Goal: Contribute content: Add original content to the website for others to see

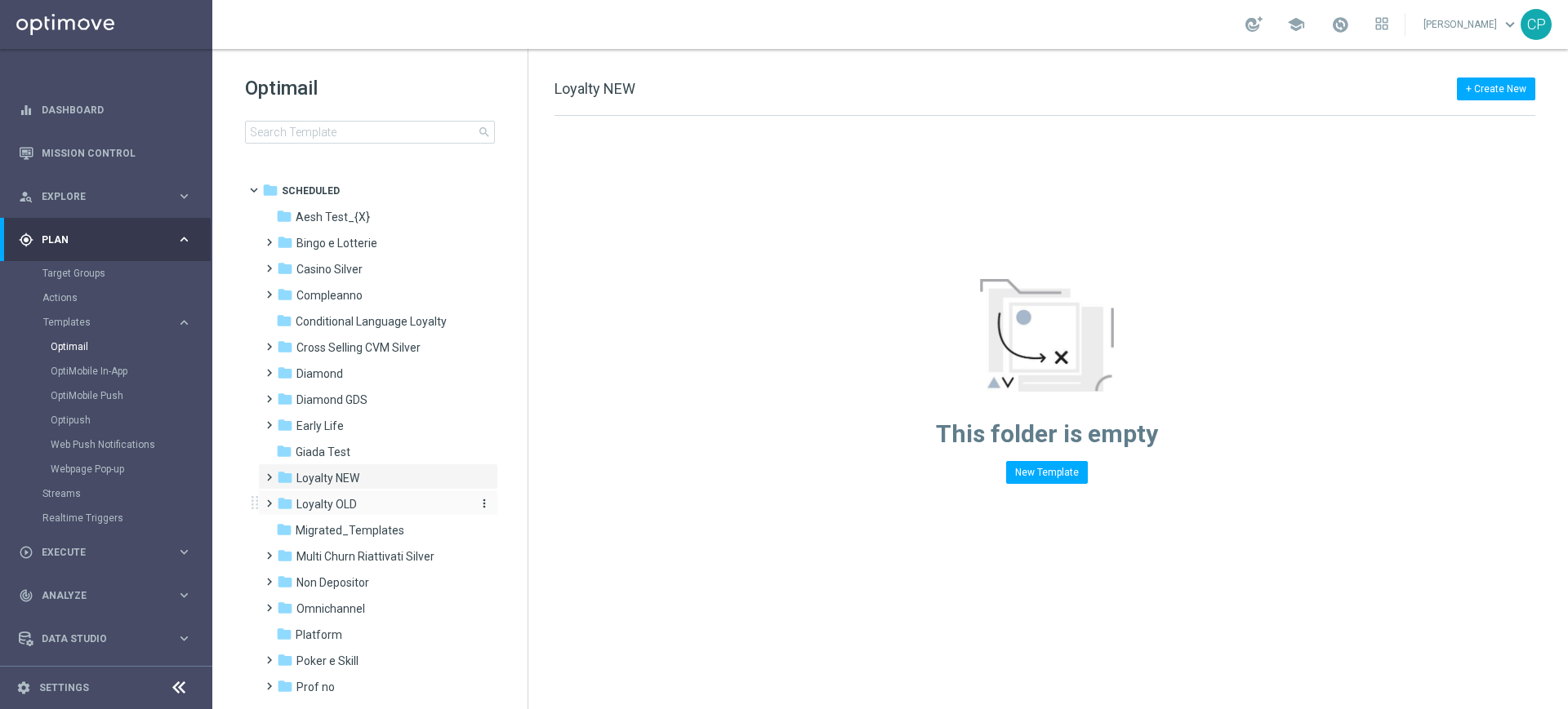
click at [334, 502] on span "Loyalty OLD" at bounding box center [327, 505] width 61 height 15
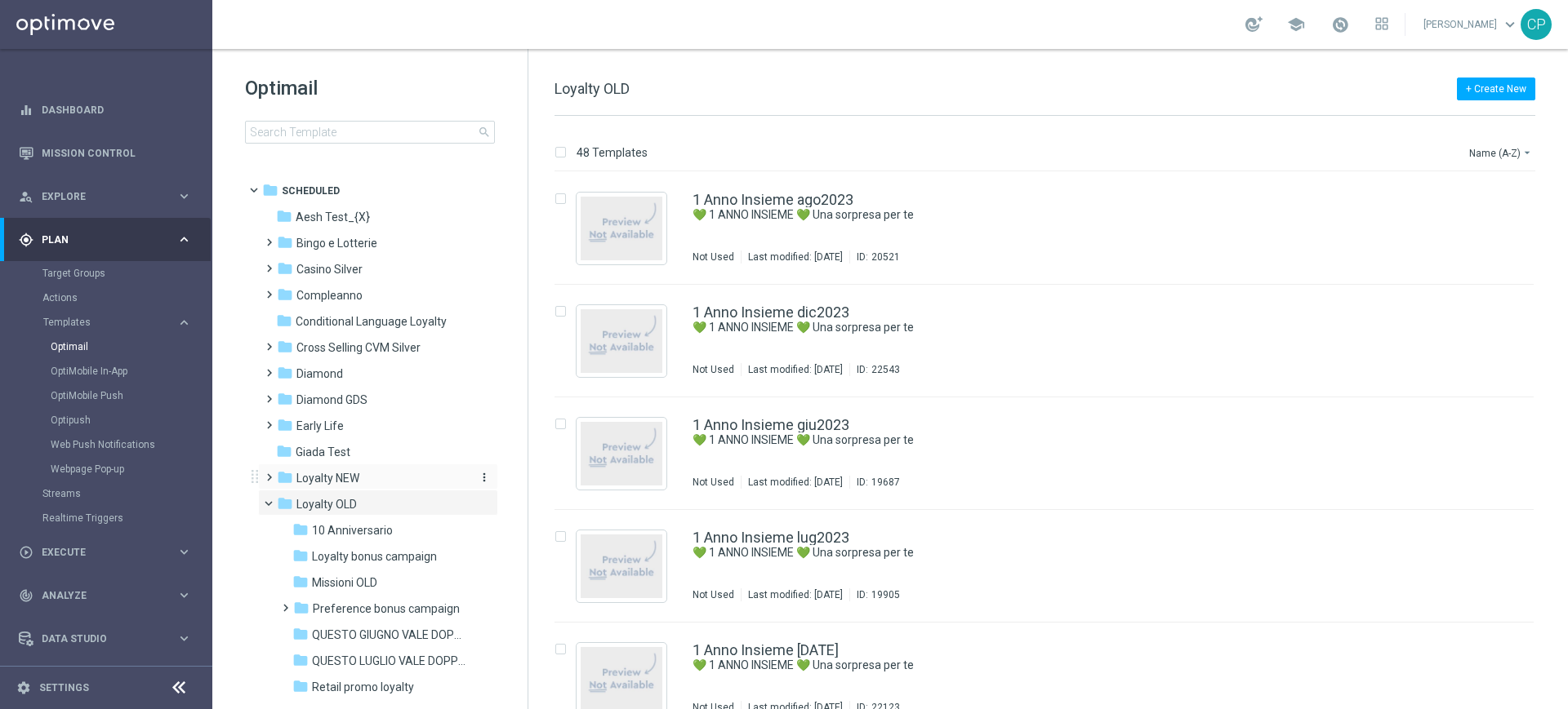
click at [336, 473] on span "Loyalty NEW" at bounding box center [328, 478] width 63 height 15
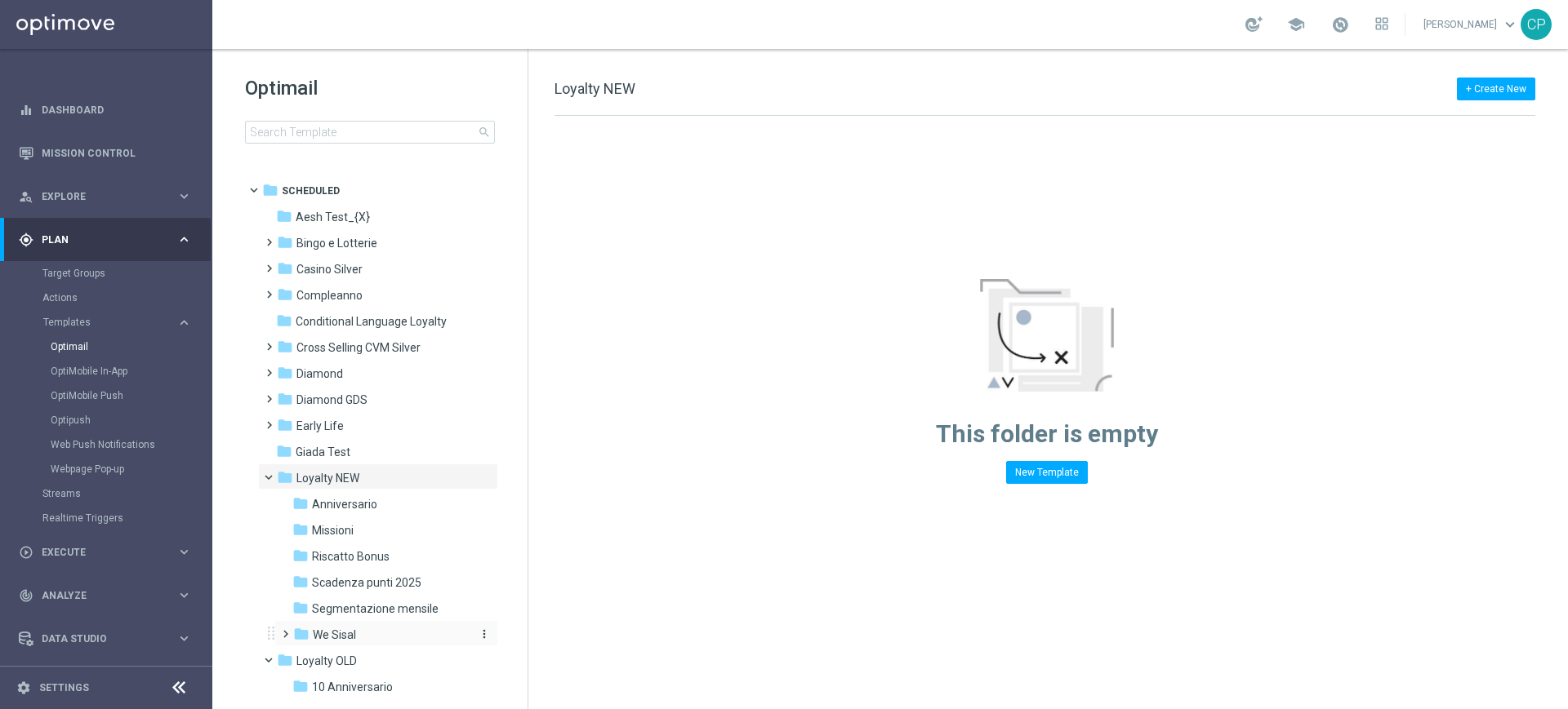
click at [340, 637] on span "We Sisal" at bounding box center [334, 634] width 43 height 15
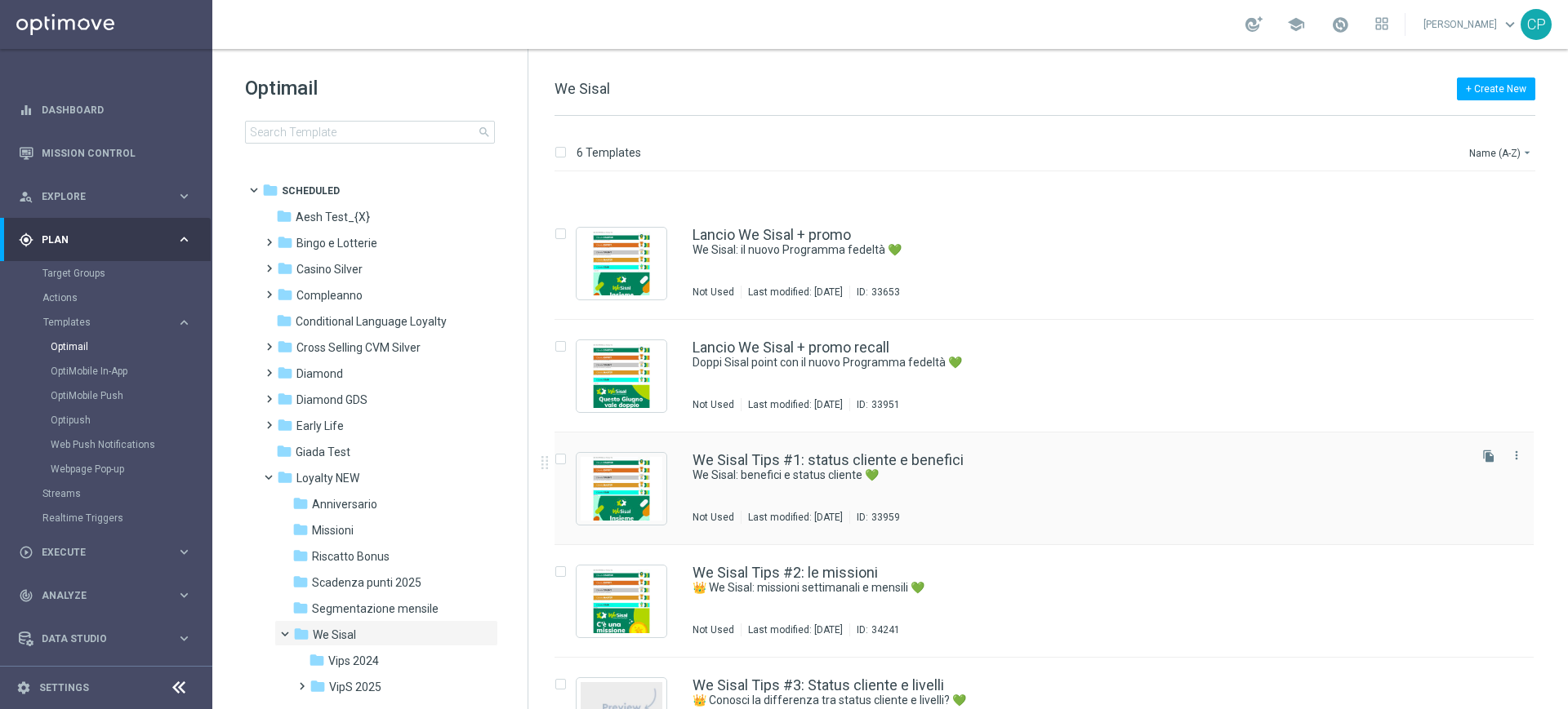
scroll to position [139, 0]
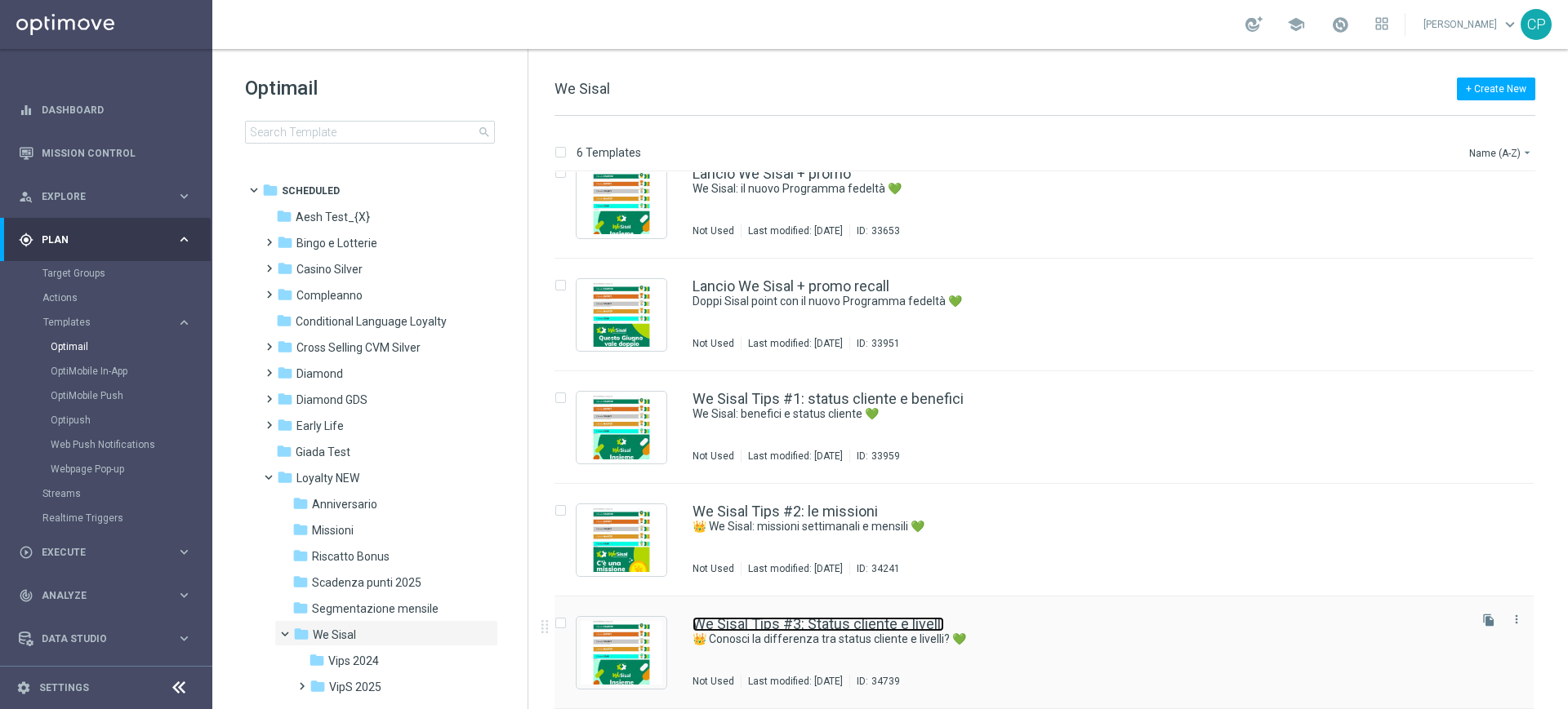
click at [745, 625] on link "We Sisal Tips #3: Status cliente e livelli" at bounding box center [818, 624] width 252 height 15
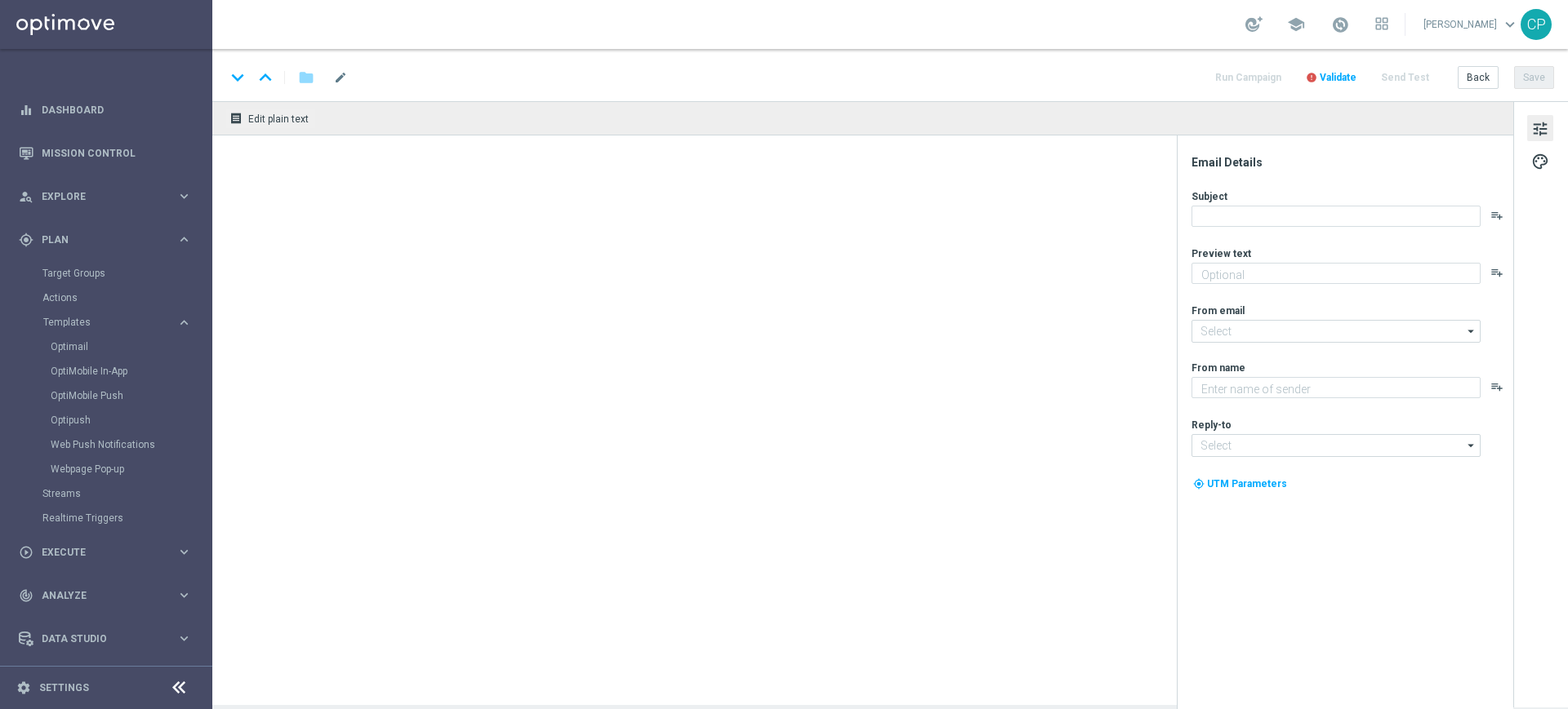
type textarea "Scopri come ottenere il massimo da We Sisal"
type textarea "Sisal"
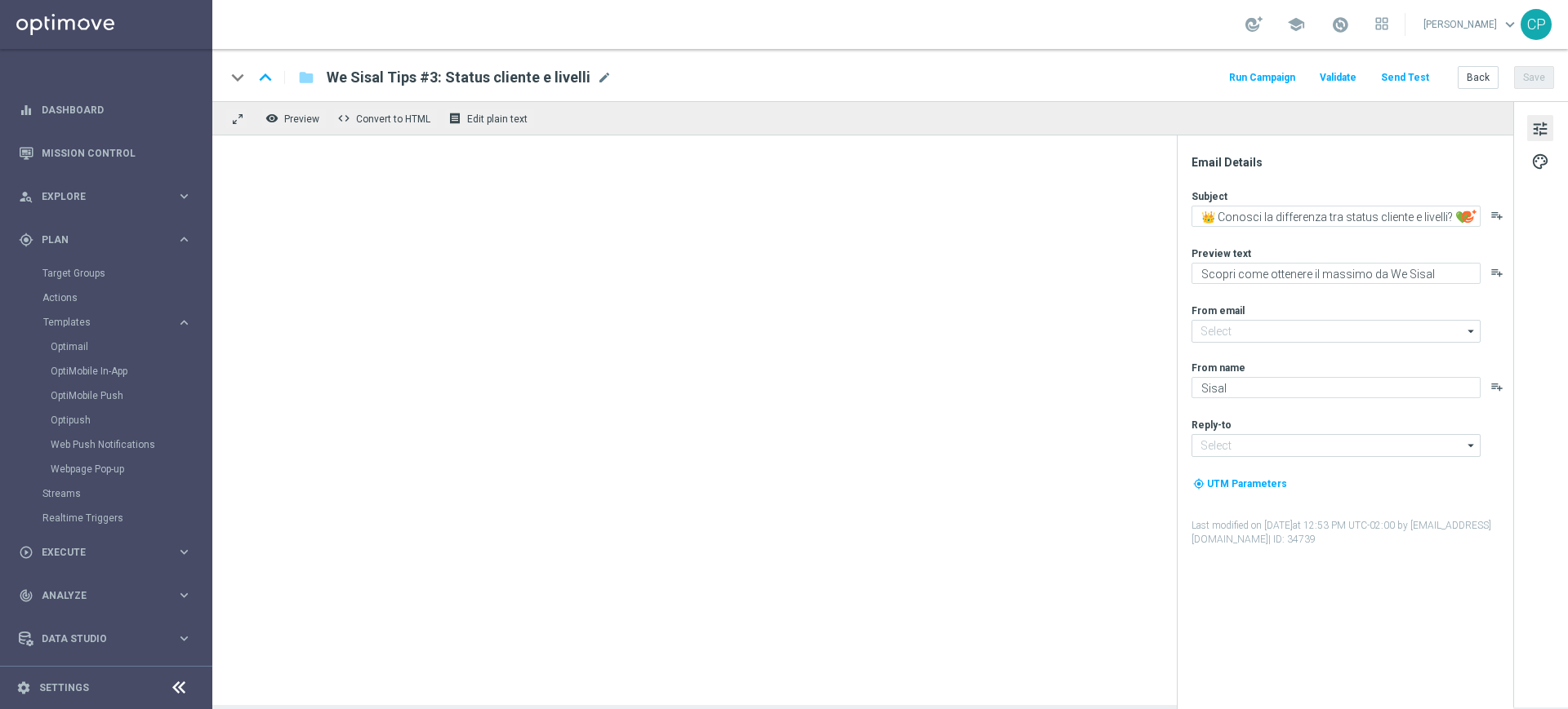
type input "[EMAIL_ADDRESS][DOMAIN_NAME]"
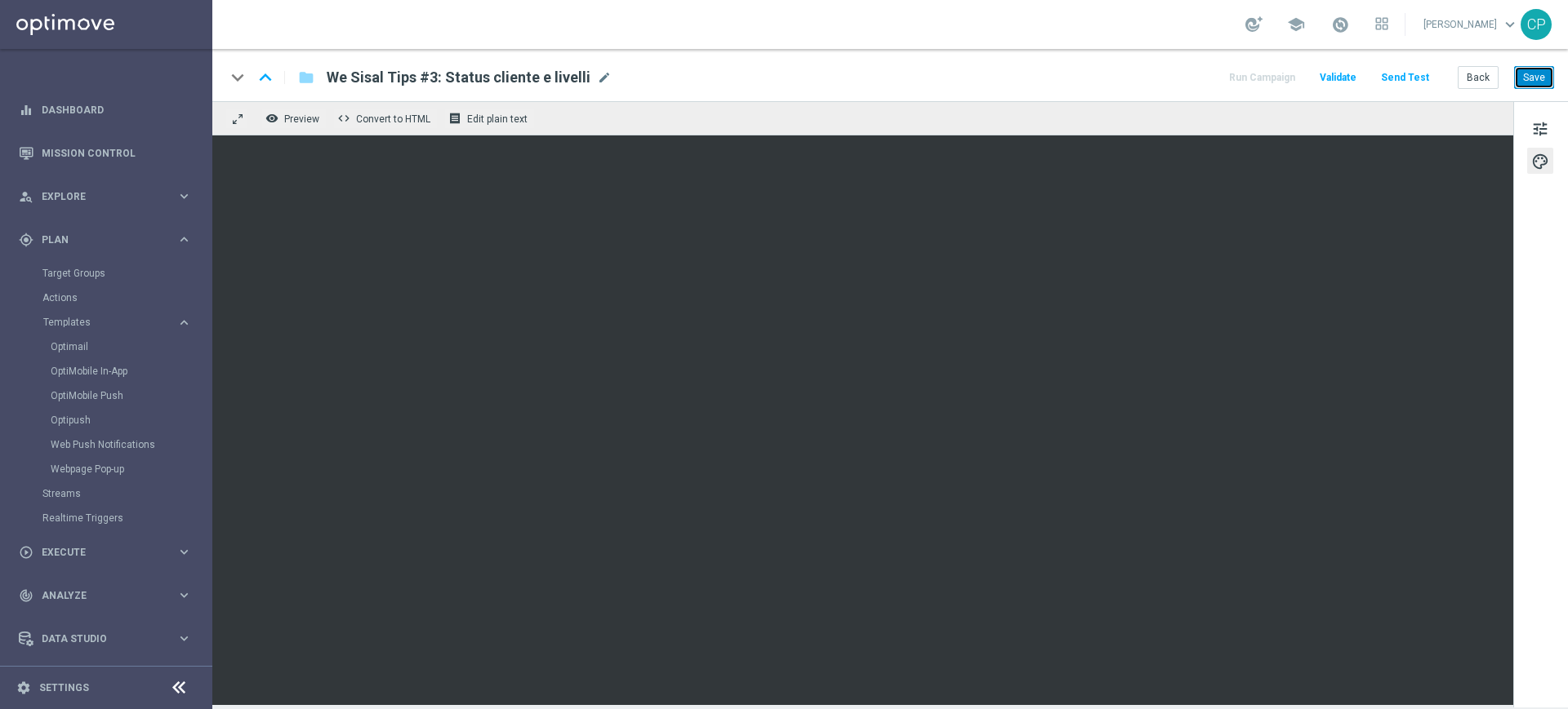
click at [1536, 75] on button "Save" at bounding box center [1535, 77] width 40 height 23
click at [1537, 76] on button "Save" at bounding box center [1535, 77] width 40 height 23
click at [66, 344] on link "Optimail" at bounding box center [111, 347] width 119 height 13
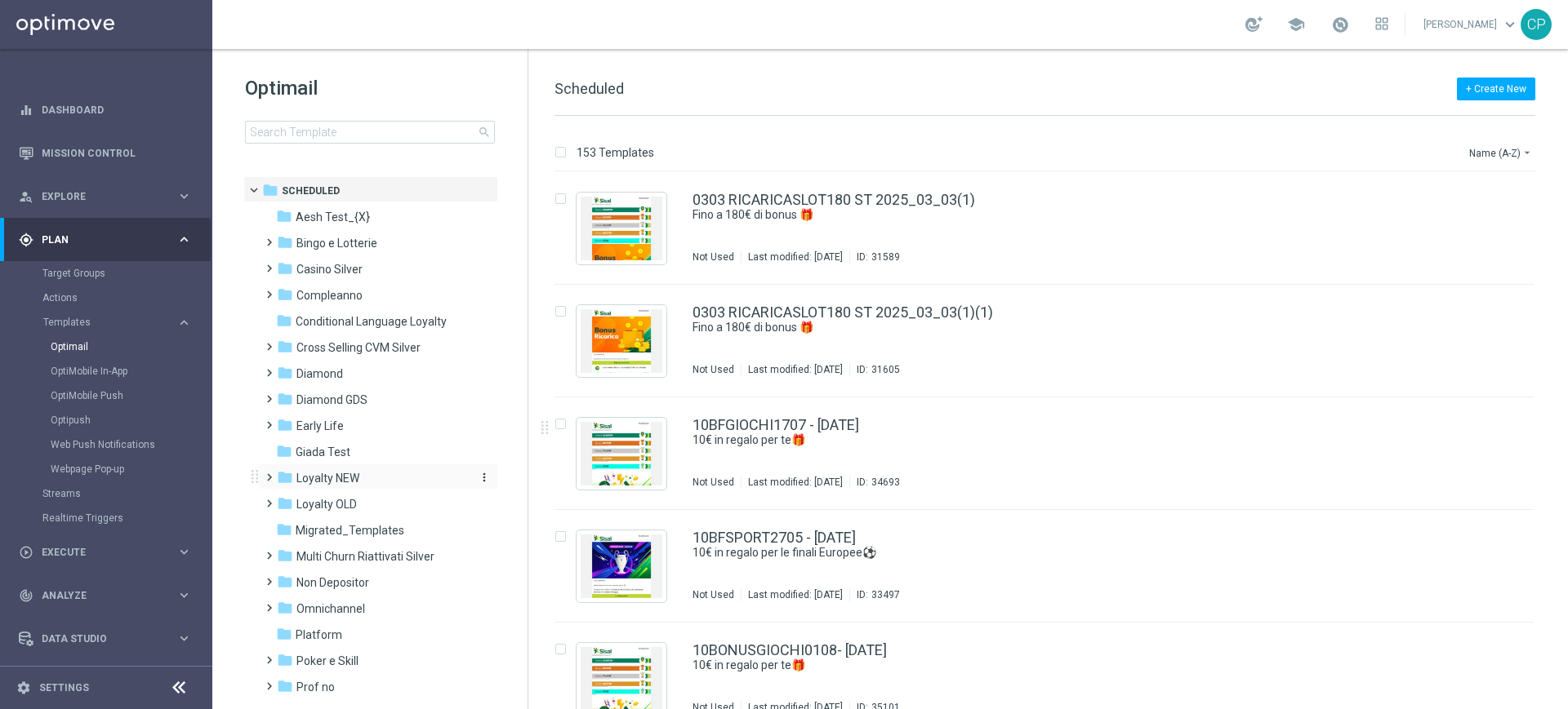
click at [305, 477] on span "Loyalty NEW" at bounding box center [328, 478] width 63 height 15
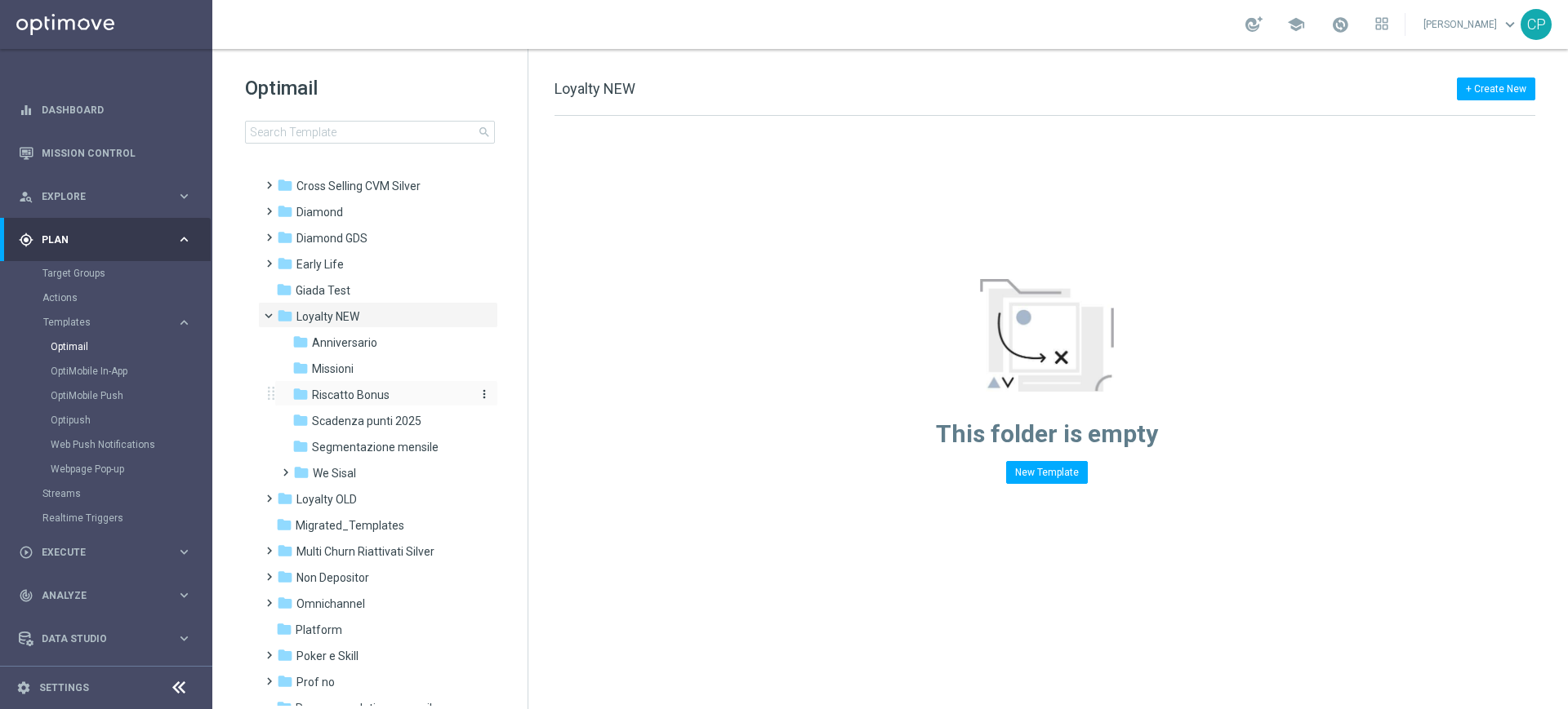
scroll to position [163, 0]
click at [337, 477] on span "We Sisal" at bounding box center [334, 471] width 43 height 15
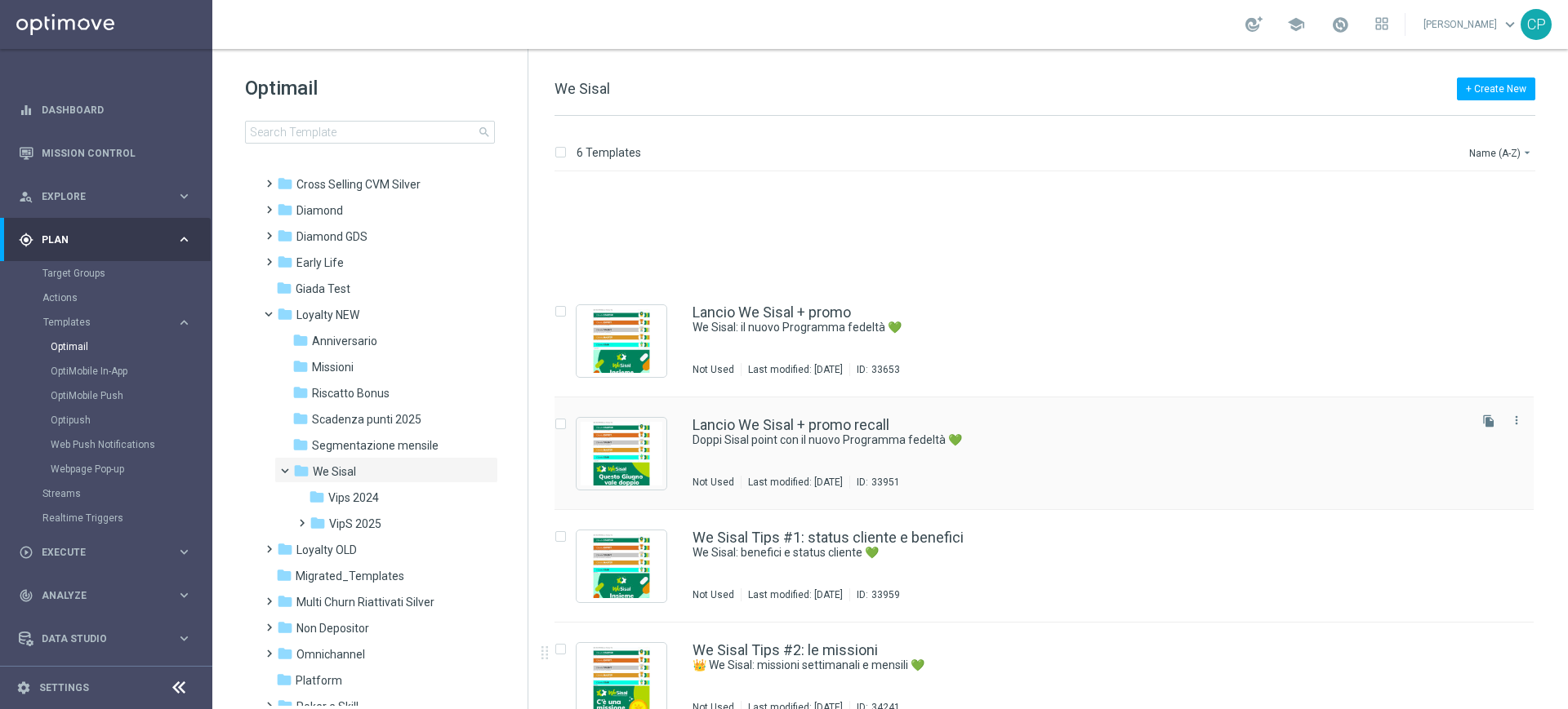
scroll to position [139, 0]
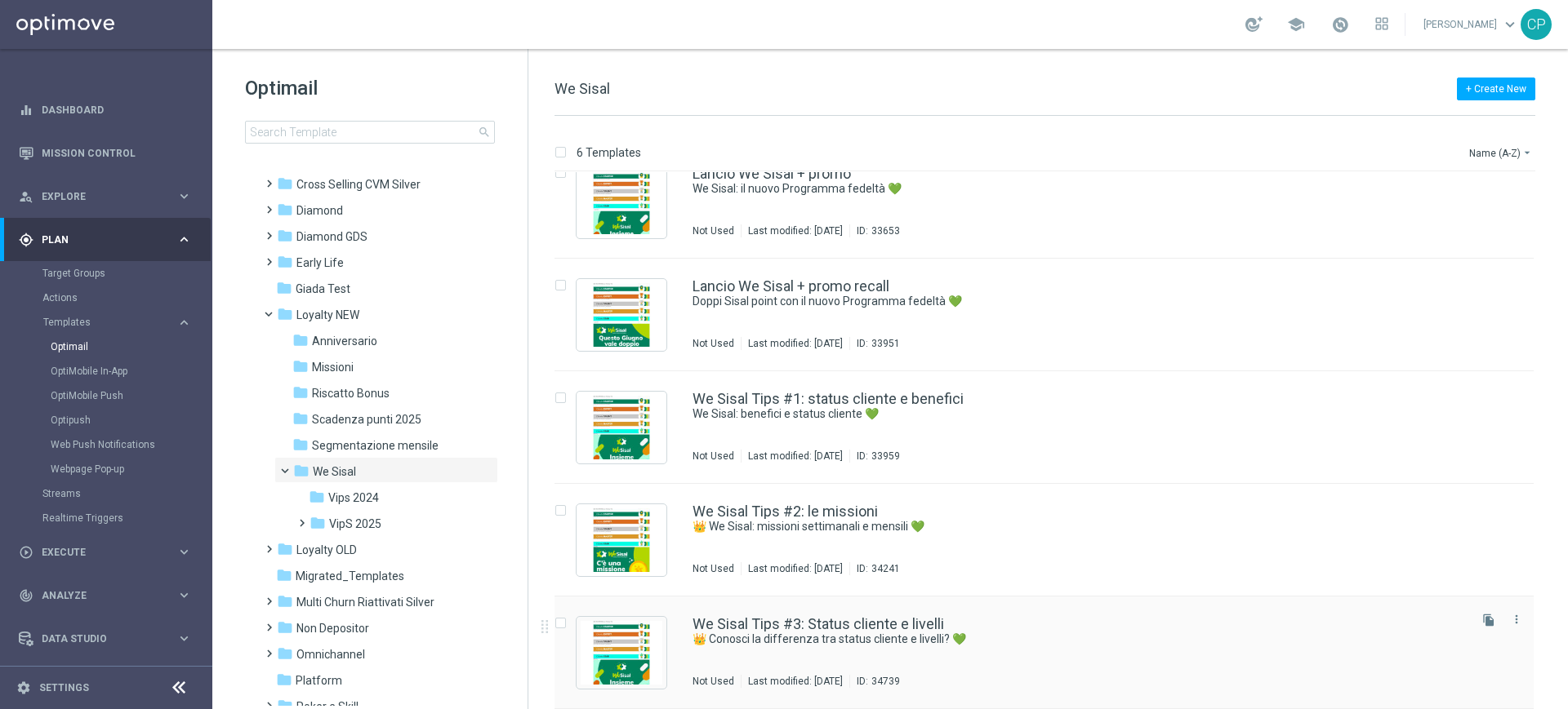
click at [1059, 624] on div "We Sisal Tips #3: Status cliente e livelli" at bounding box center [1079, 624] width 773 height 15
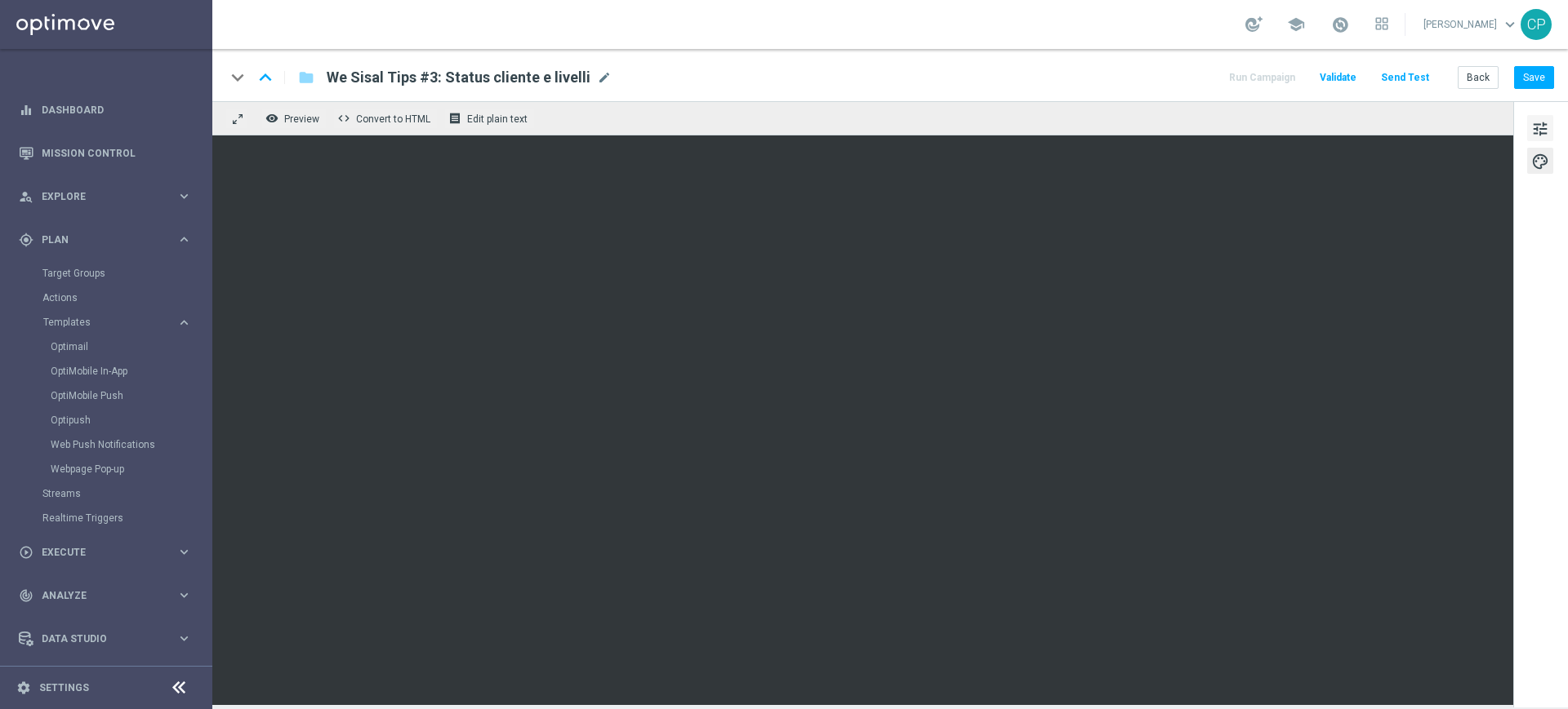
click at [1541, 125] on span "tune" at bounding box center [1540, 129] width 18 height 21
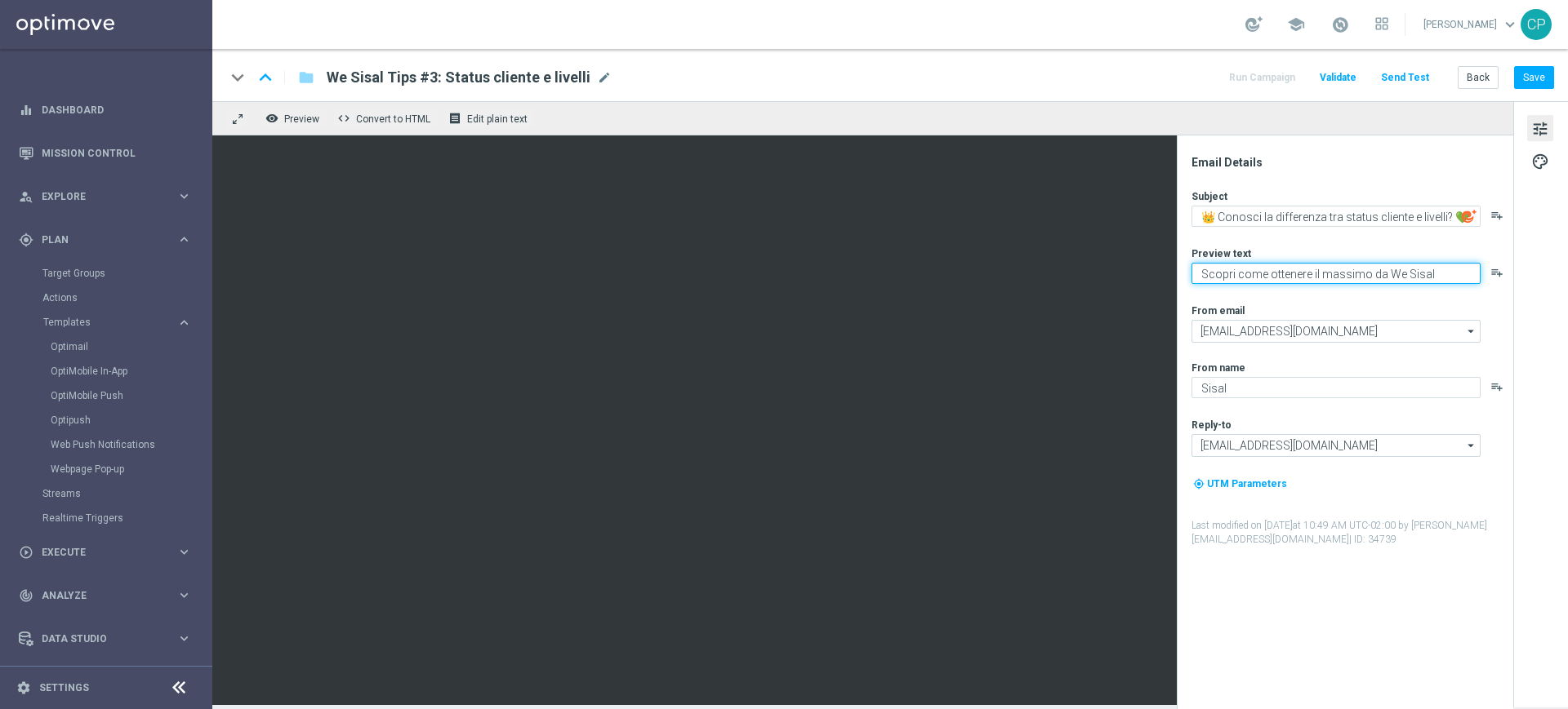
click at [1438, 275] on textarea "Scopri come ottenere il massimo da We Sisal" at bounding box center [1335, 274] width 289 height 21
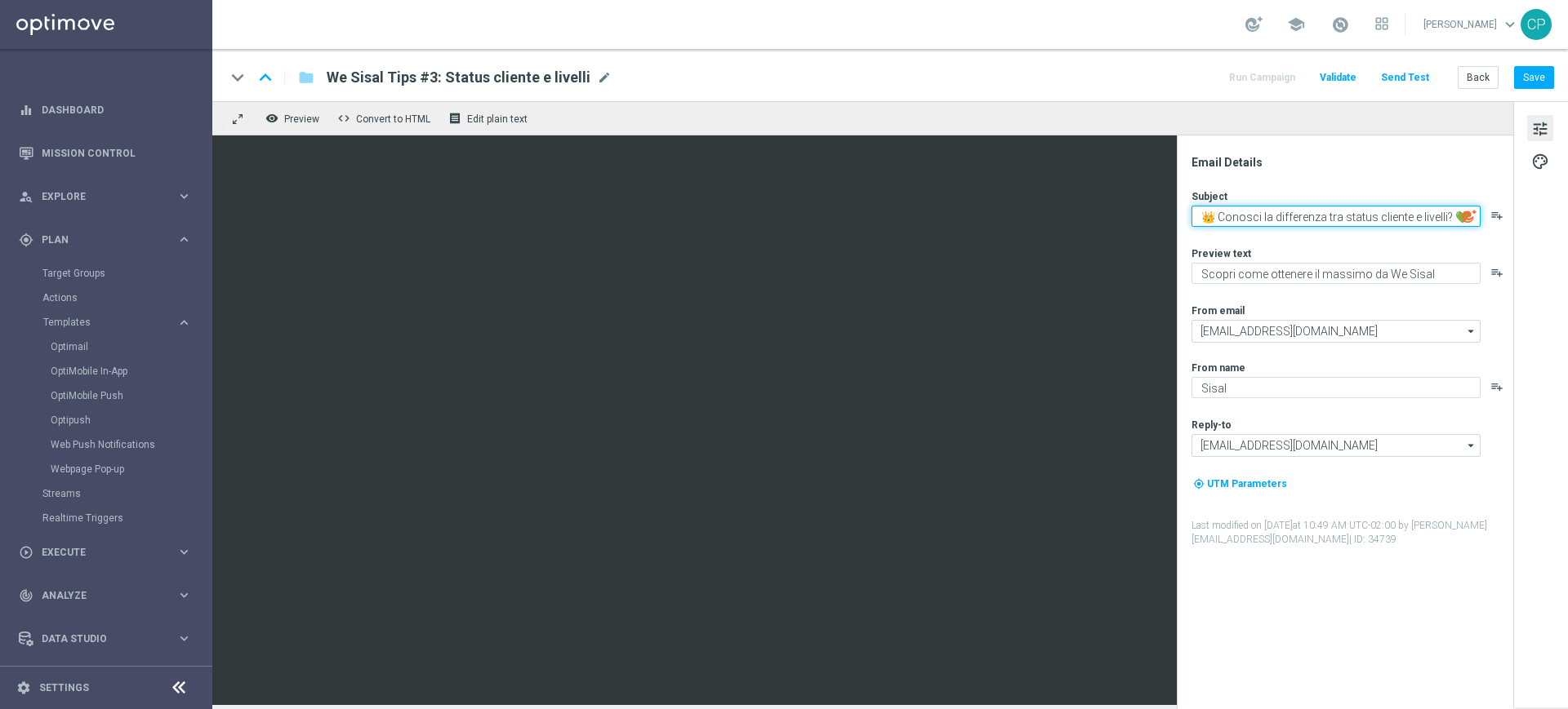
click at [1229, 215] on textarea "👑 Conosci la differenza tra status cliente e livelli? 💚" at bounding box center [1335, 216] width 289 height 21
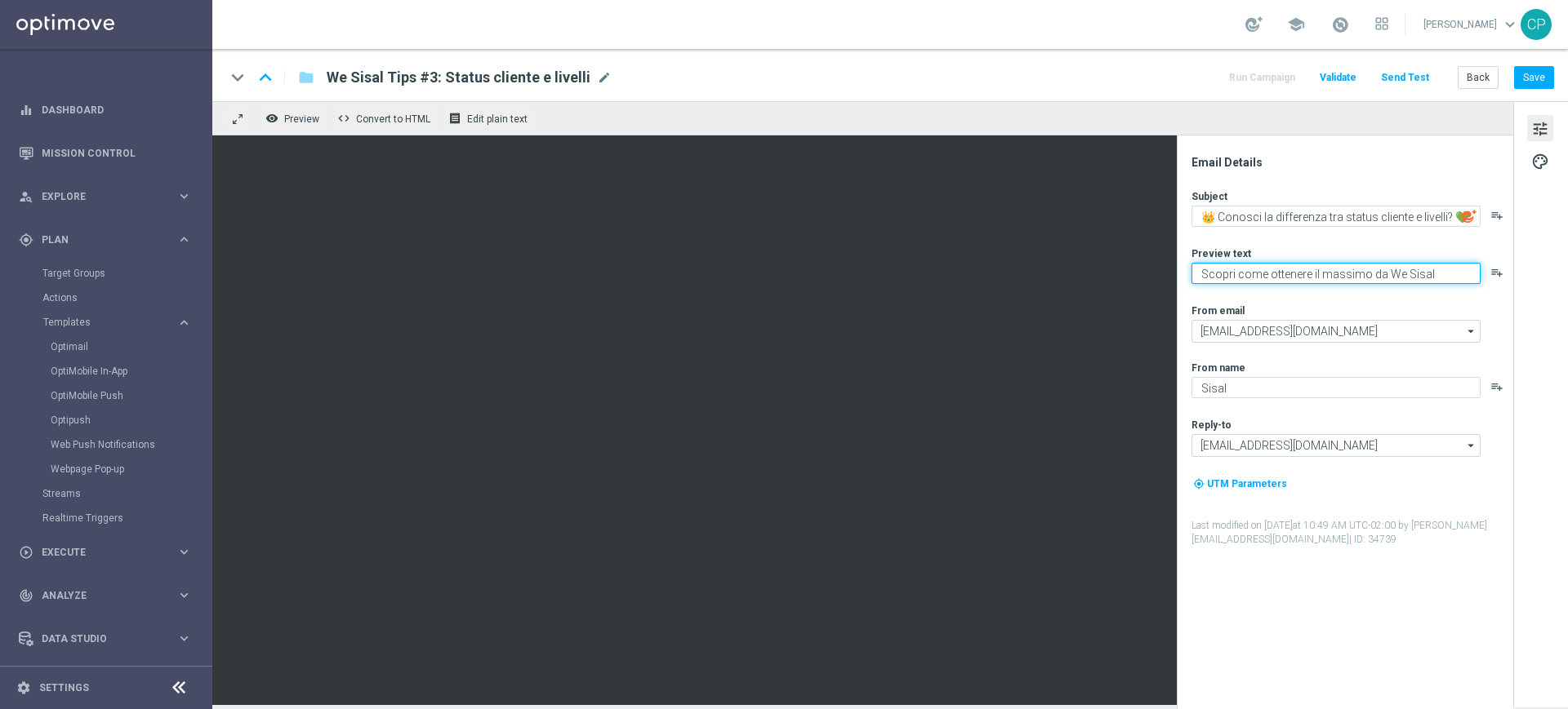
click at [1436, 278] on textarea "Scopri come ottenere il massimo da We Sisal" at bounding box center [1335, 274] width 289 height 21
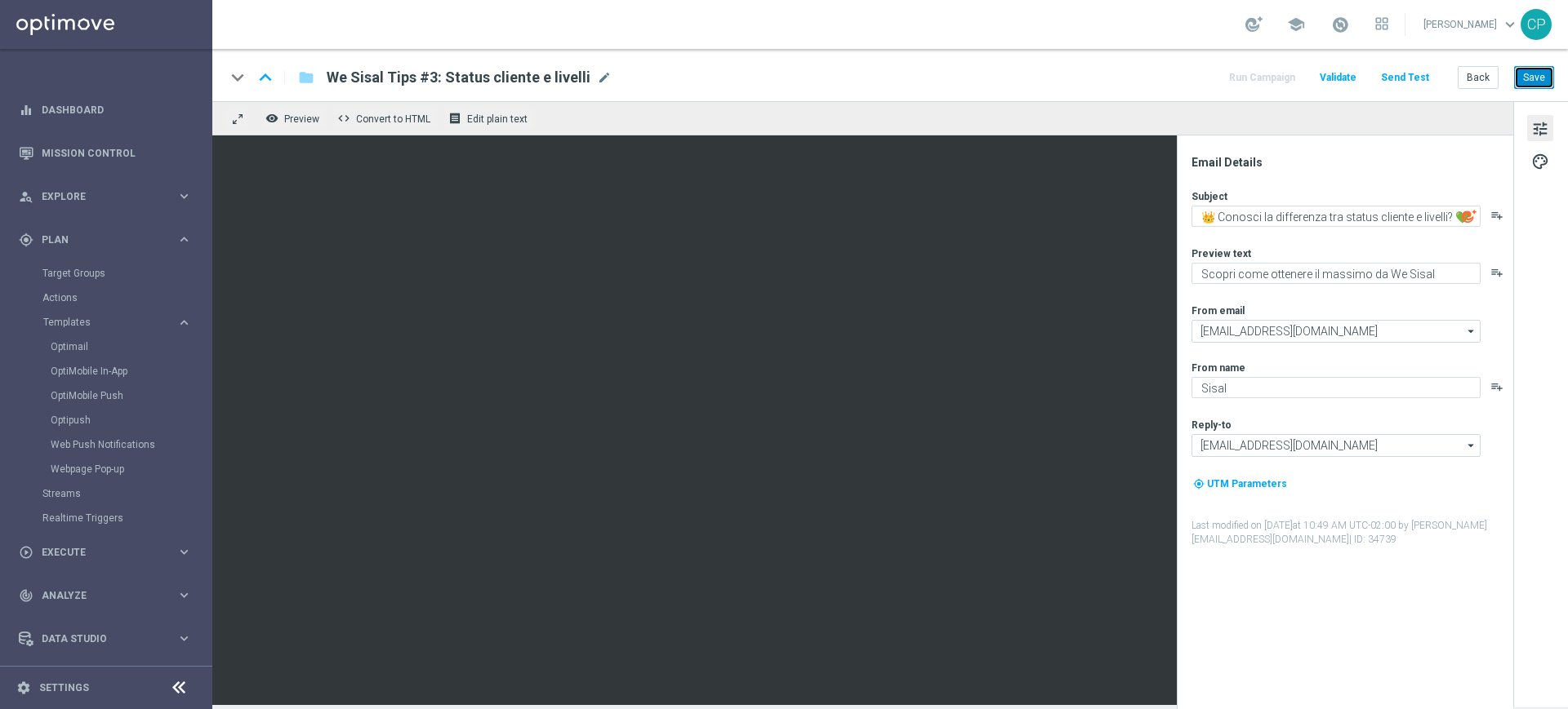
click at [1527, 77] on button "Save" at bounding box center [1535, 77] width 40 height 23
click at [65, 345] on link "Optimail" at bounding box center [111, 347] width 119 height 13
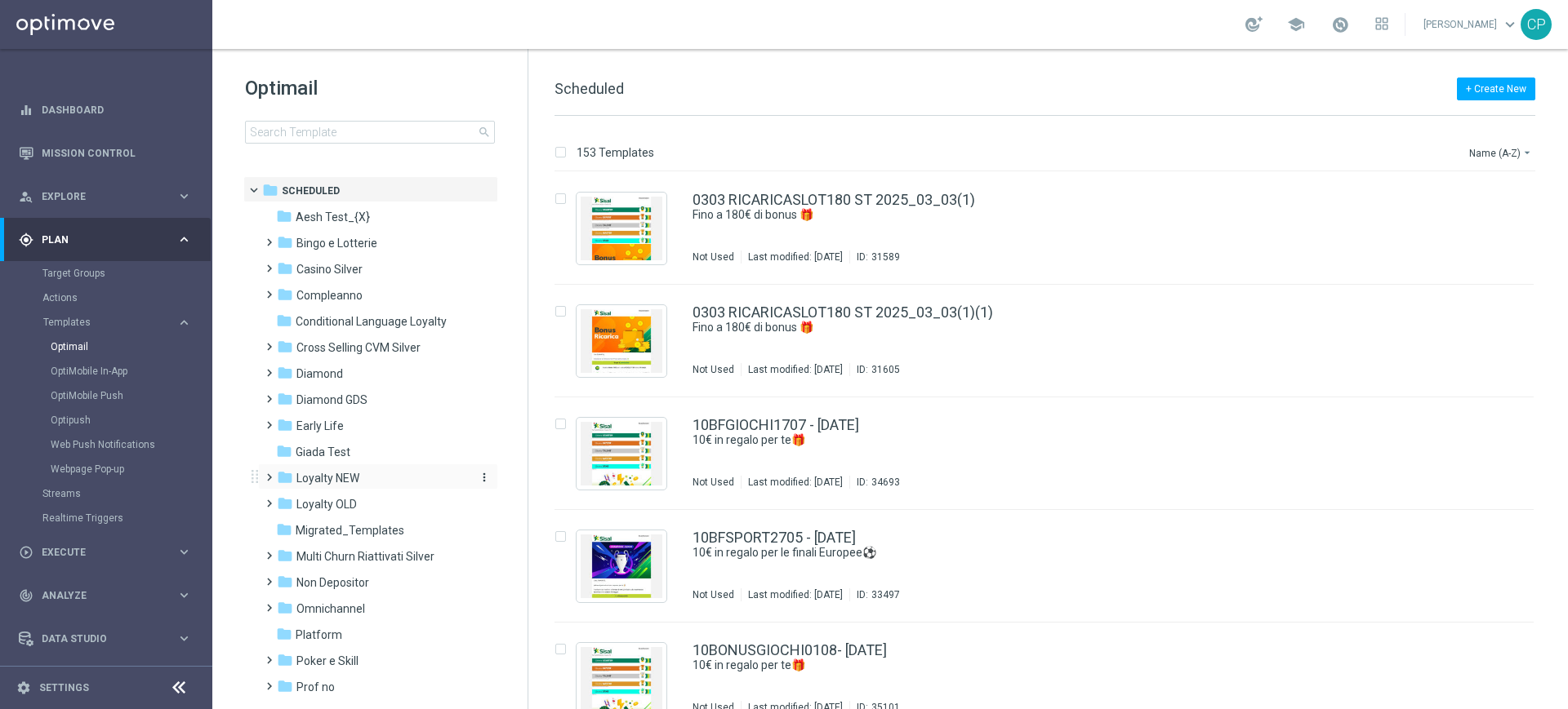
click at [340, 483] on span "Loyalty NEW" at bounding box center [328, 478] width 63 height 15
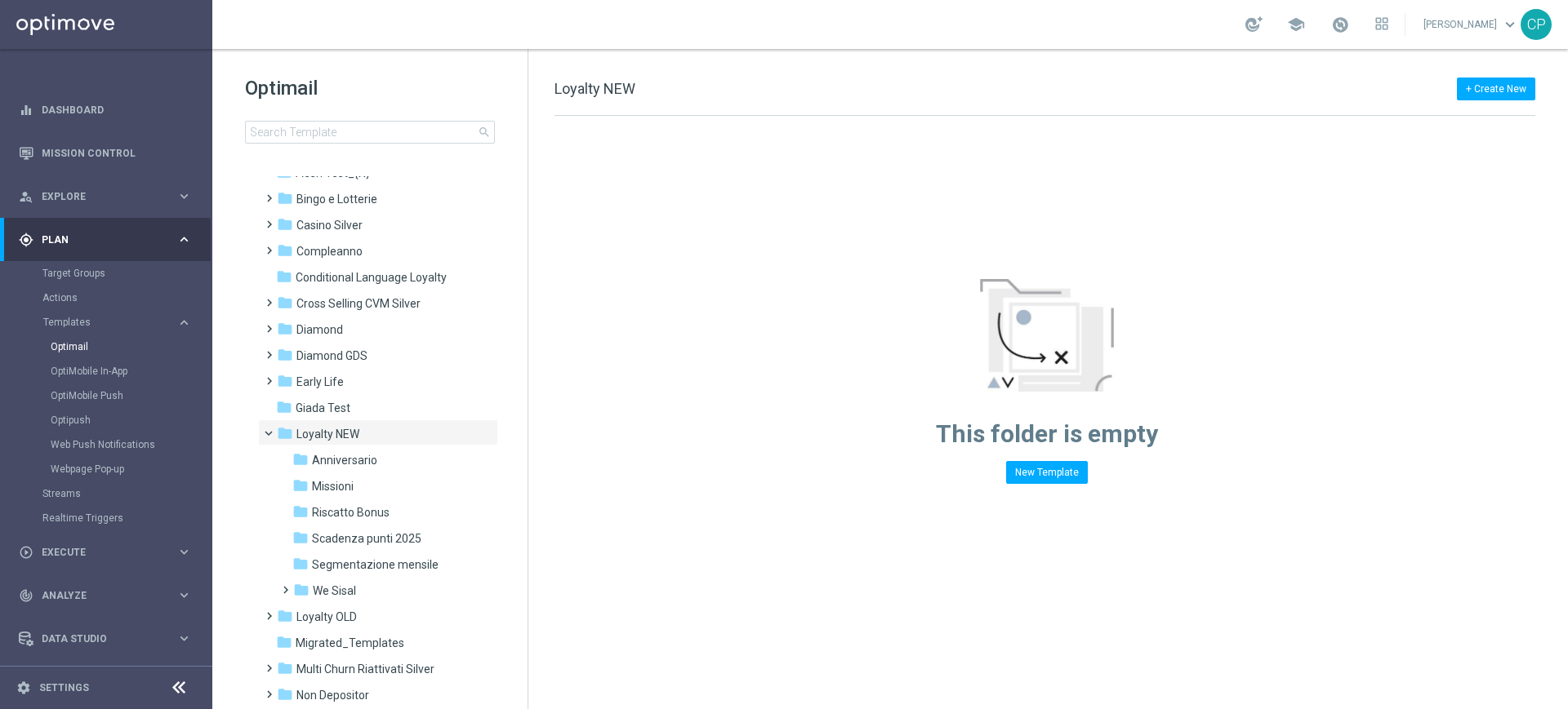
scroll to position [45, 0]
click at [340, 483] on span "Missioni" at bounding box center [332, 485] width 41 height 15
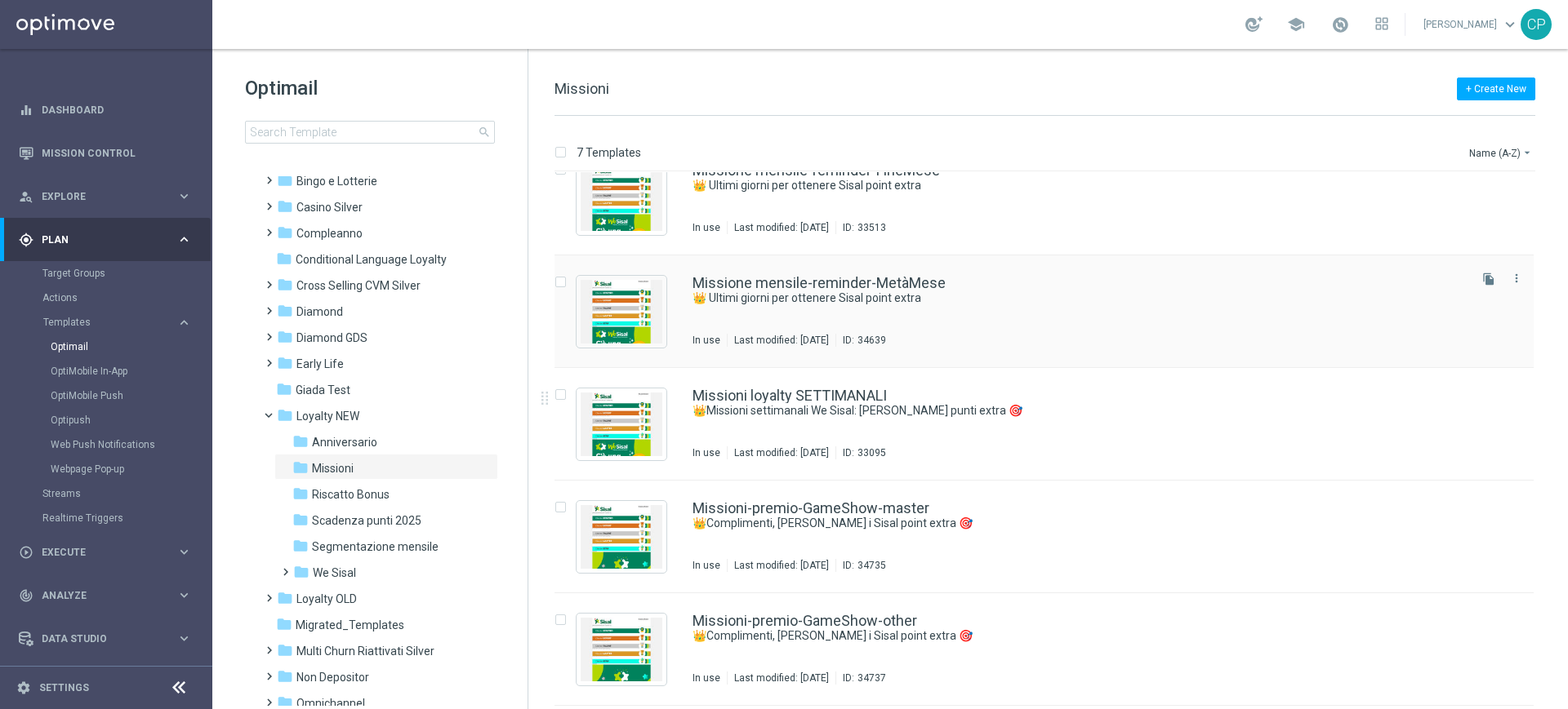
scroll to position [199, 0]
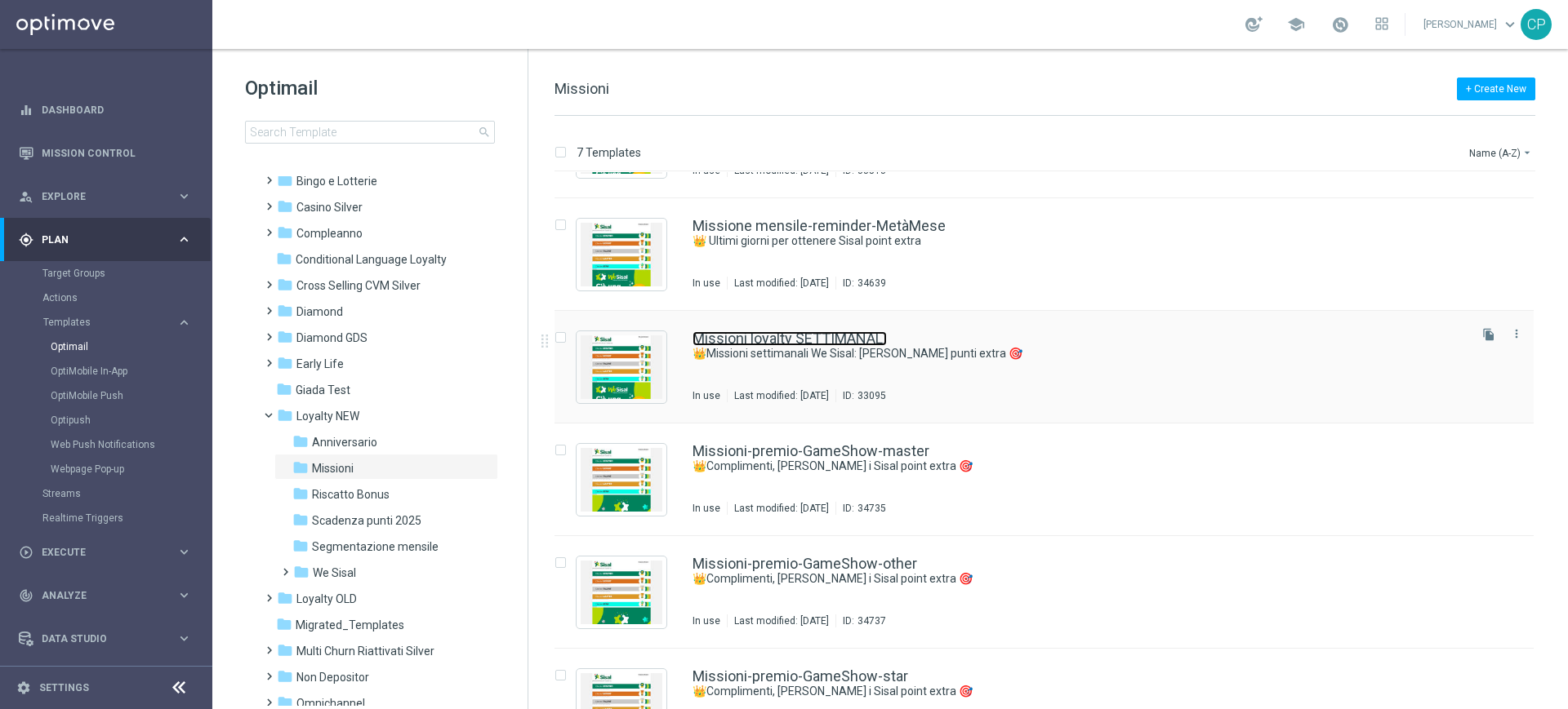
click at [775, 335] on link "Missioni loyalty SETTIMANALI" at bounding box center [789, 339] width 194 height 15
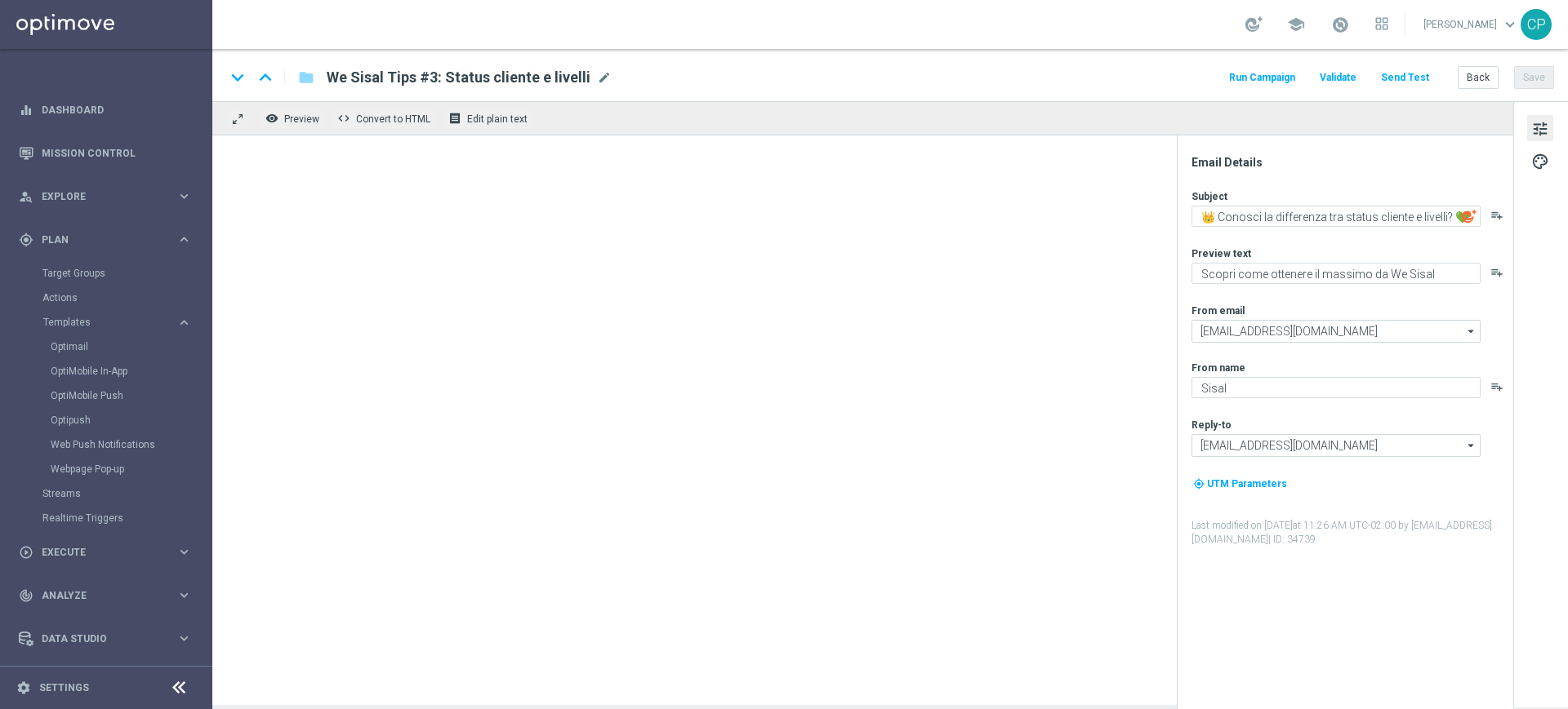
type textarea "👑Missioni settimanali We Sisal: [PERSON_NAME] punti extra 🎯"
type textarea "Scopri le missioni pensate per te"
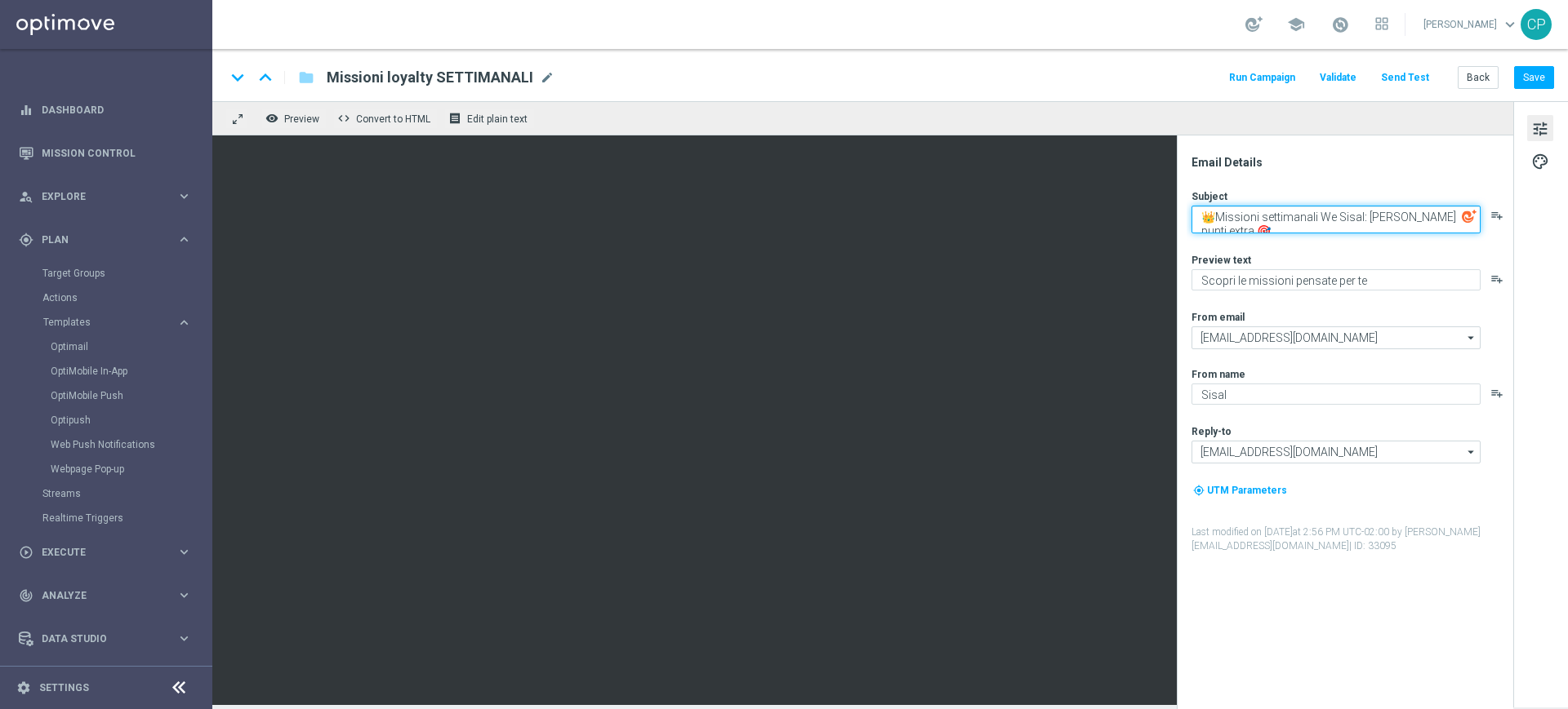
click at [1358, 215] on textarea "👑Missioni settimanali We Sisal: [PERSON_NAME] punti extra 🎯" at bounding box center [1335, 219] width 289 height 28
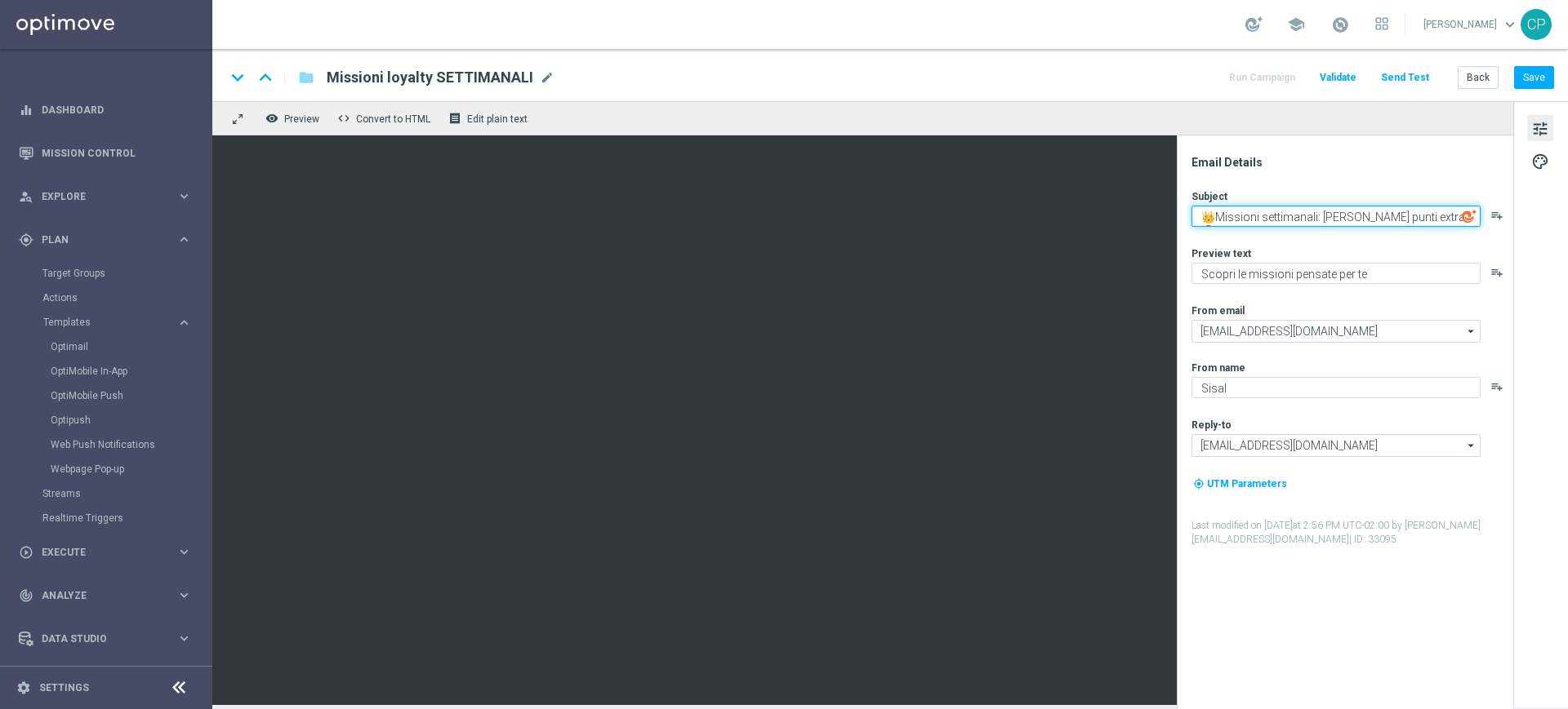
type textarea "👑Missioni settimanali: [PERSON_NAME] punti extra 🎯"
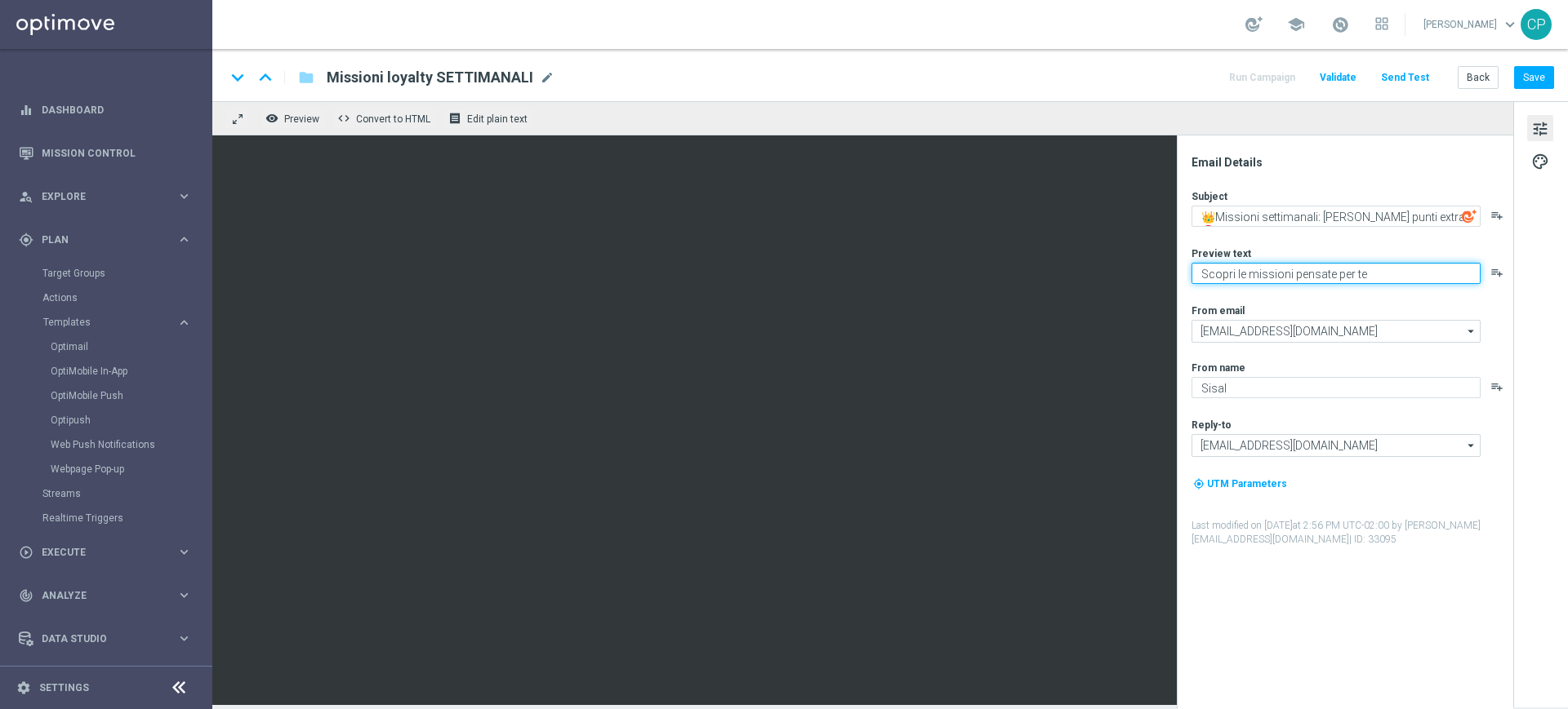
click at [1291, 272] on textarea "Scopri le missioni pensate per te" at bounding box center [1335, 274] width 289 height 21
type textarea "Scopri le missioni We Sisal pensate per te"
click at [1375, 305] on div "From email" at bounding box center [1351, 310] width 320 height 13
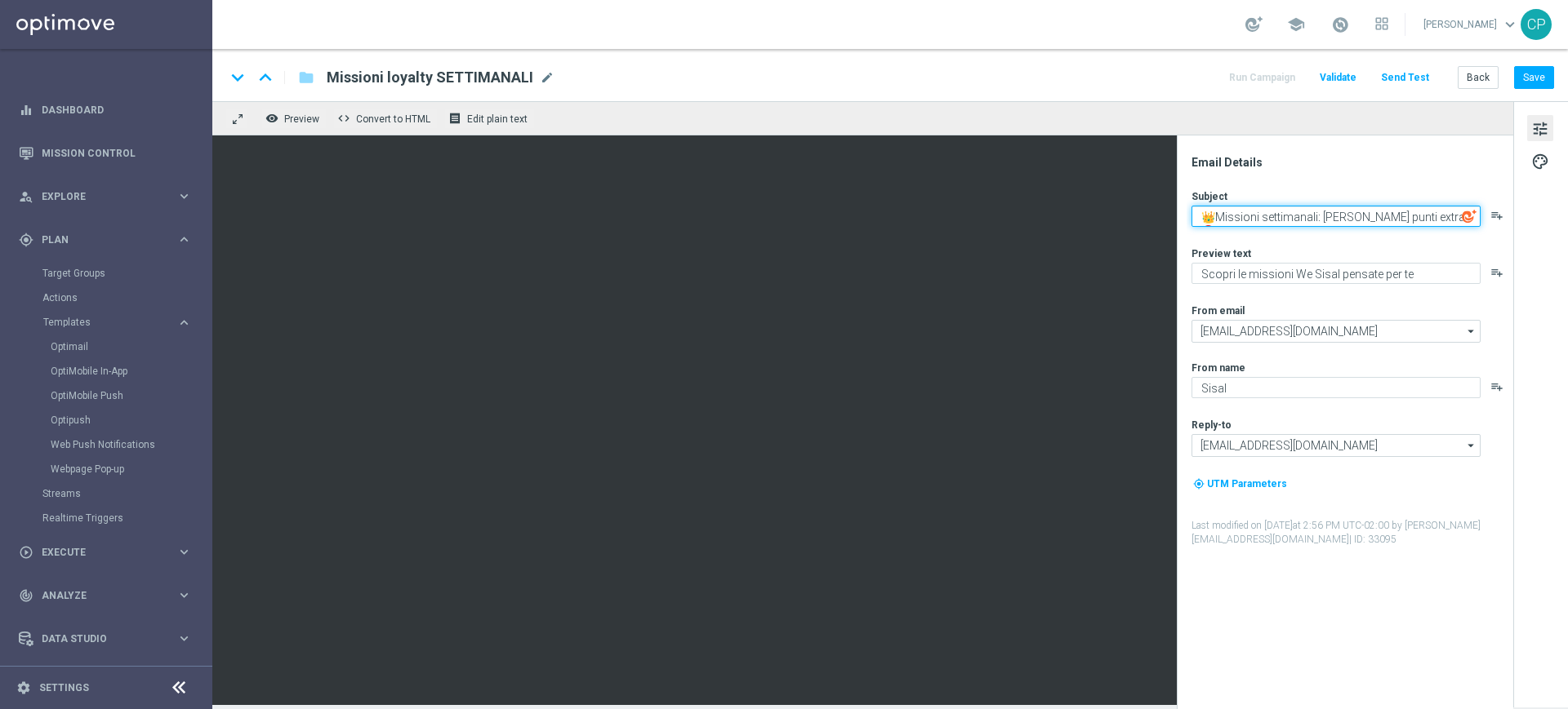
click at [1449, 213] on textarea "👑Missioni settimanali: [PERSON_NAME] punti extra 🎯" at bounding box center [1335, 216] width 289 height 21
paste textarea "💚"
click at [1303, 245] on div "Subject 👑Missioni settimanali: [PERSON_NAME] punti extra 💚 playlist_add Preview…" at bounding box center [1351, 368] width 320 height 357
click at [1216, 216] on textarea "👑Missioni settimanali: [PERSON_NAME] punti extra 💚" at bounding box center [1335, 216] width 289 height 21
type textarea "👑 Missioni settimanali: [PERSON_NAME] punti extra 💚"
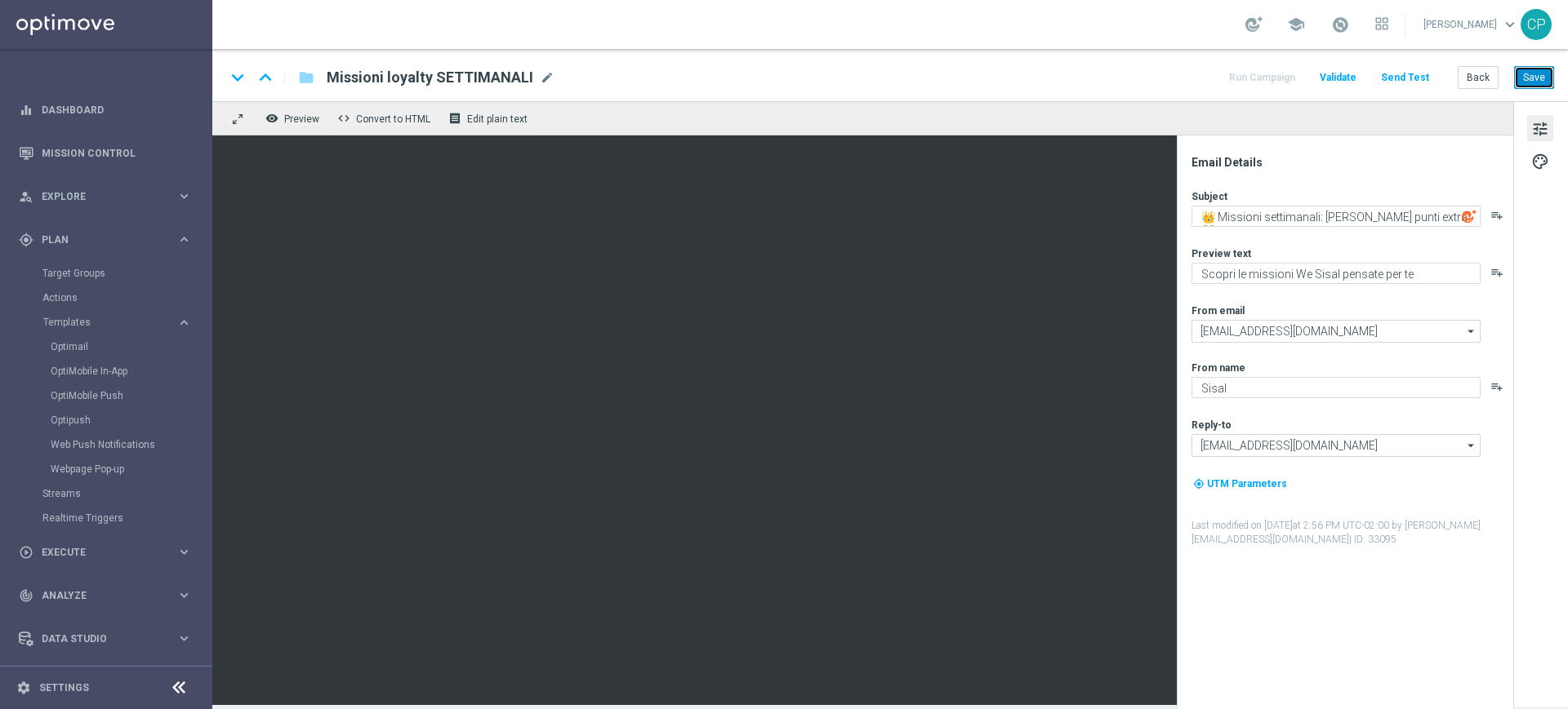
click at [1538, 80] on button "Save" at bounding box center [1535, 77] width 40 height 23
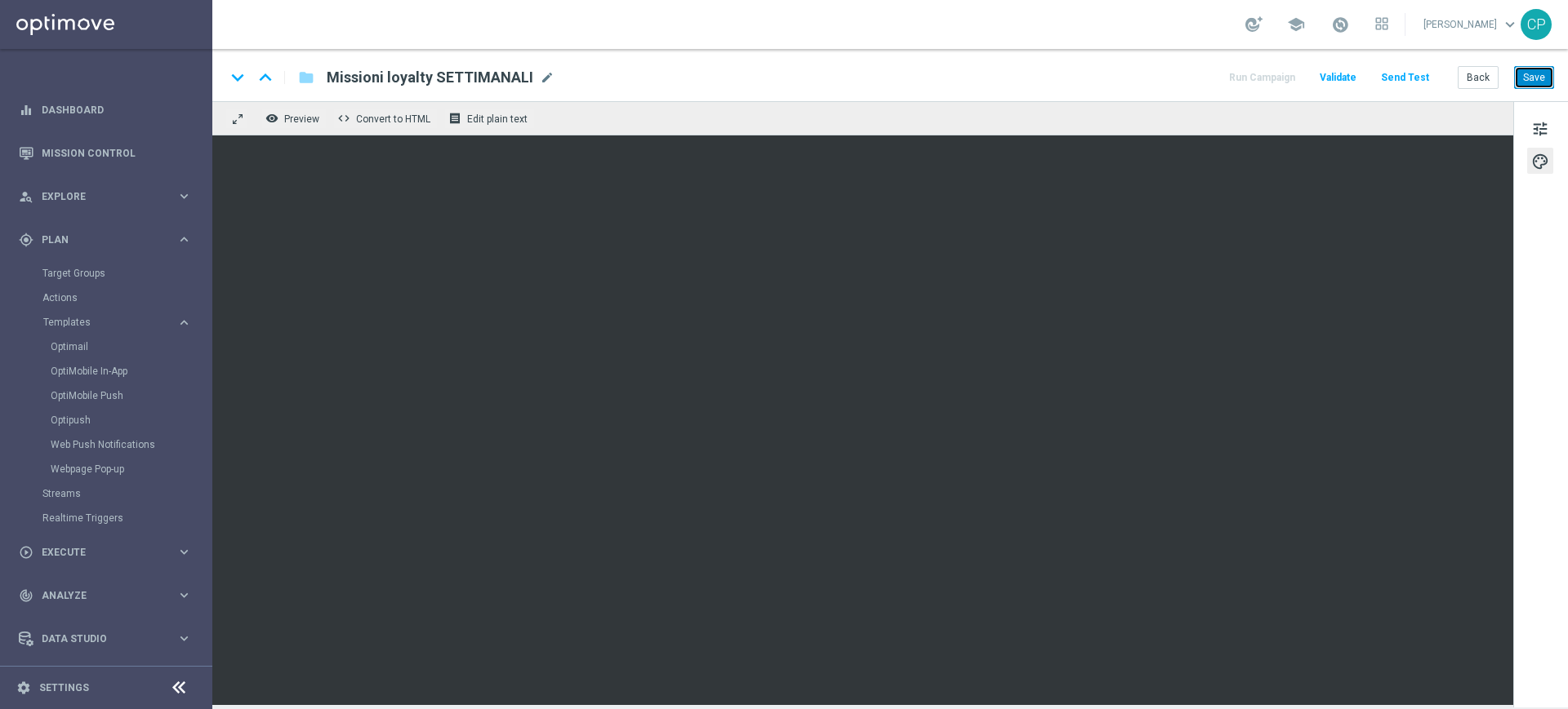
click at [1530, 75] on button "Save" at bounding box center [1535, 77] width 40 height 23
click at [72, 351] on link "Optimail" at bounding box center [111, 347] width 119 height 13
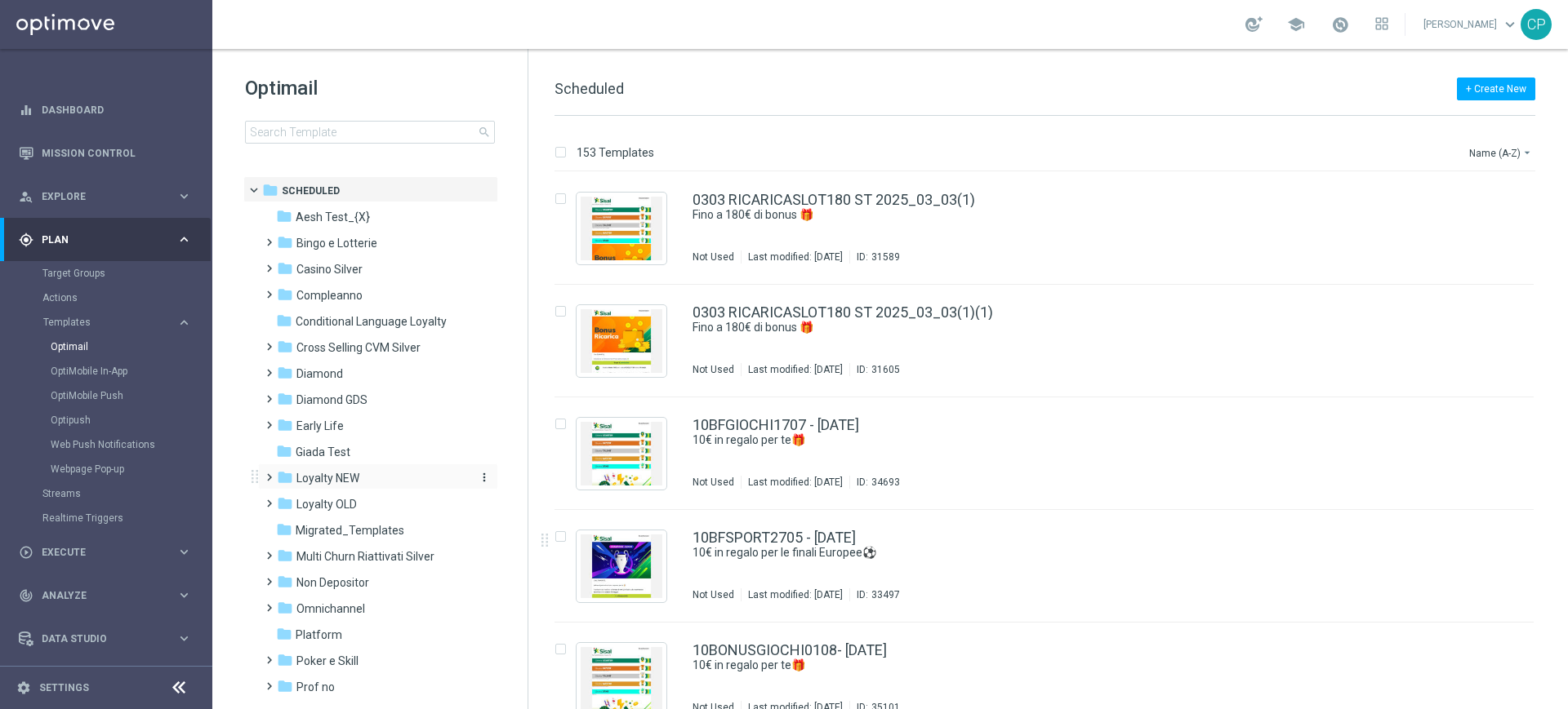
click at [345, 478] on span "Loyalty NEW" at bounding box center [328, 478] width 63 height 15
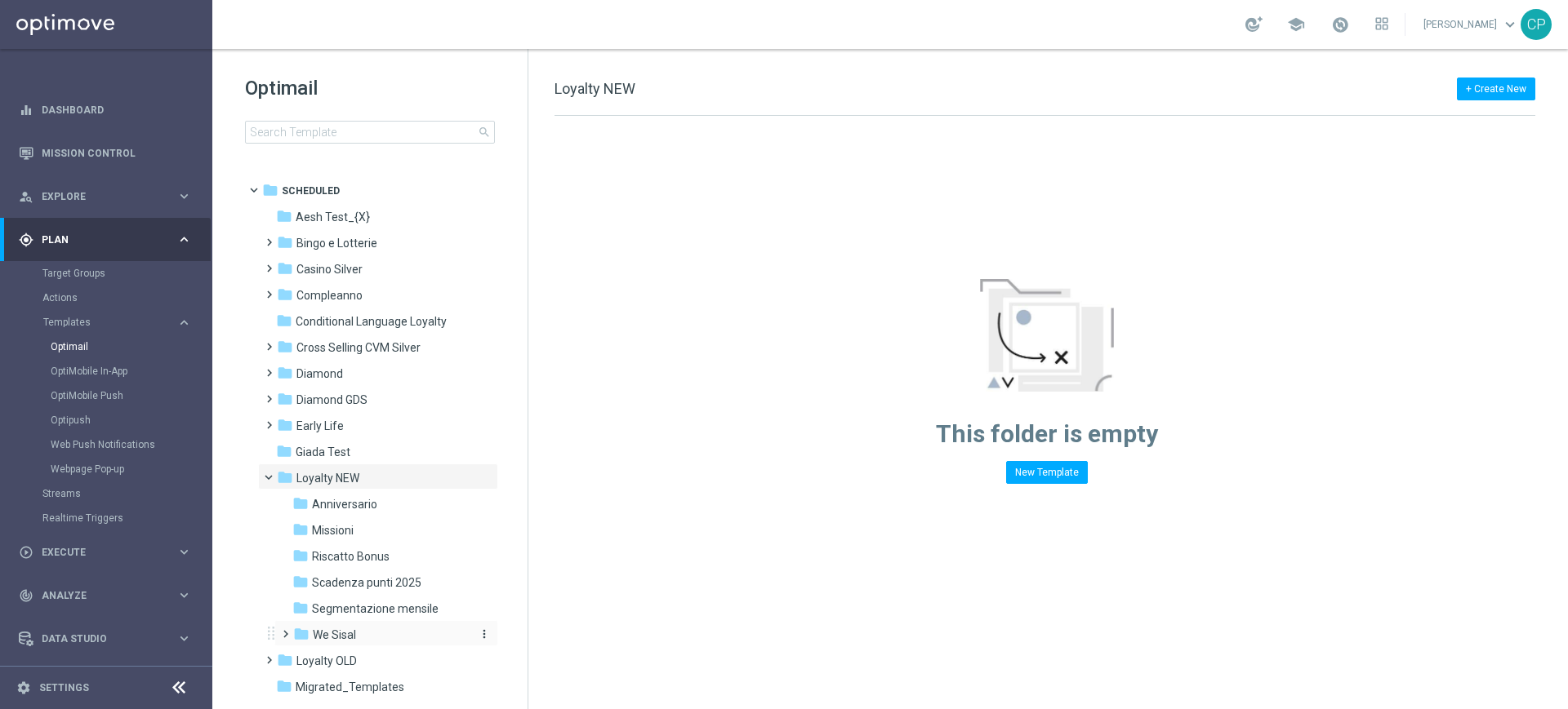
click at [328, 632] on span "We Sisal" at bounding box center [334, 634] width 43 height 15
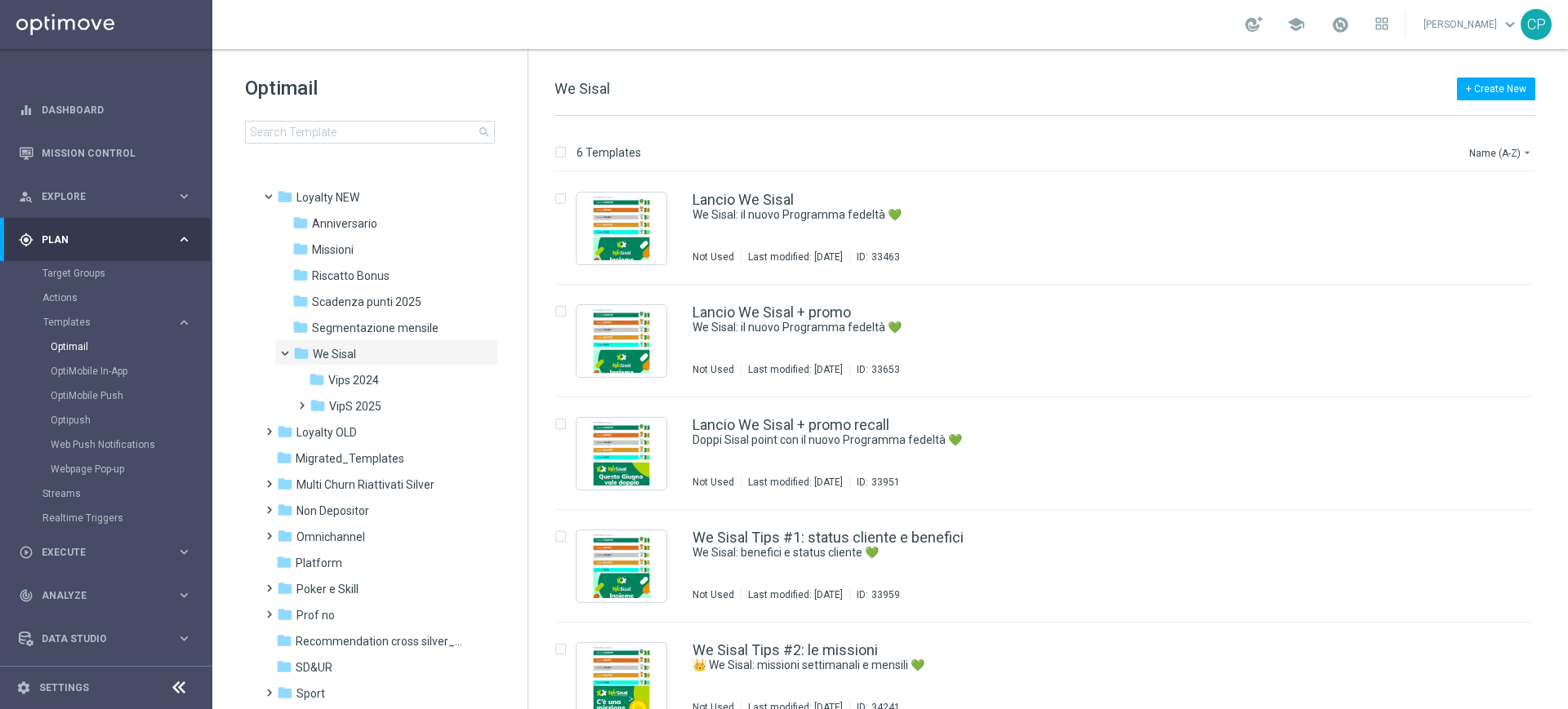
scroll to position [298, 0]
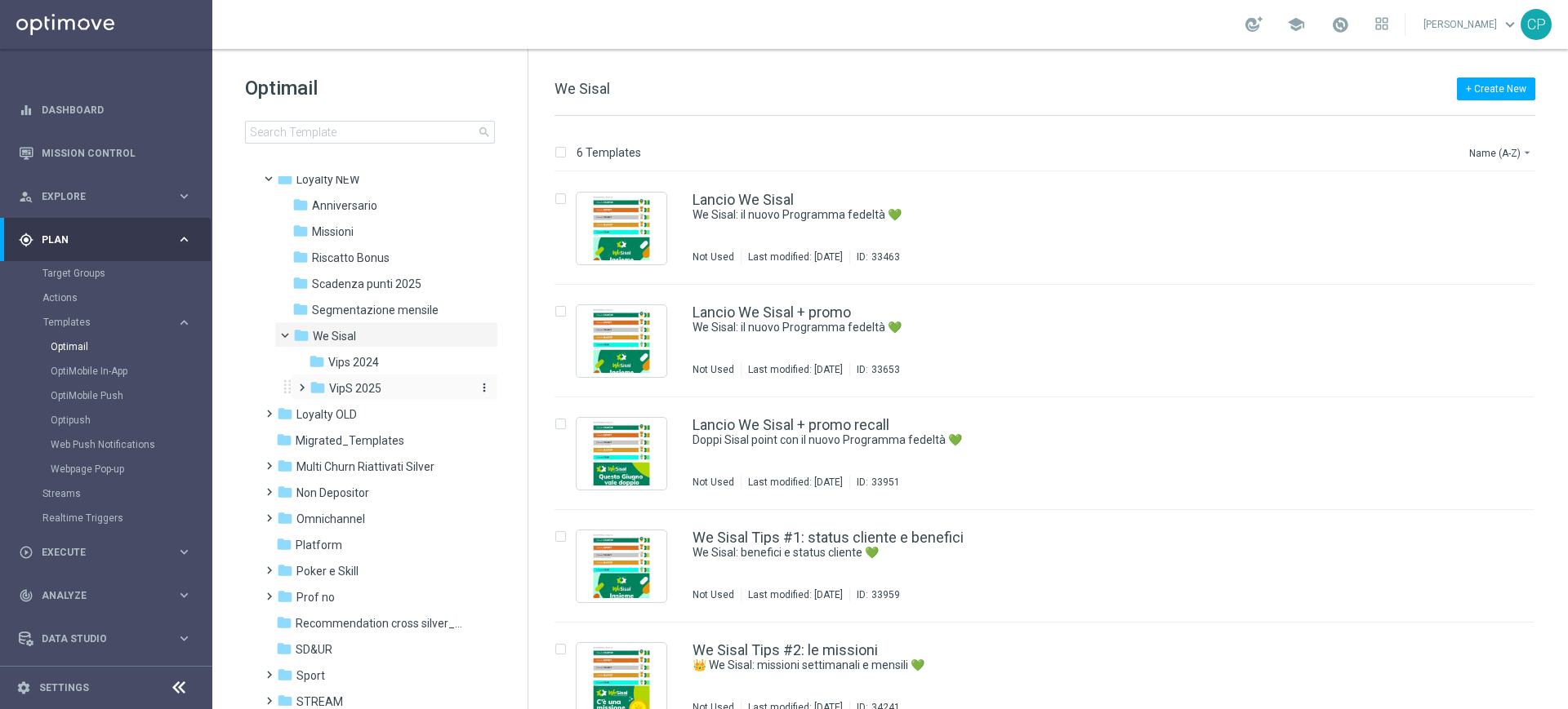
click at [369, 389] on span "VipS 2025" at bounding box center [356, 388] width 53 height 15
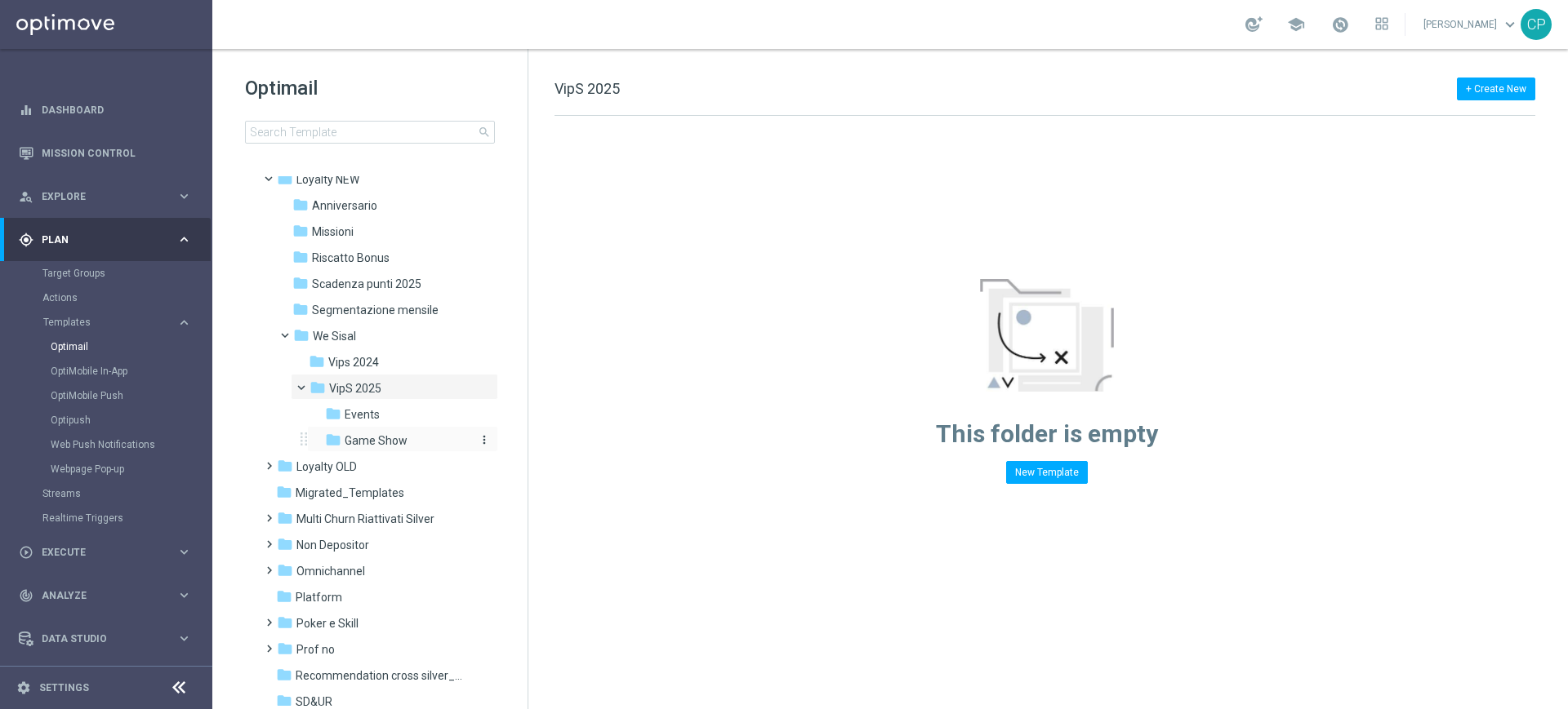
click at [363, 440] on span "Game Show" at bounding box center [377, 440] width 63 height 15
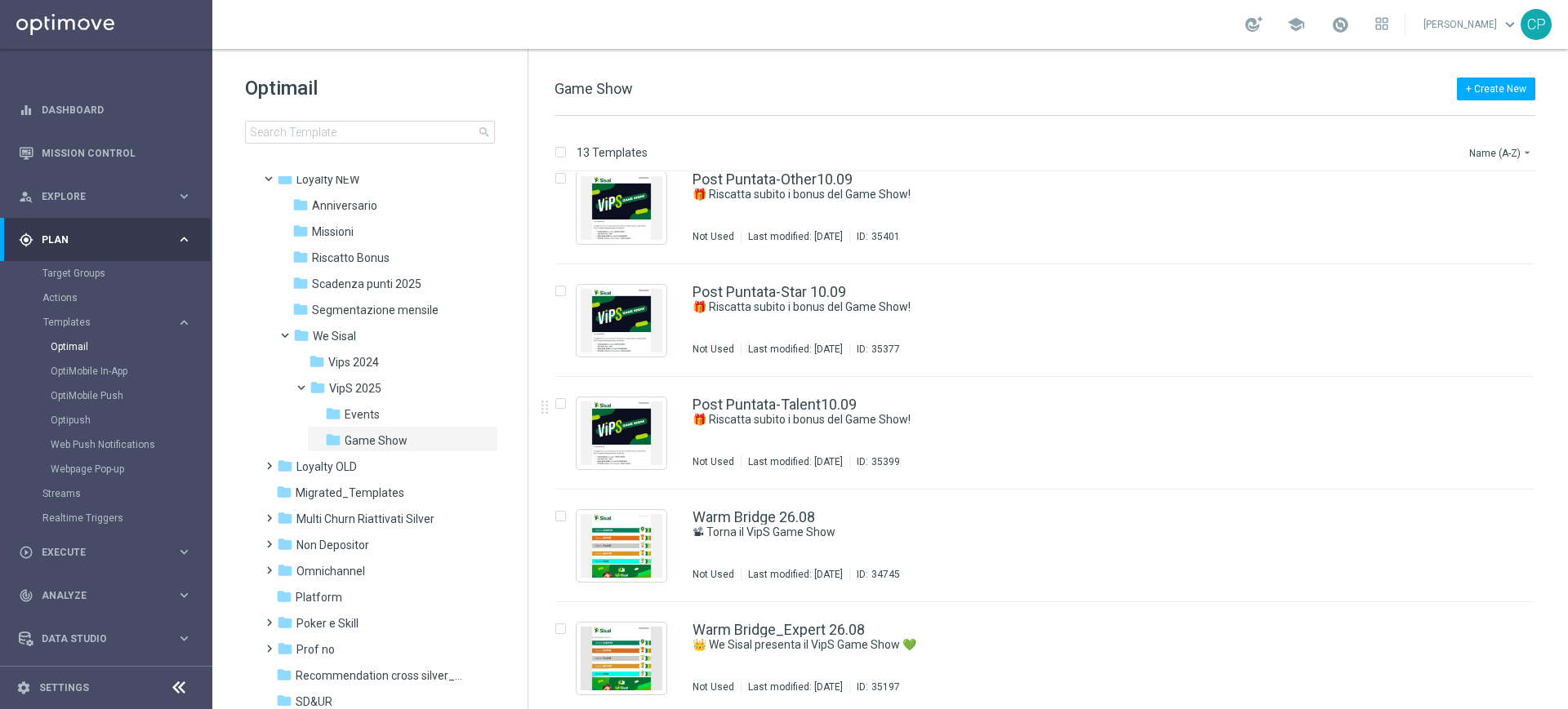
scroll to position [927, 0]
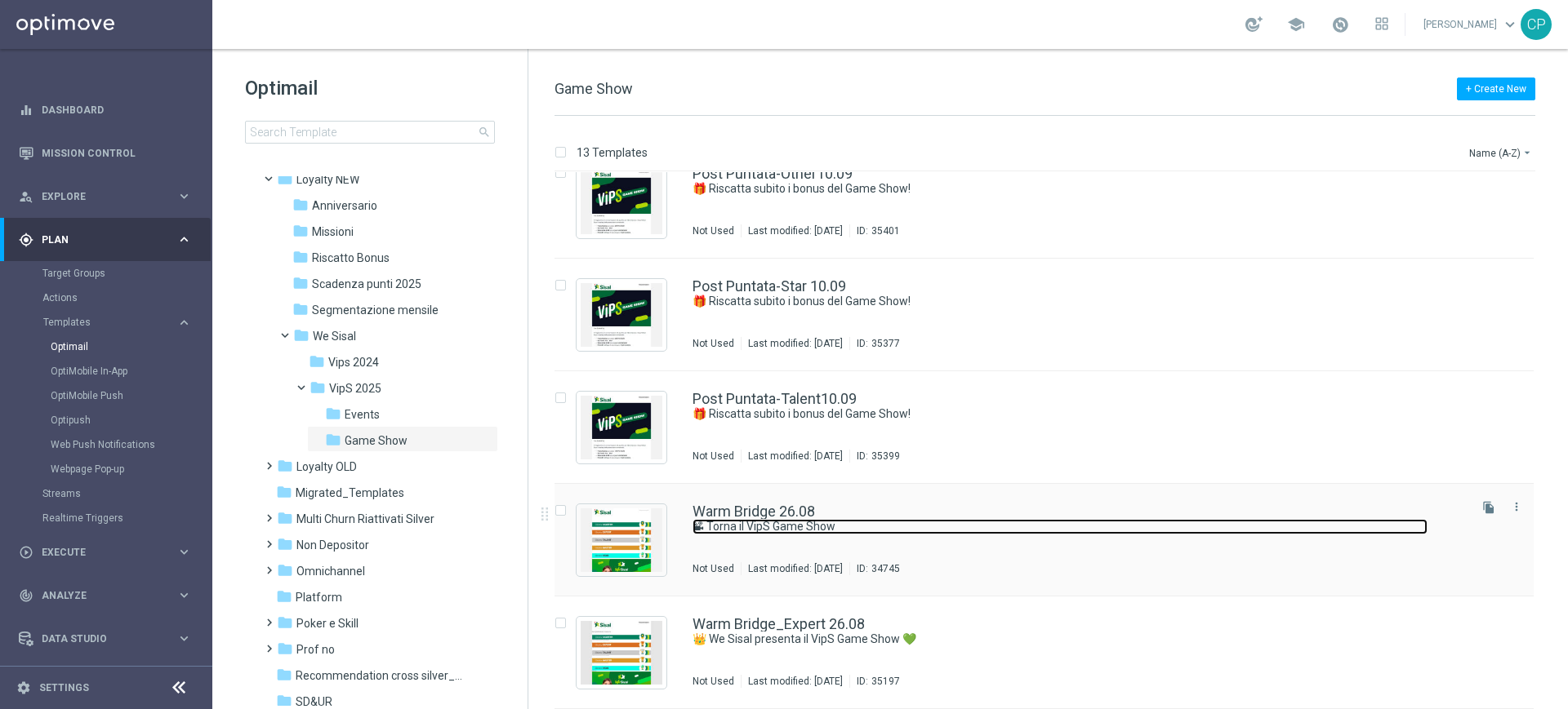
click at [758, 526] on link "📽 Torna il VipS Game Show" at bounding box center [1060, 527] width 735 height 16
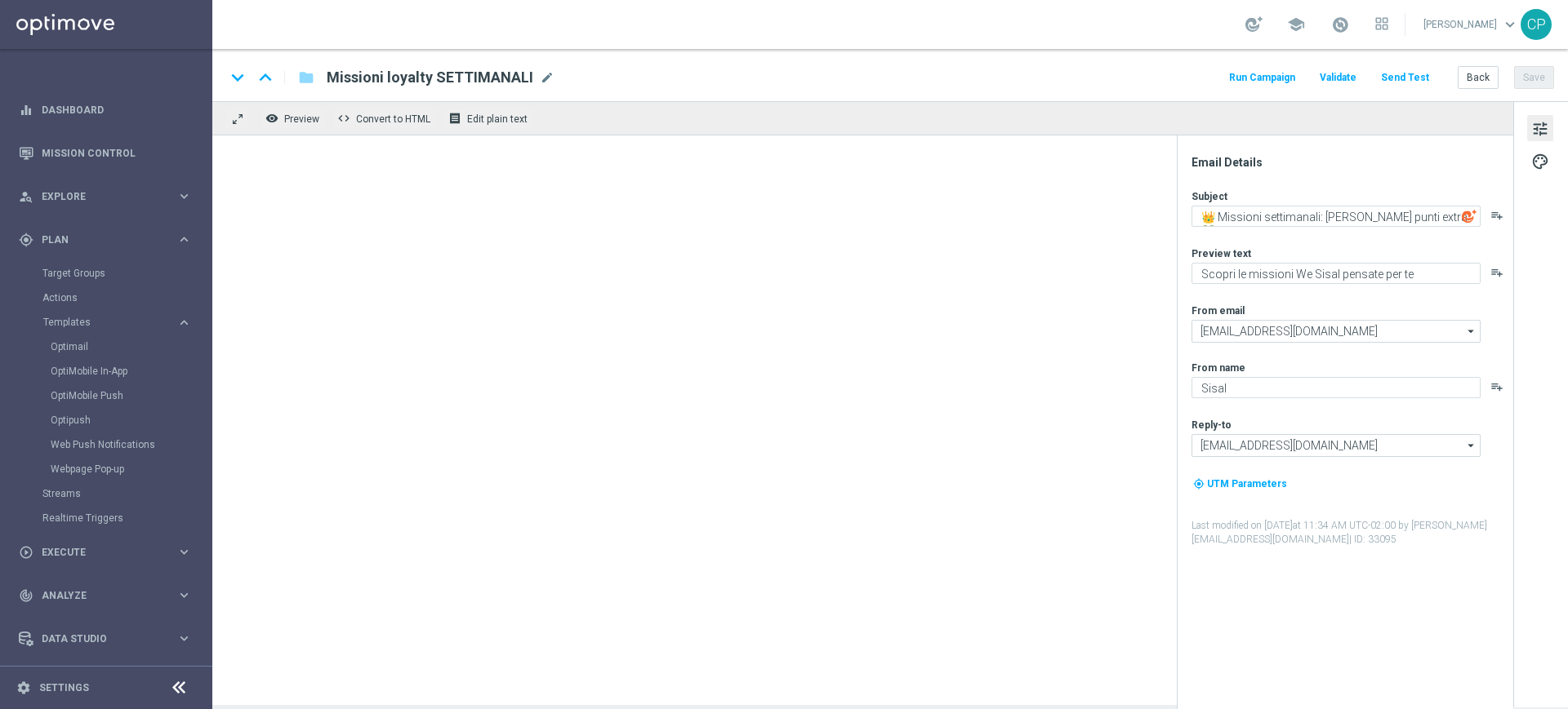
type textarea "📽 Torna il VipS Game Show"
type textarea "We Sisal ti premia con l’intrattenimento da VipS"
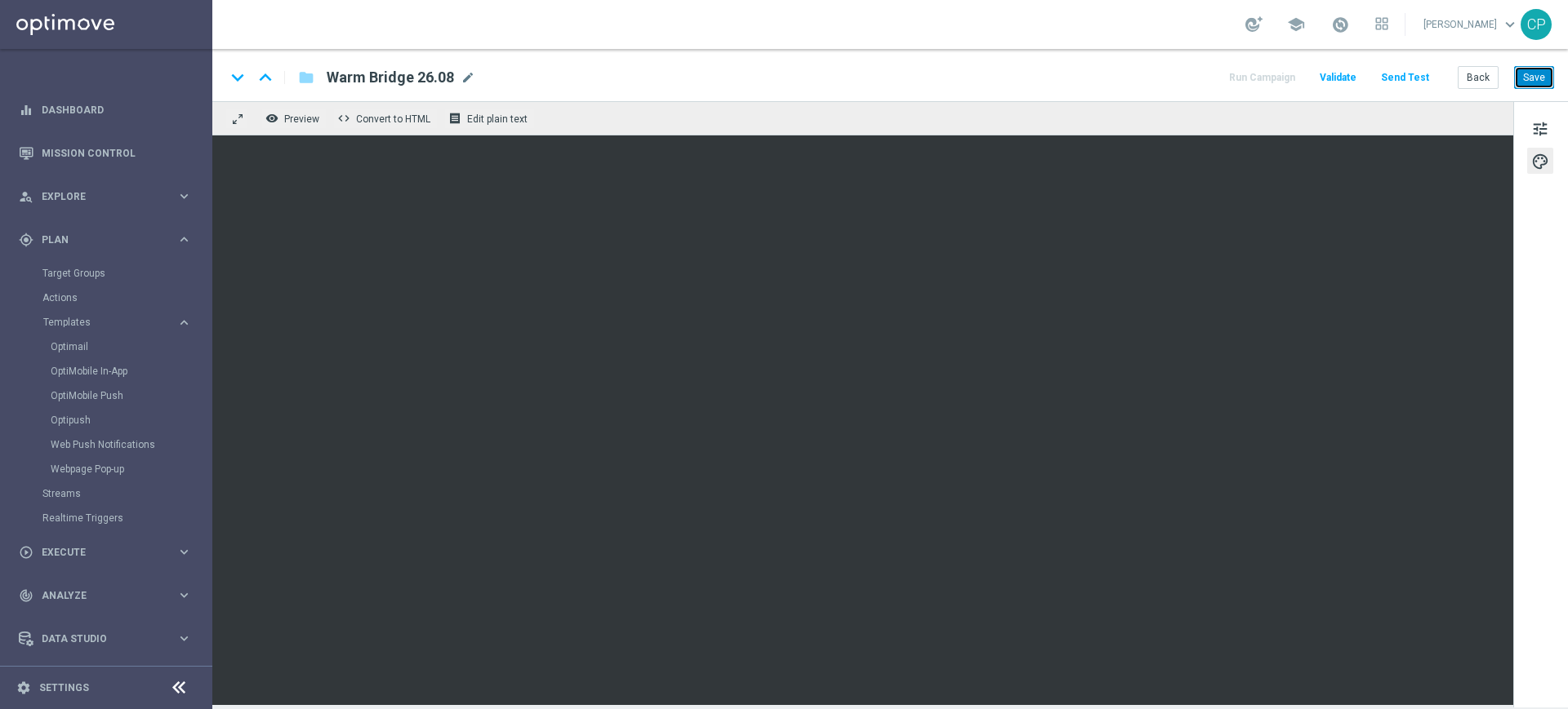
click at [1539, 76] on button "Save" at bounding box center [1535, 77] width 40 height 23
click at [1537, 86] on button "Save" at bounding box center [1535, 77] width 40 height 23
click at [1538, 82] on button "Save" at bounding box center [1535, 77] width 40 height 23
click at [1539, 75] on button "Save" at bounding box center [1535, 77] width 40 height 23
click at [64, 346] on link "Optimail" at bounding box center [111, 347] width 119 height 13
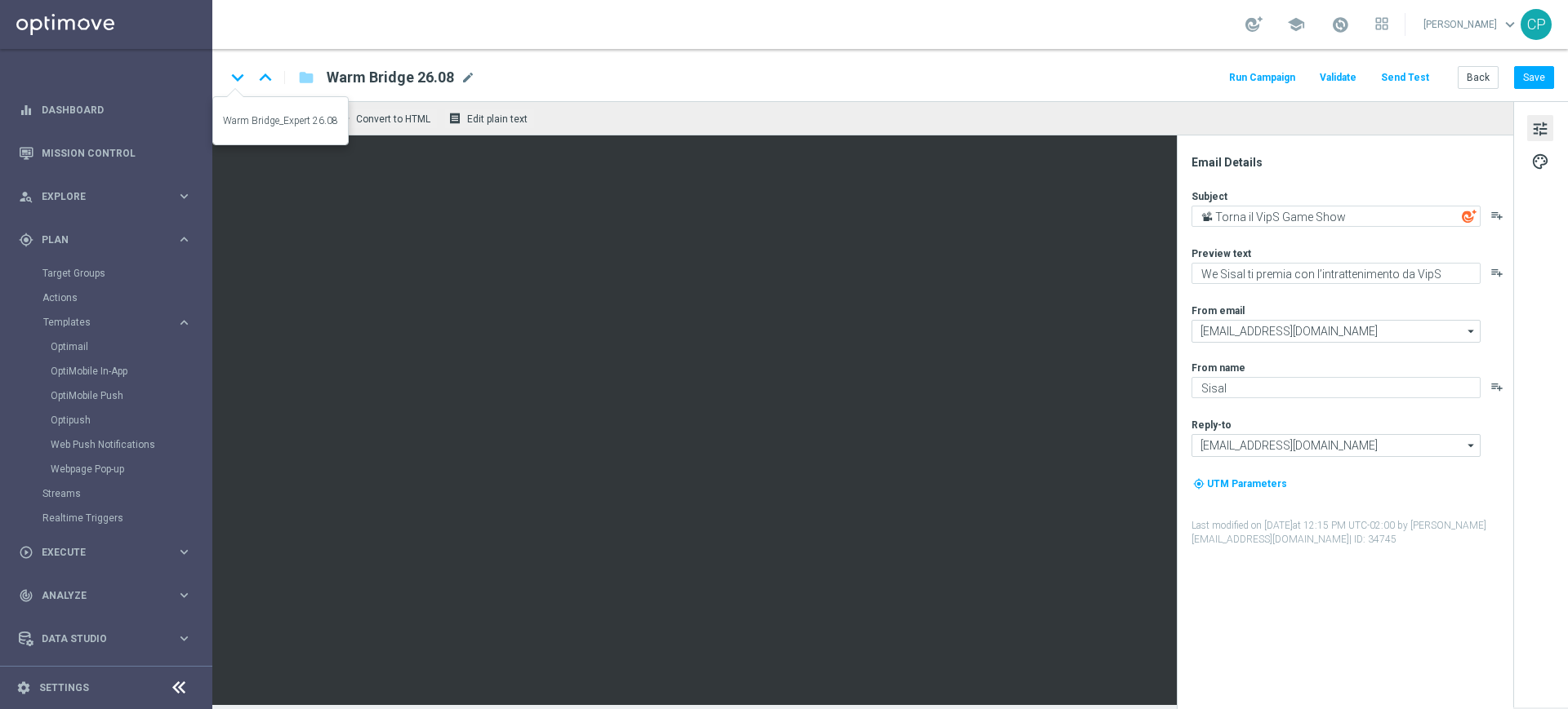
click at [238, 76] on icon "keyboard_arrow_down" at bounding box center [238, 77] width 25 height 25
type textarea "👑 We Sisal presenta il VipS Game Show 💚"
type textarea "Scopri l’intrattenimento esclusivo in live streaming📽"
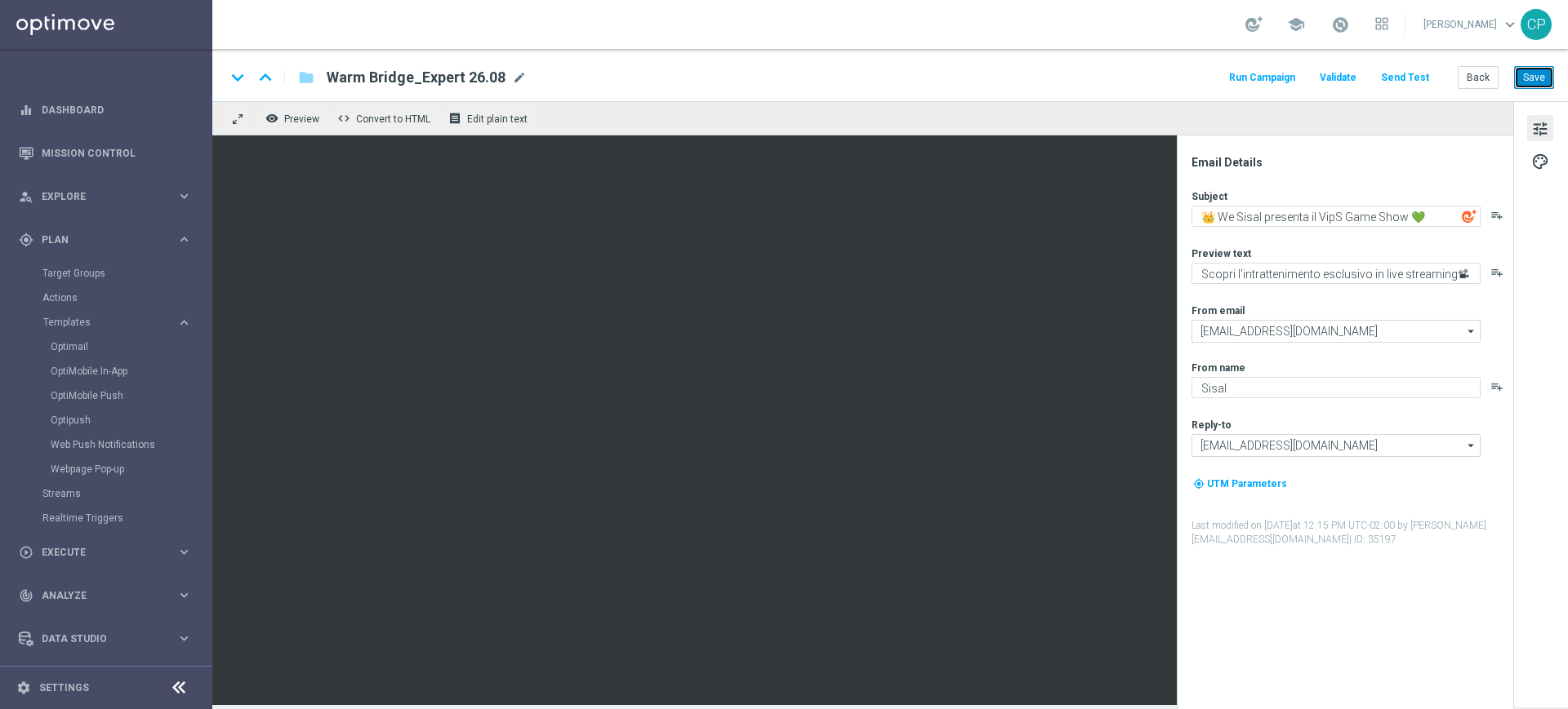
click at [1529, 74] on button "Save" at bounding box center [1535, 77] width 40 height 23
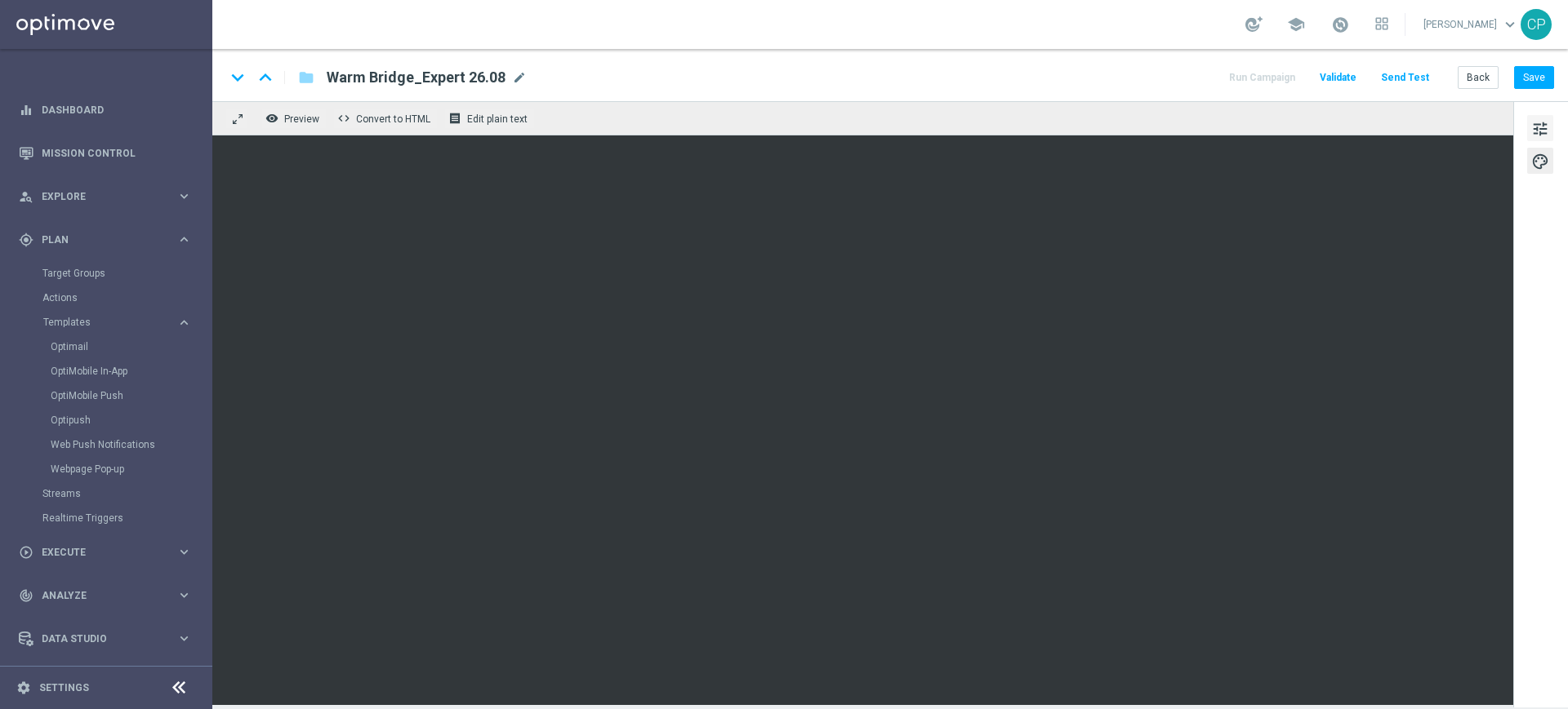
click at [1536, 124] on span "tune" at bounding box center [1540, 129] width 18 height 21
click at [1547, 438] on div "tune palette" at bounding box center [1541, 404] width 54 height 606
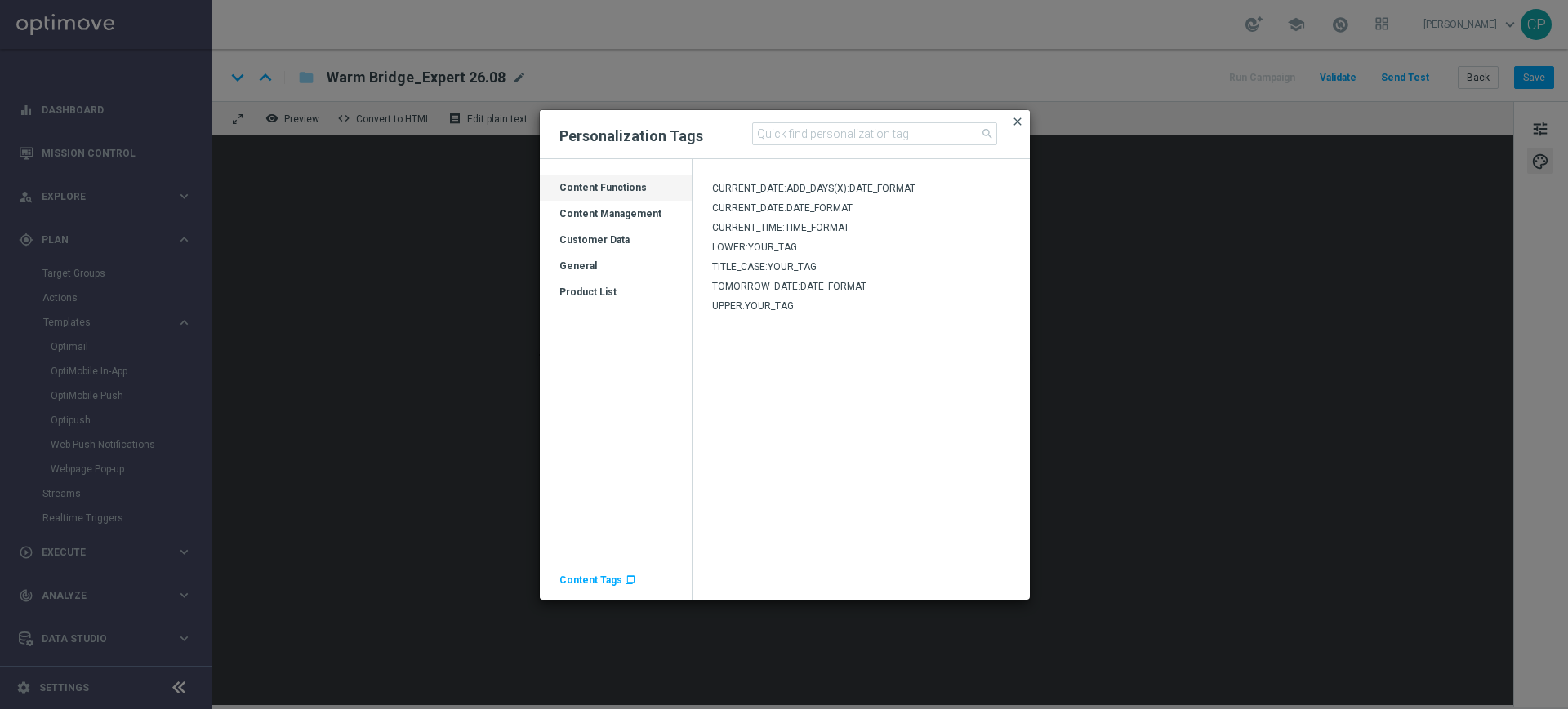
click at [1020, 118] on span "close" at bounding box center [1018, 121] width 13 height 13
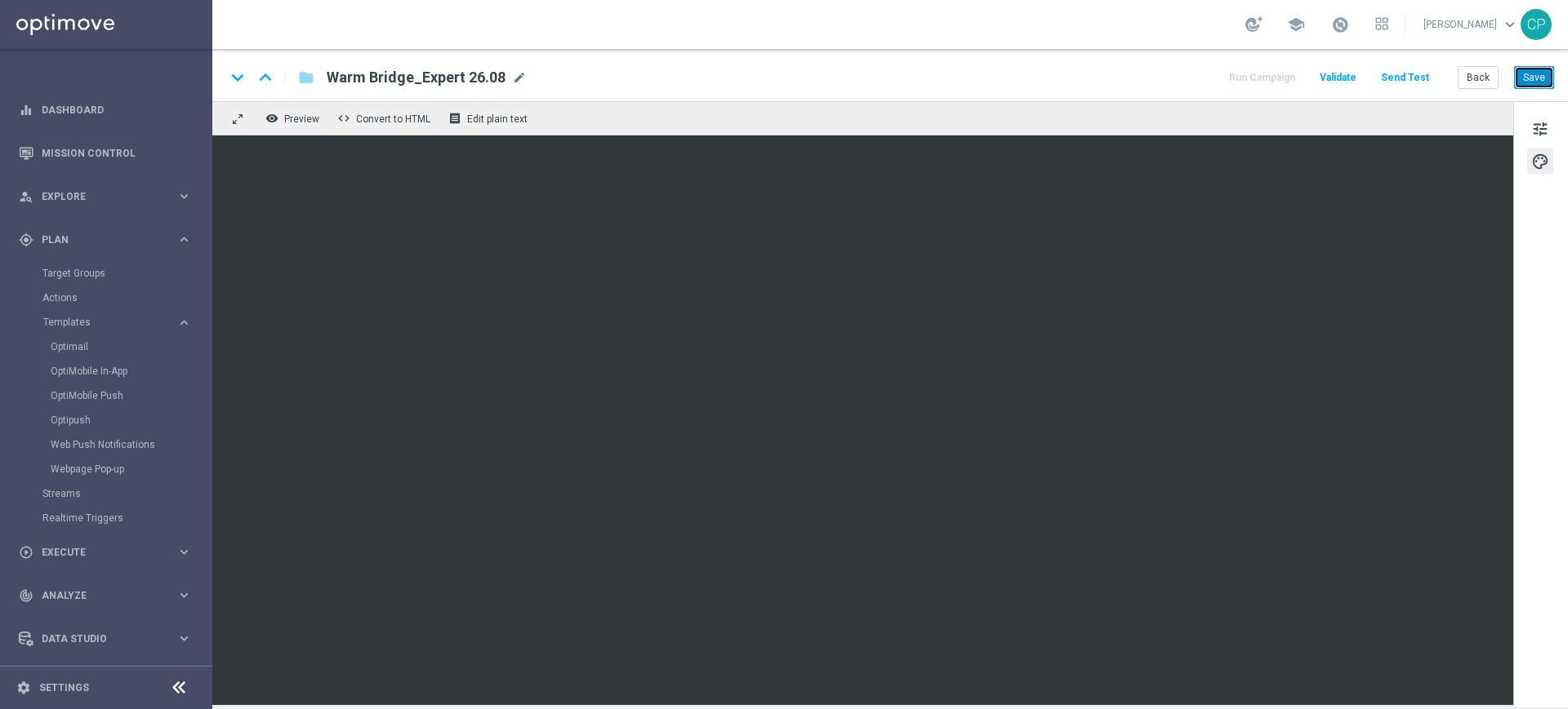
click at [1541, 77] on button "Save" at bounding box center [1535, 77] width 40 height 23
click at [1543, 75] on button "Save" at bounding box center [1535, 77] width 40 height 23
click at [1536, 70] on button "Save" at bounding box center [1535, 77] width 40 height 23
click at [263, 76] on icon "keyboard_arrow_up" at bounding box center [265, 77] width 25 height 25
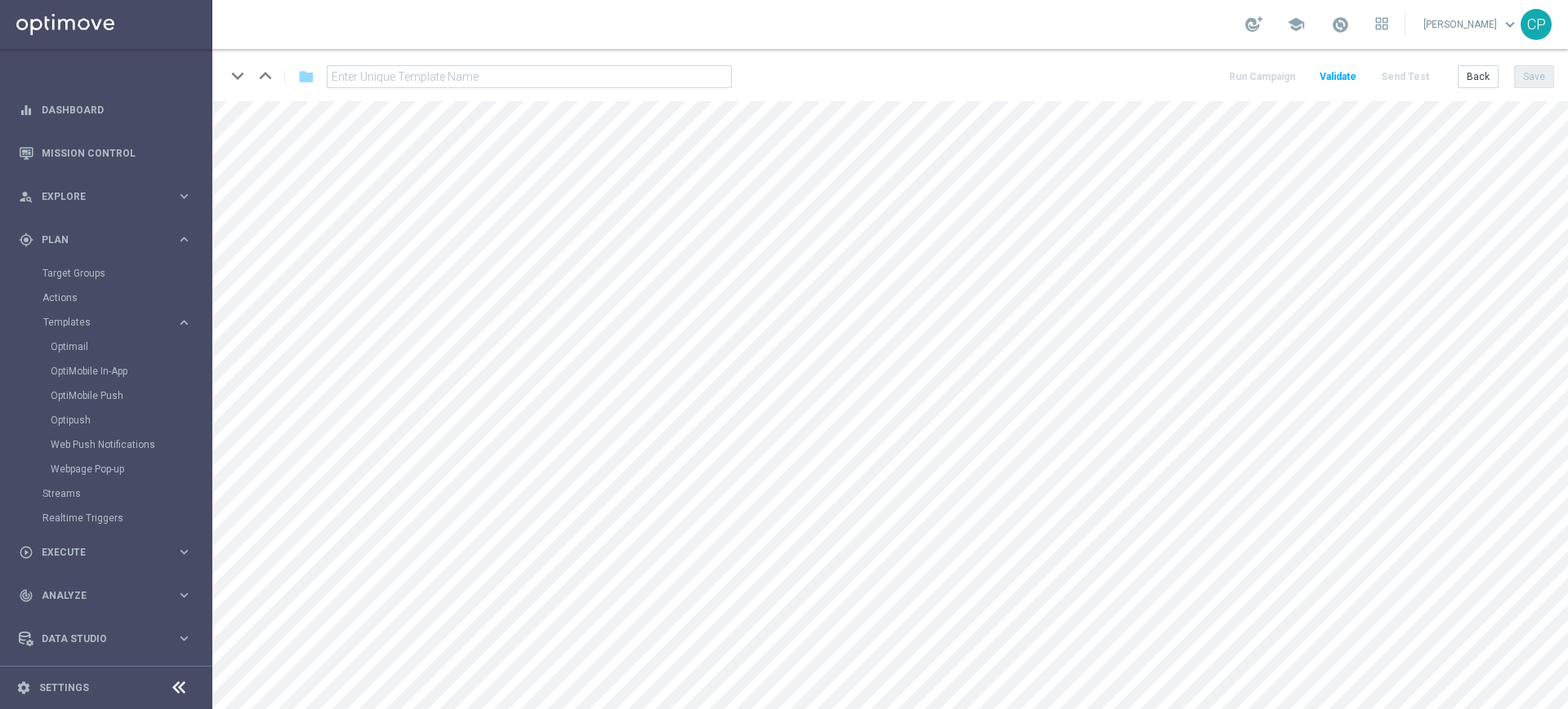
click at [238, 76] on div "keyboard_arrow_down keyboard_arrow_up" at bounding box center [238, 76] width 25 height 25
click at [1470, 70] on button "Back" at bounding box center [1478, 76] width 41 height 23
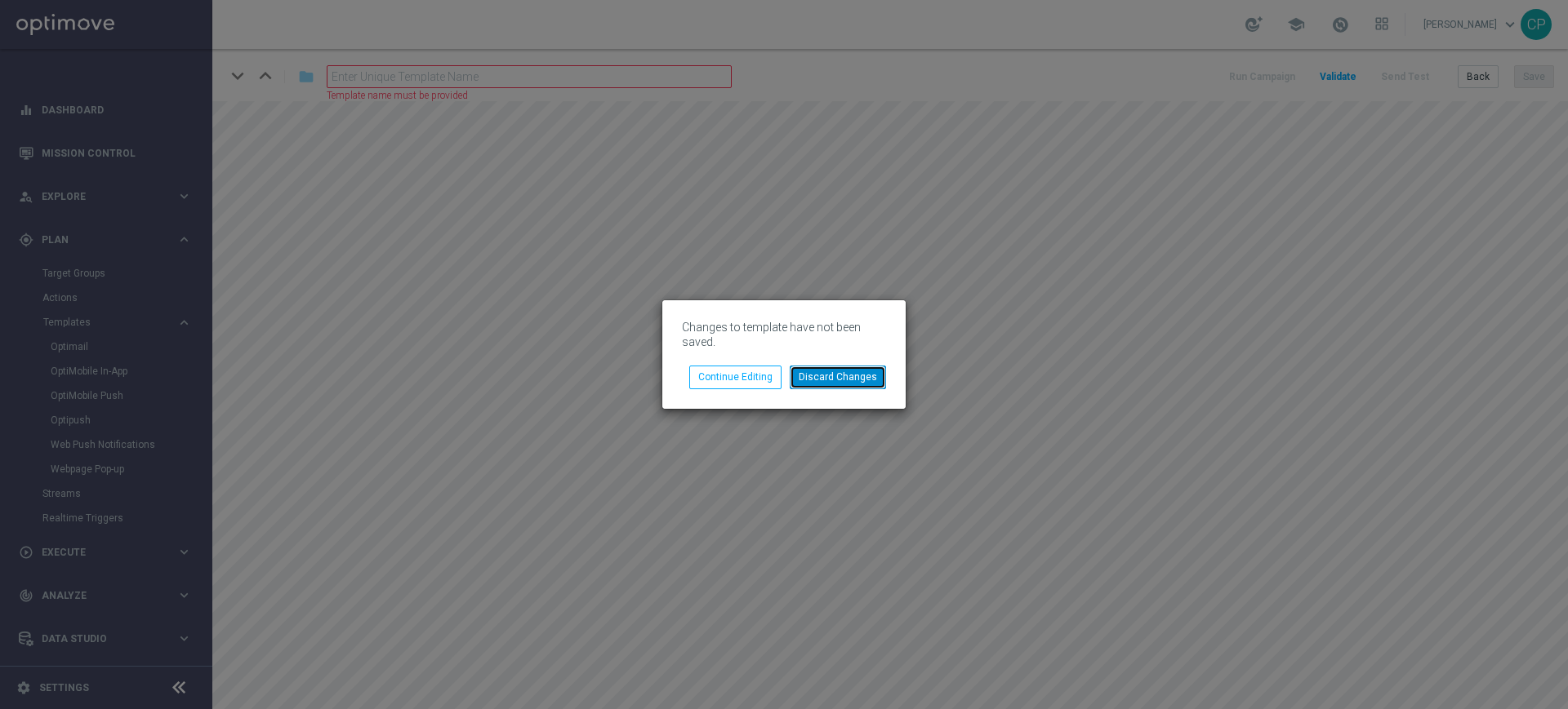
click at [831, 372] on button "Discard Changes" at bounding box center [838, 377] width 97 height 23
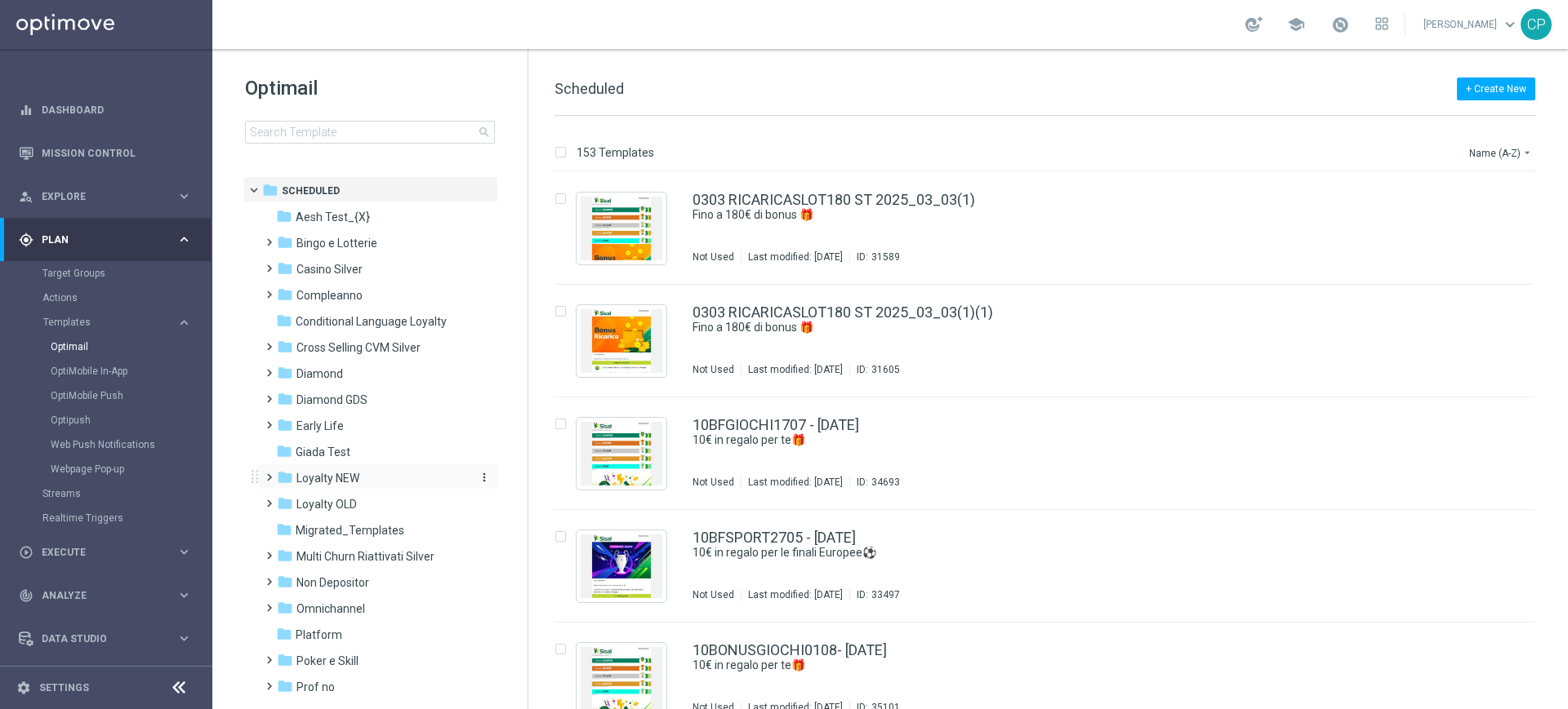
click at [338, 479] on span "Loyalty NEW" at bounding box center [328, 478] width 63 height 15
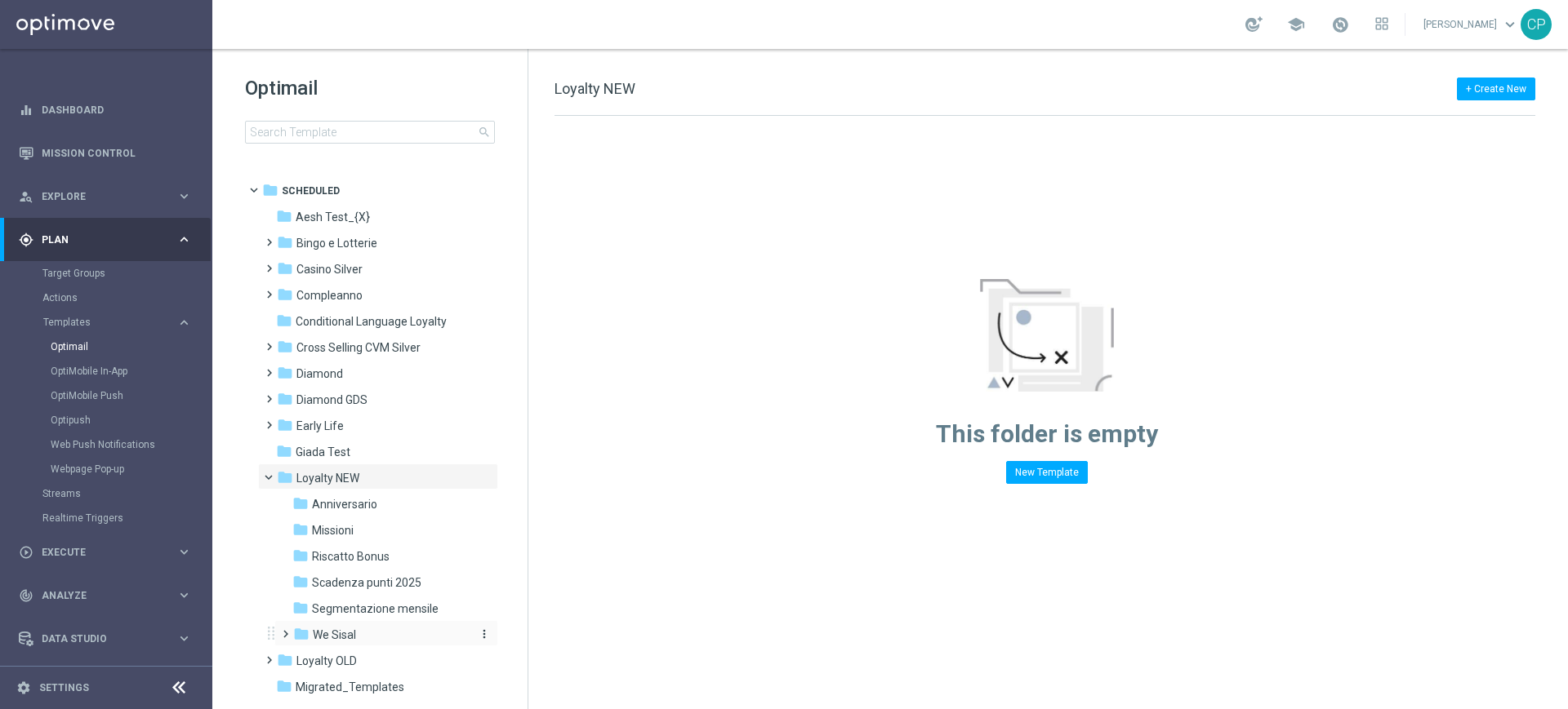
click at [331, 626] on div "folder We Sisal" at bounding box center [380, 634] width 174 height 18
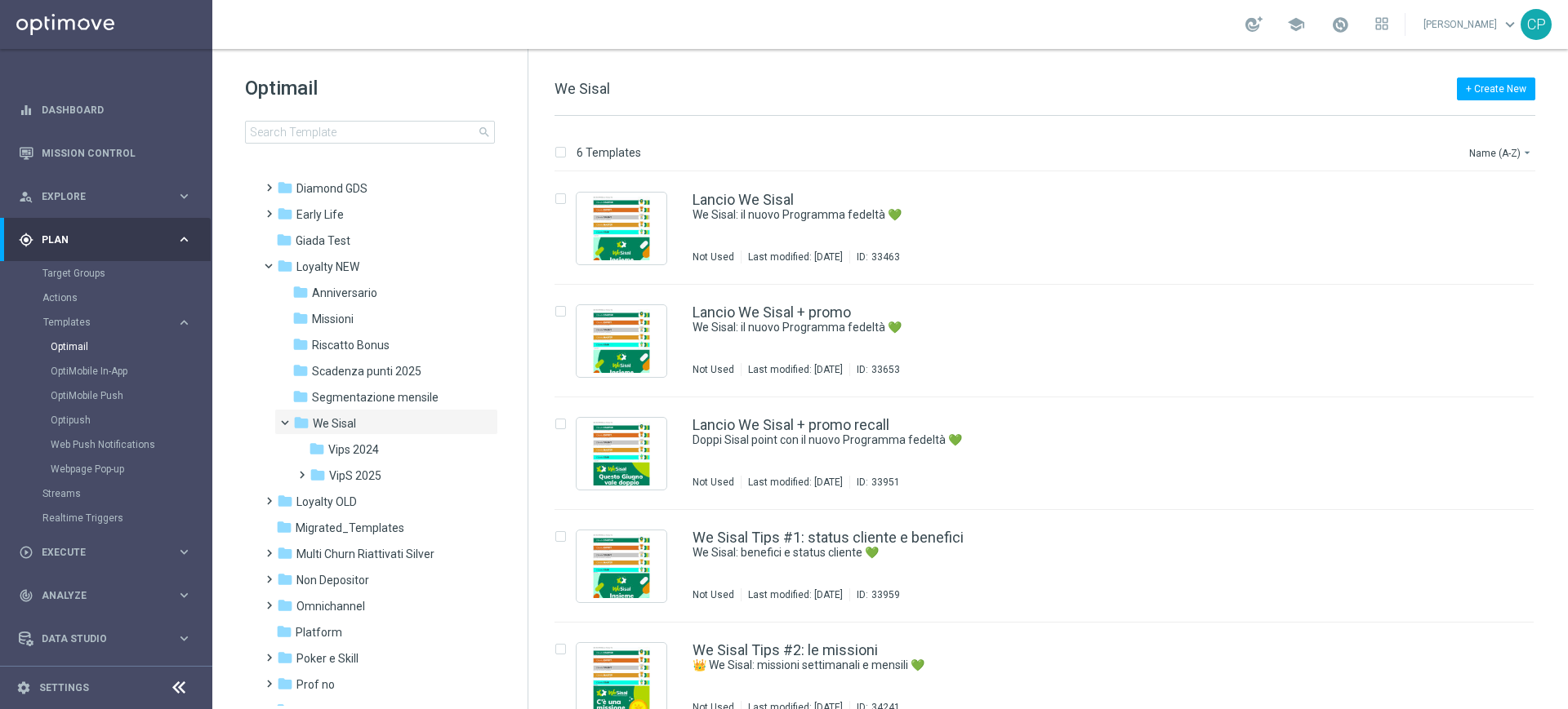
scroll to position [212, 0]
click at [376, 468] on span "VipS 2025" at bounding box center [356, 475] width 53 height 15
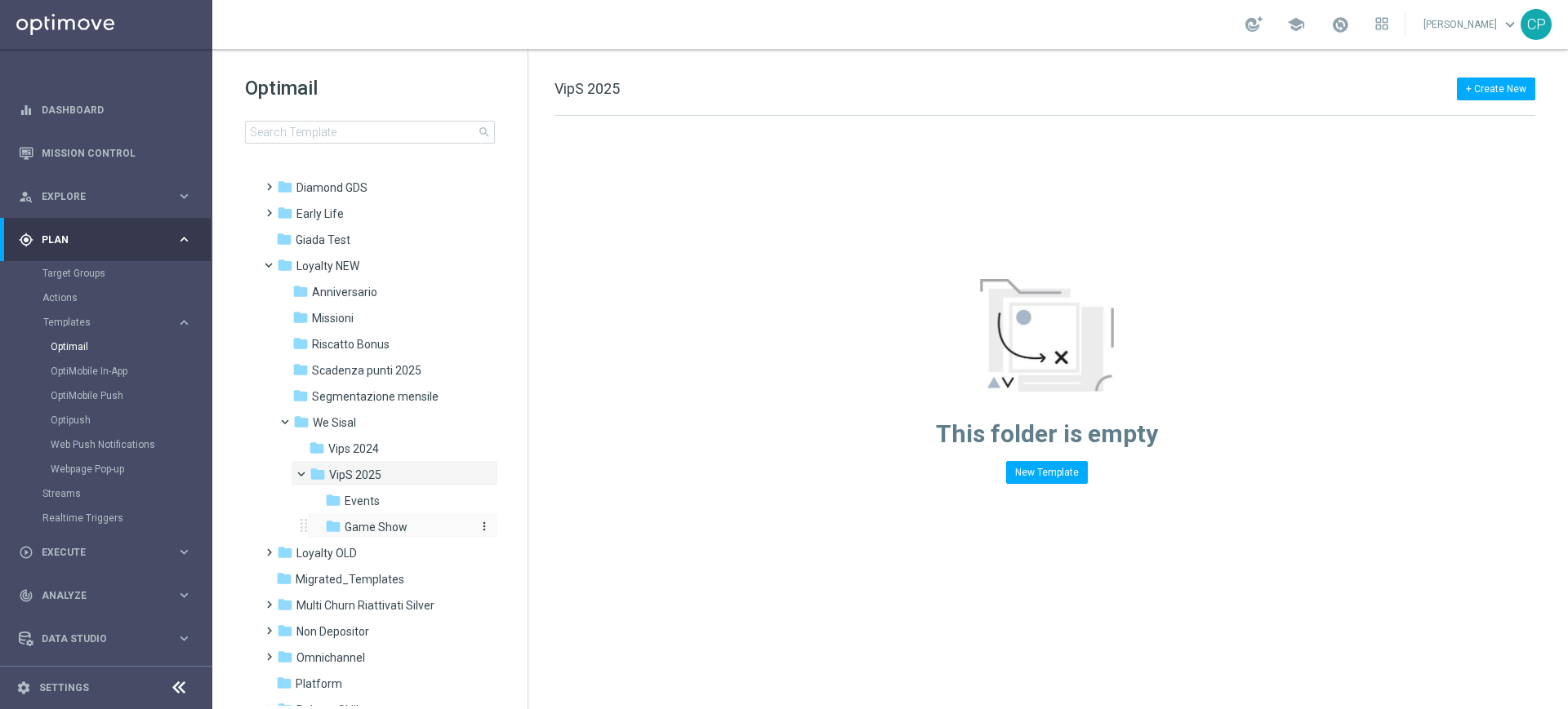
click at [357, 522] on span "Game Show" at bounding box center [377, 527] width 63 height 15
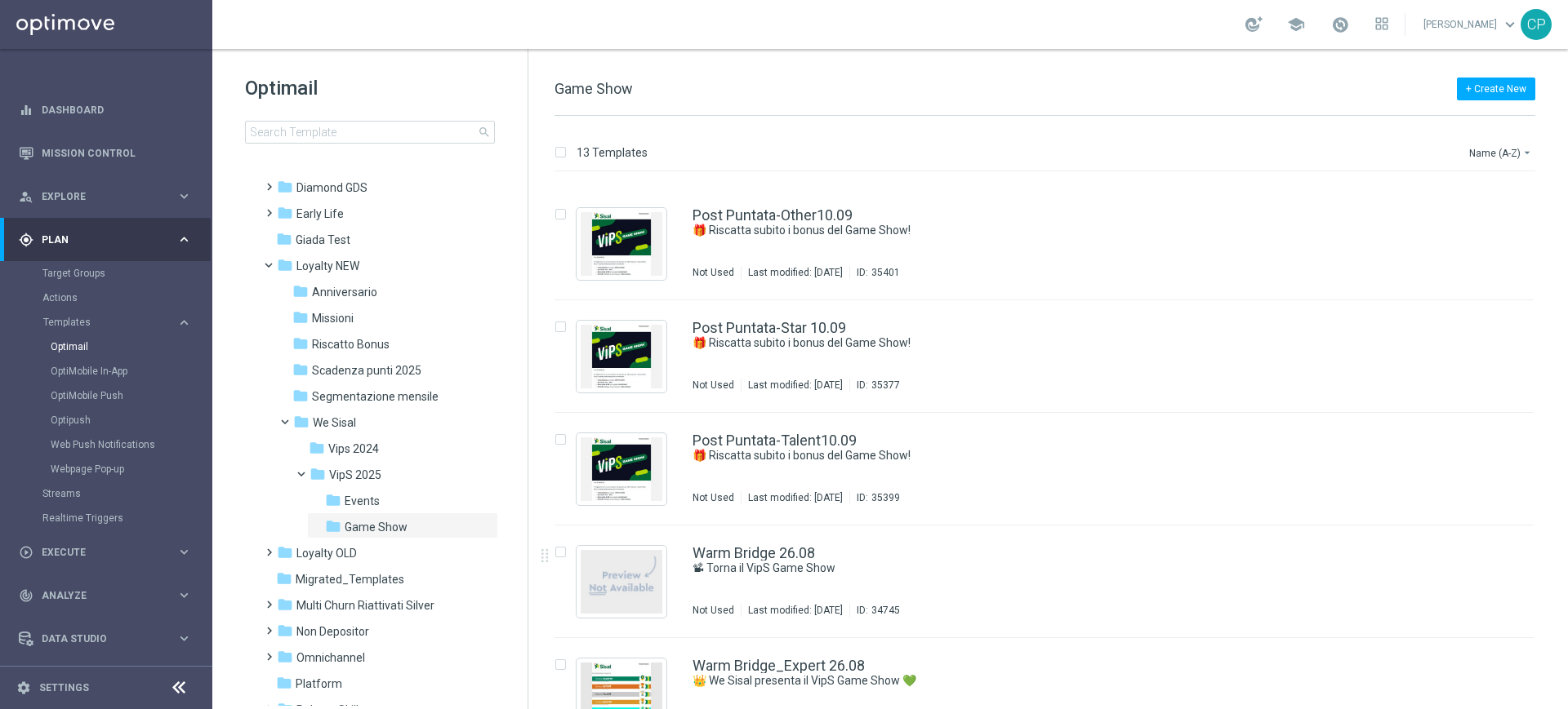
scroll to position [927, 0]
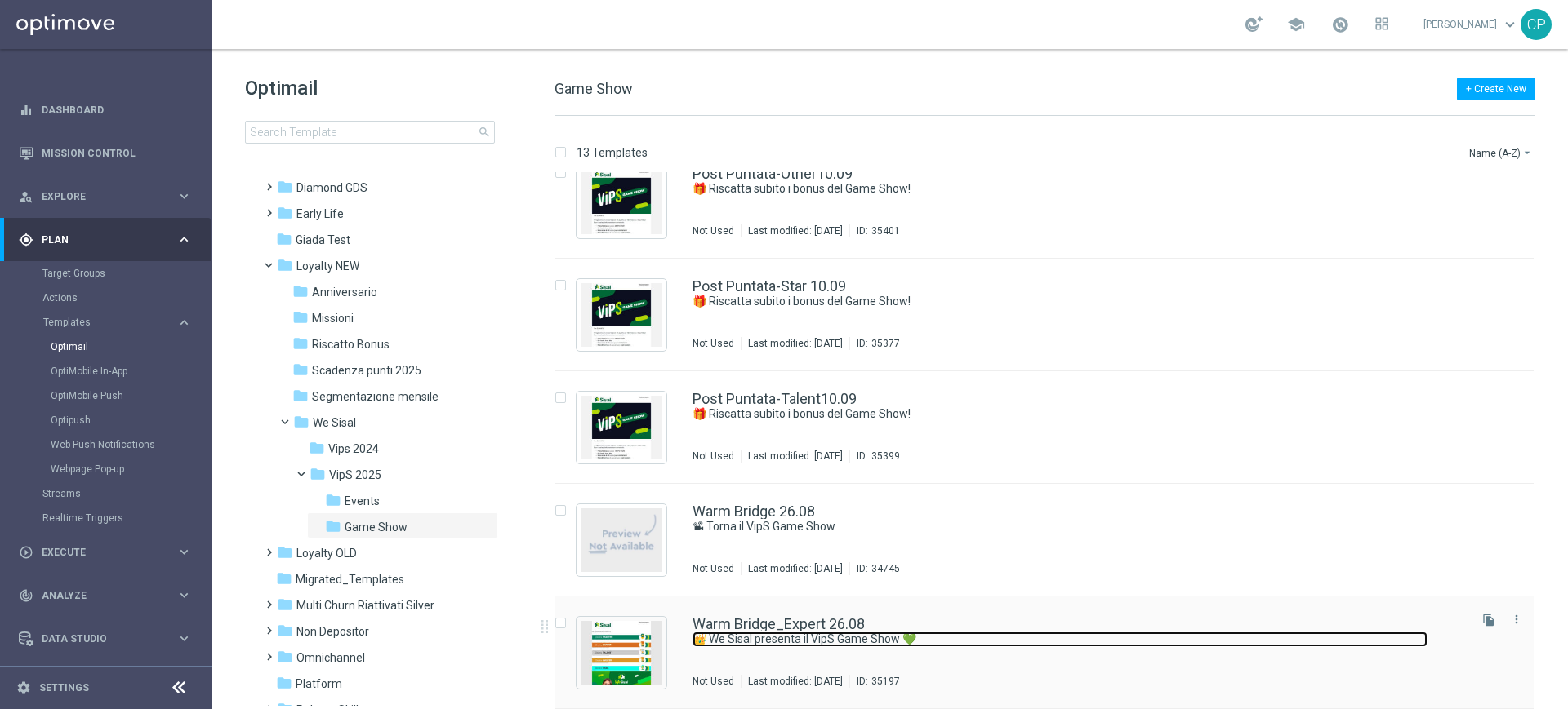
click at [758, 639] on link "👑 We Sisal presenta il VipS Game Show 💚" at bounding box center [1060, 640] width 735 height 16
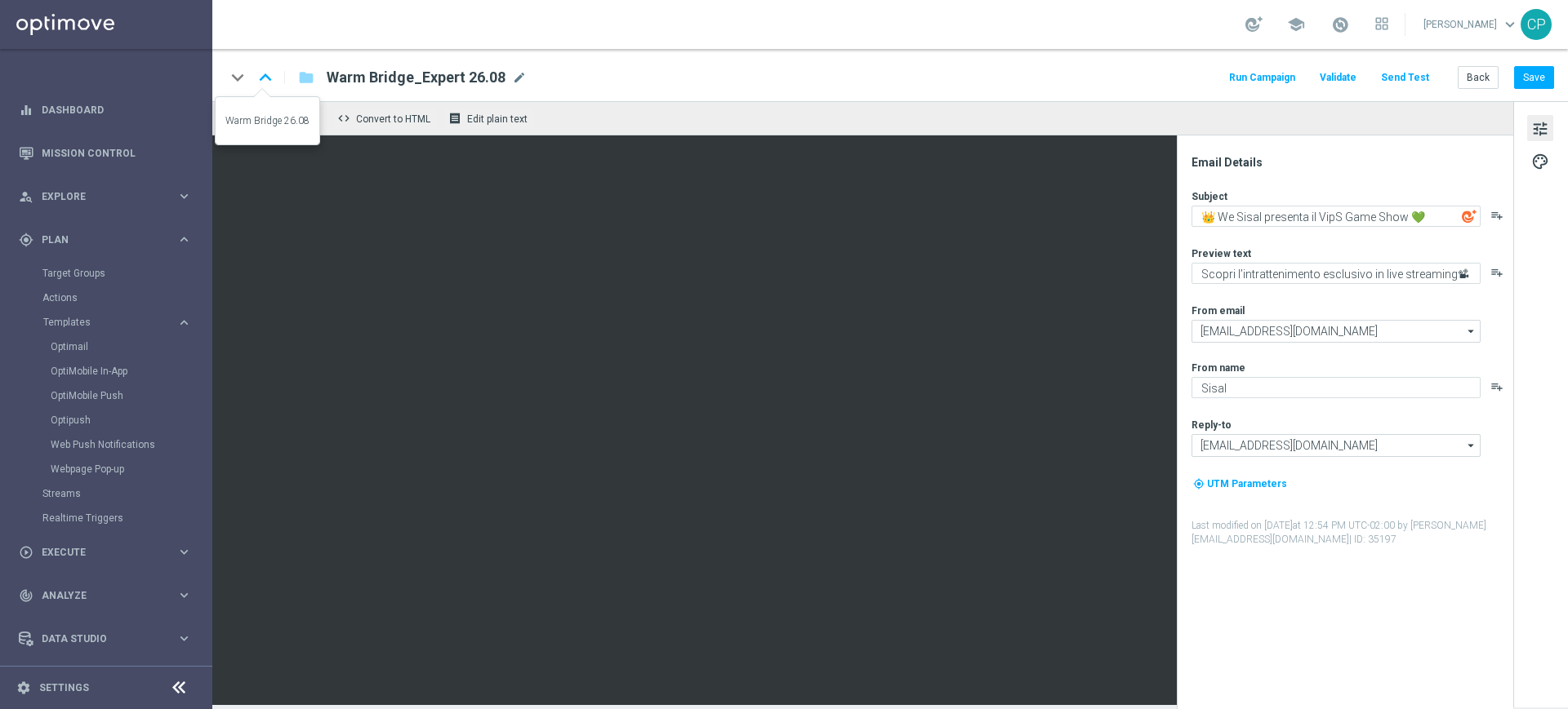
click at [264, 73] on icon "keyboard_arrow_up" at bounding box center [265, 77] width 25 height 25
type textarea "📽 Torna il VipS Game Show"
type textarea "We Sisal ti premia con l’intrattenimento da VipS"
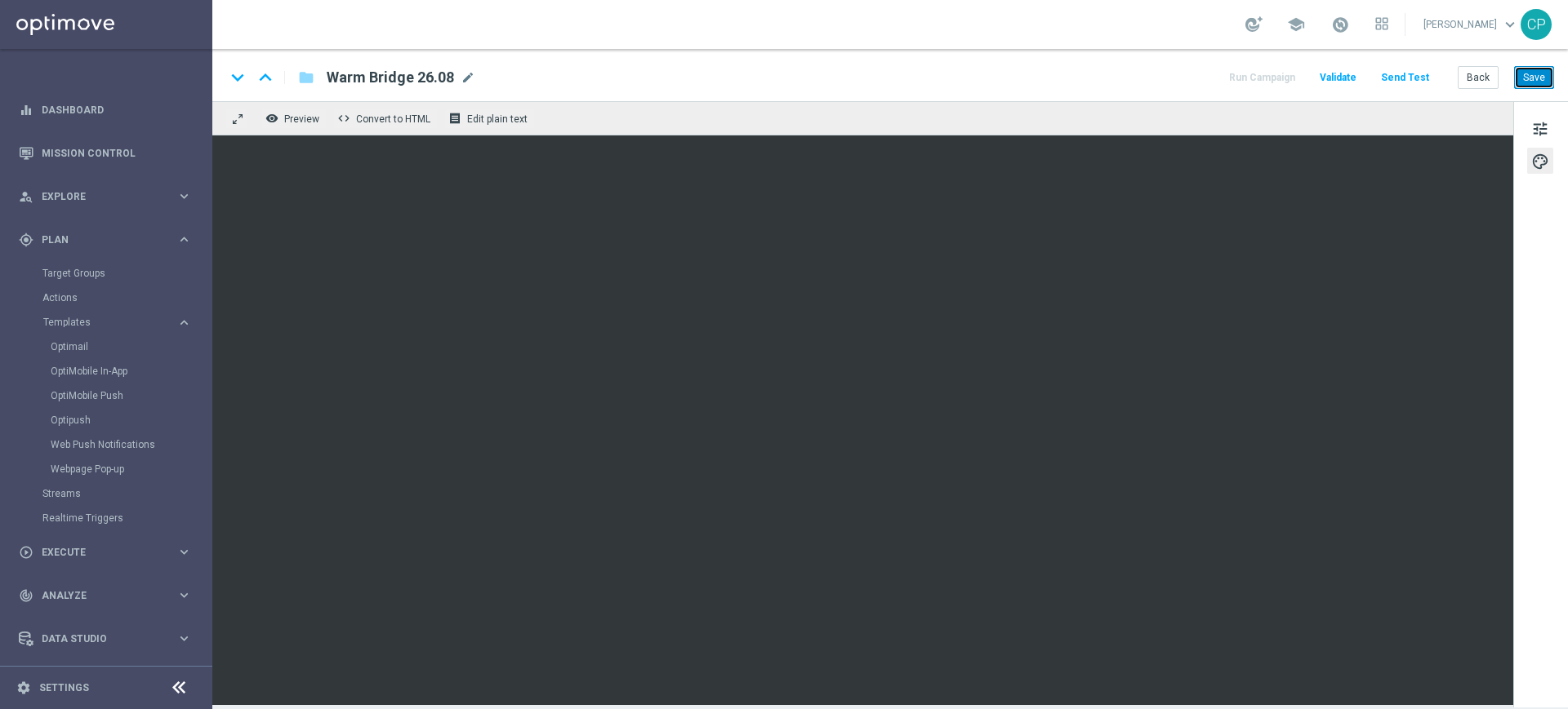
click at [1539, 75] on button "Save" at bounding box center [1535, 77] width 40 height 23
click at [238, 76] on icon "keyboard_arrow_down" at bounding box center [238, 77] width 25 height 25
click at [266, 76] on icon "keyboard_arrow_up" at bounding box center [265, 77] width 25 height 25
click at [1525, 77] on button "Save" at bounding box center [1535, 77] width 40 height 23
click at [240, 77] on icon "keyboard_arrow_down" at bounding box center [238, 77] width 25 height 25
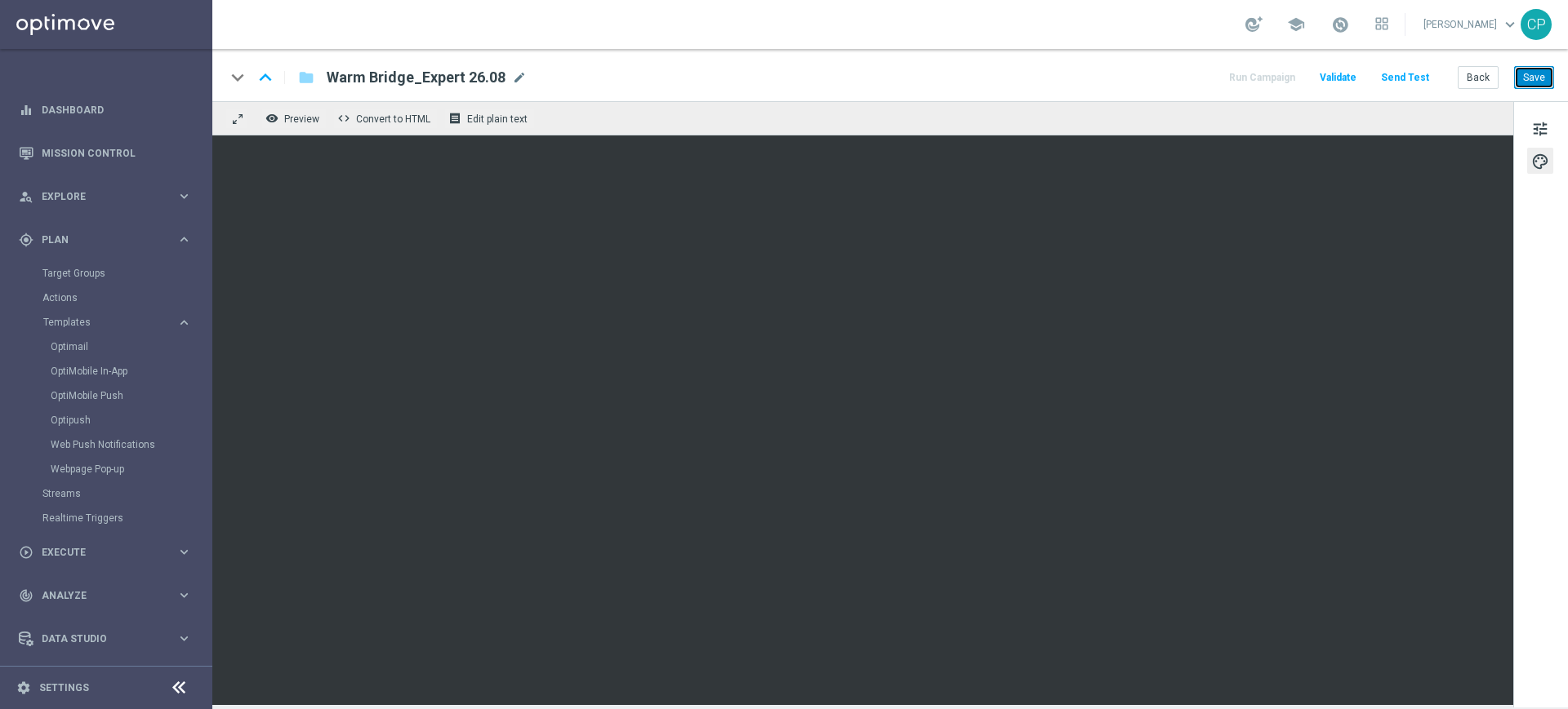
click at [1533, 76] on button "Save" at bounding box center [1535, 77] width 40 height 23
click at [266, 76] on icon "keyboard_arrow_up" at bounding box center [265, 77] width 25 height 25
click at [235, 78] on icon "keyboard_arrow_down" at bounding box center [238, 77] width 25 height 25
click at [1531, 75] on button "Save" at bounding box center [1535, 77] width 40 height 23
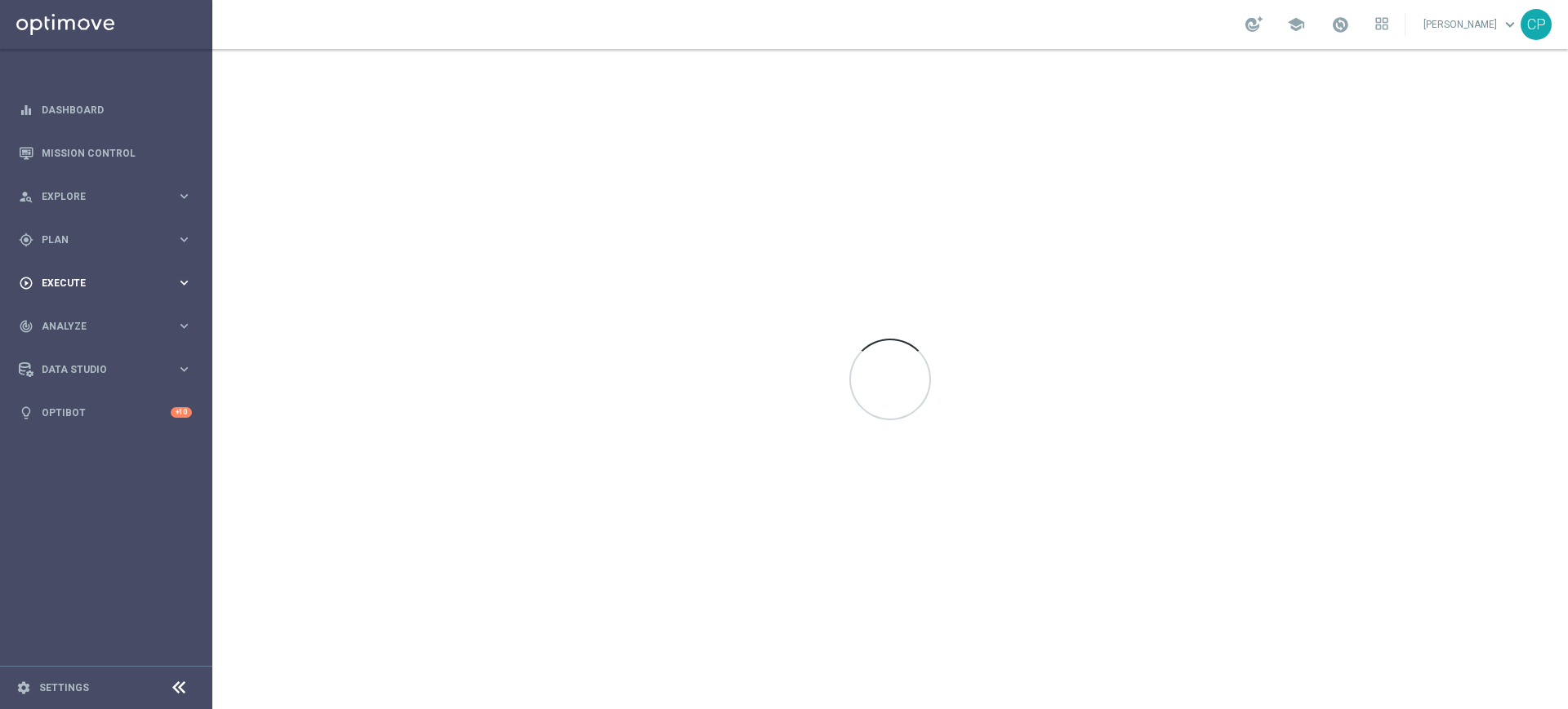
click at [133, 285] on span "Execute" at bounding box center [108, 283] width 134 height 10
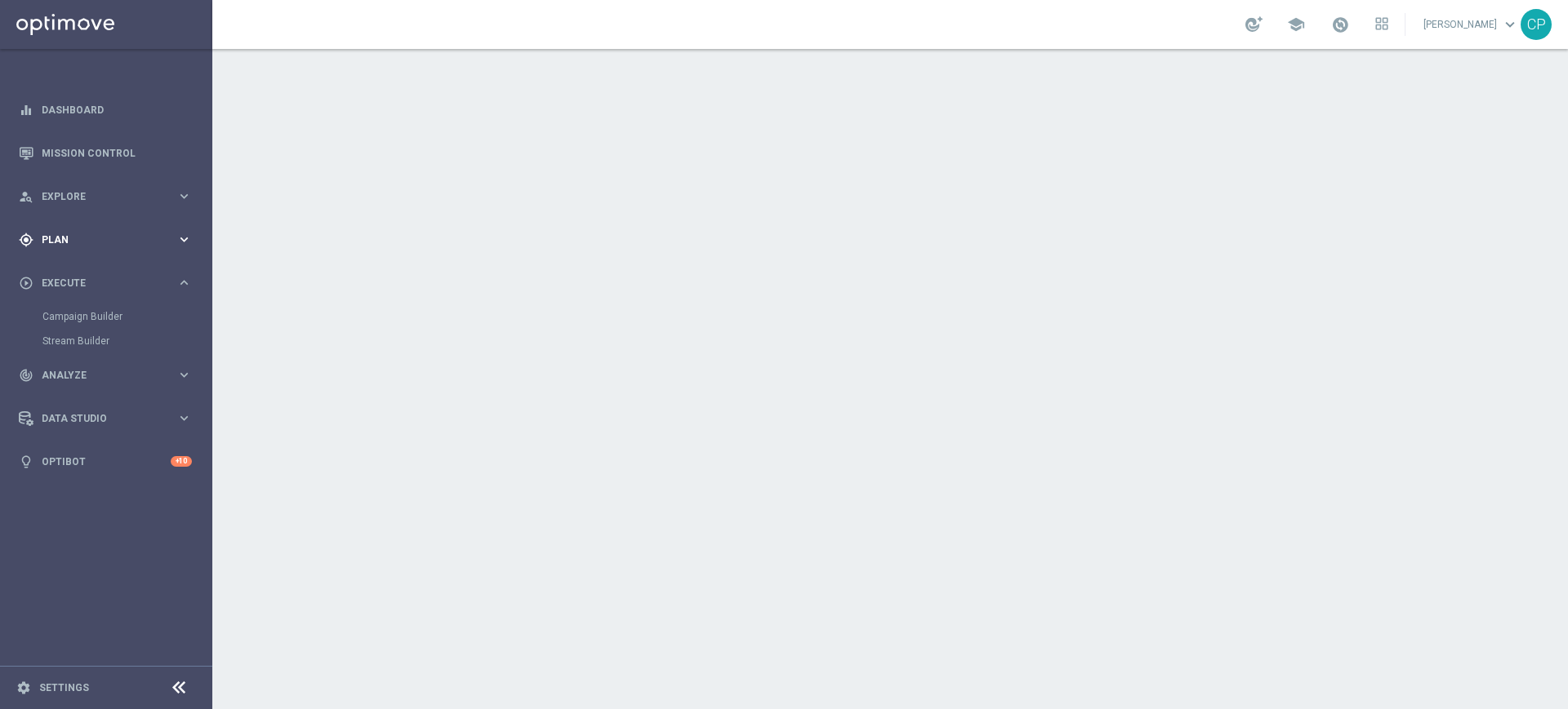
click at [111, 229] on div "gps_fixed Plan keyboard_arrow_right" at bounding box center [105, 239] width 211 height 43
click at [65, 323] on span "Templates" at bounding box center [101, 322] width 117 height 10
click at [68, 341] on link "Optimail" at bounding box center [111, 347] width 119 height 13
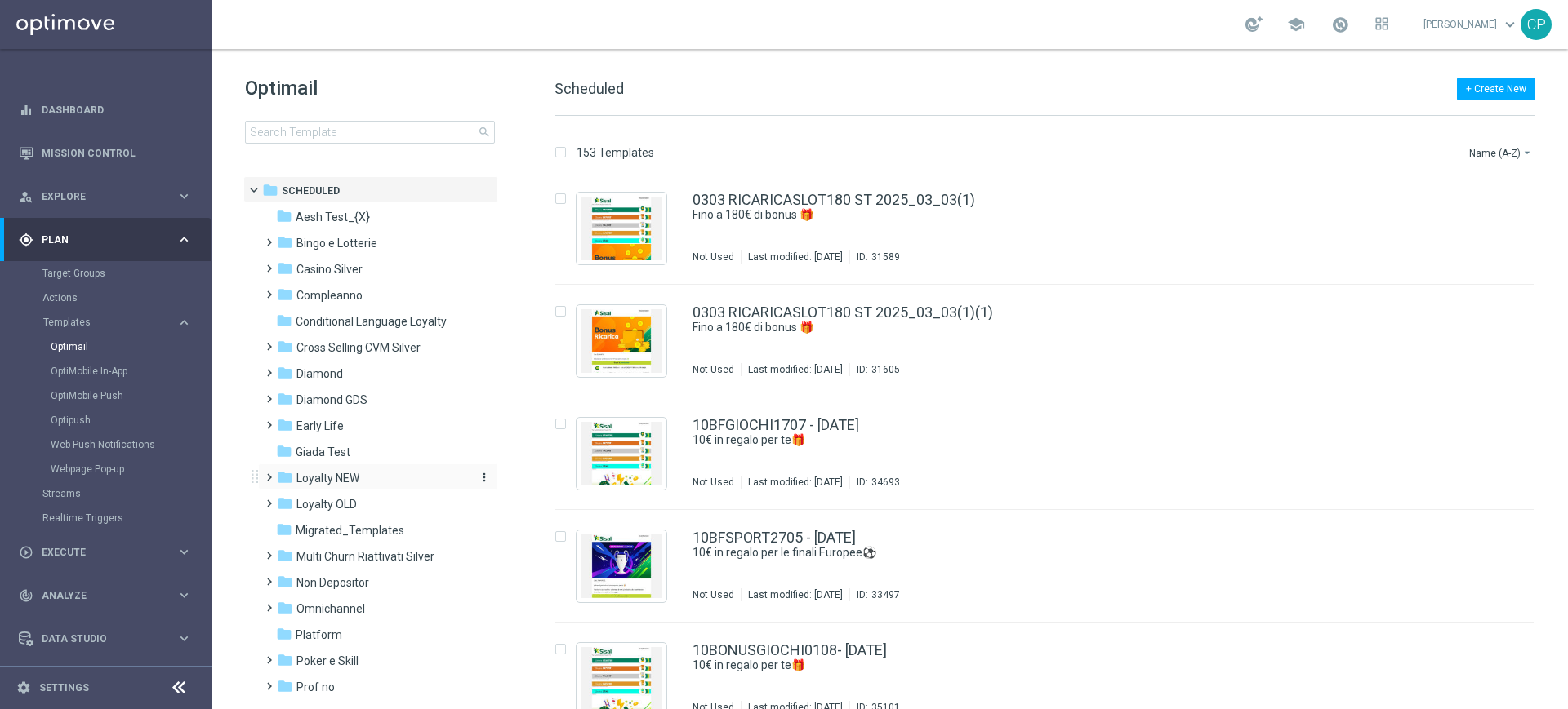
click at [322, 473] on span "Loyalty NEW" at bounding box center [328, 478] width 63 height 15
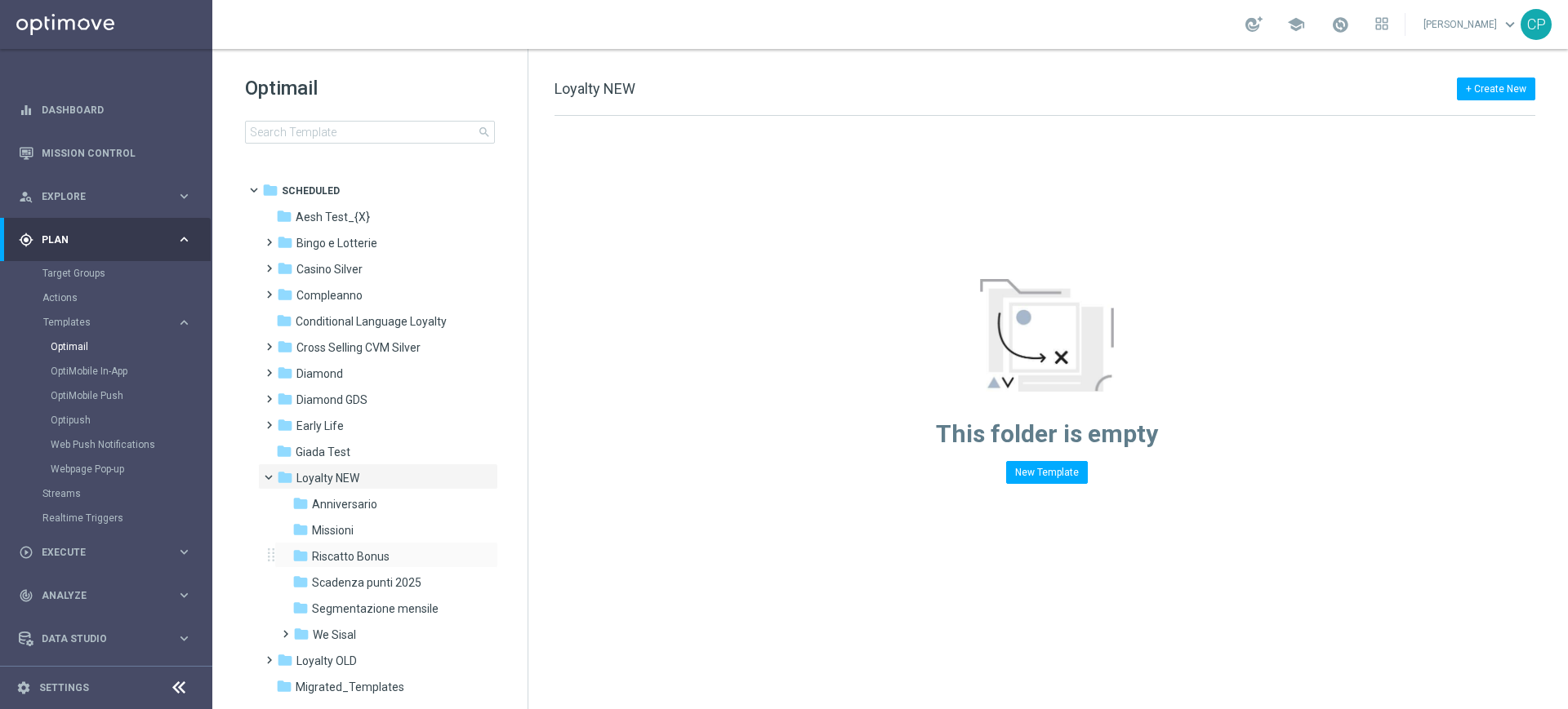
scroll to position [74, 0]
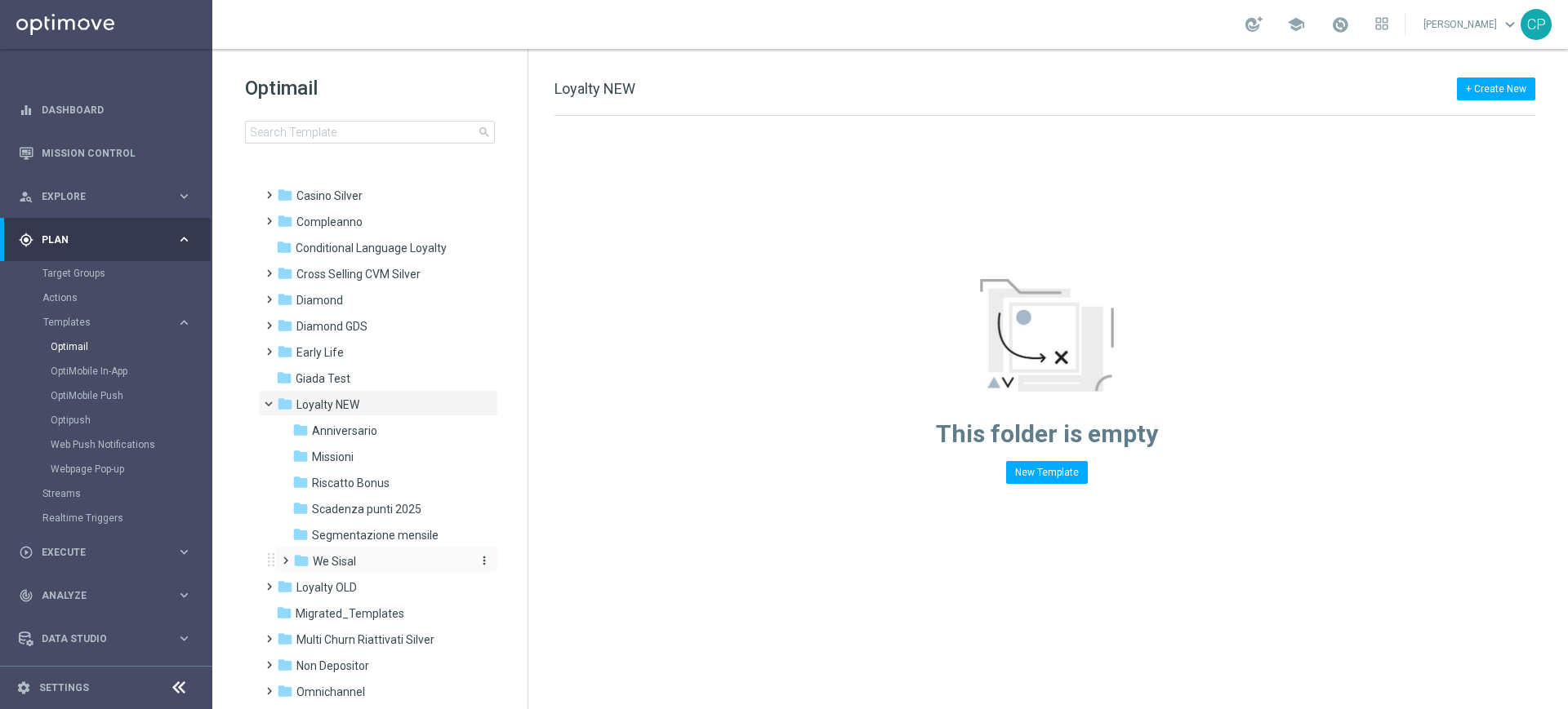
click at [322, 557] on span "We Sisal" at bounding box center [334, 562] width 43 height 15
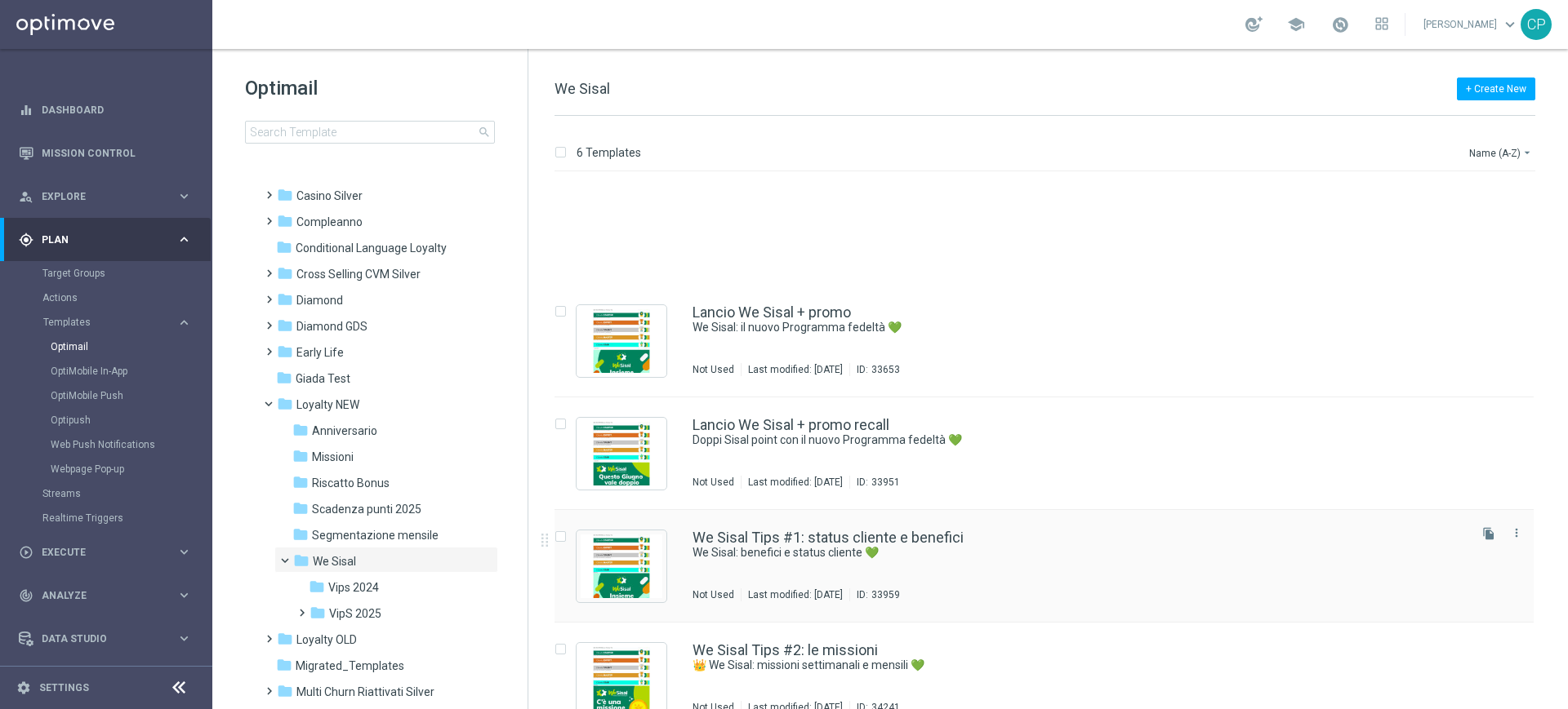
scroll to position [139, 0]
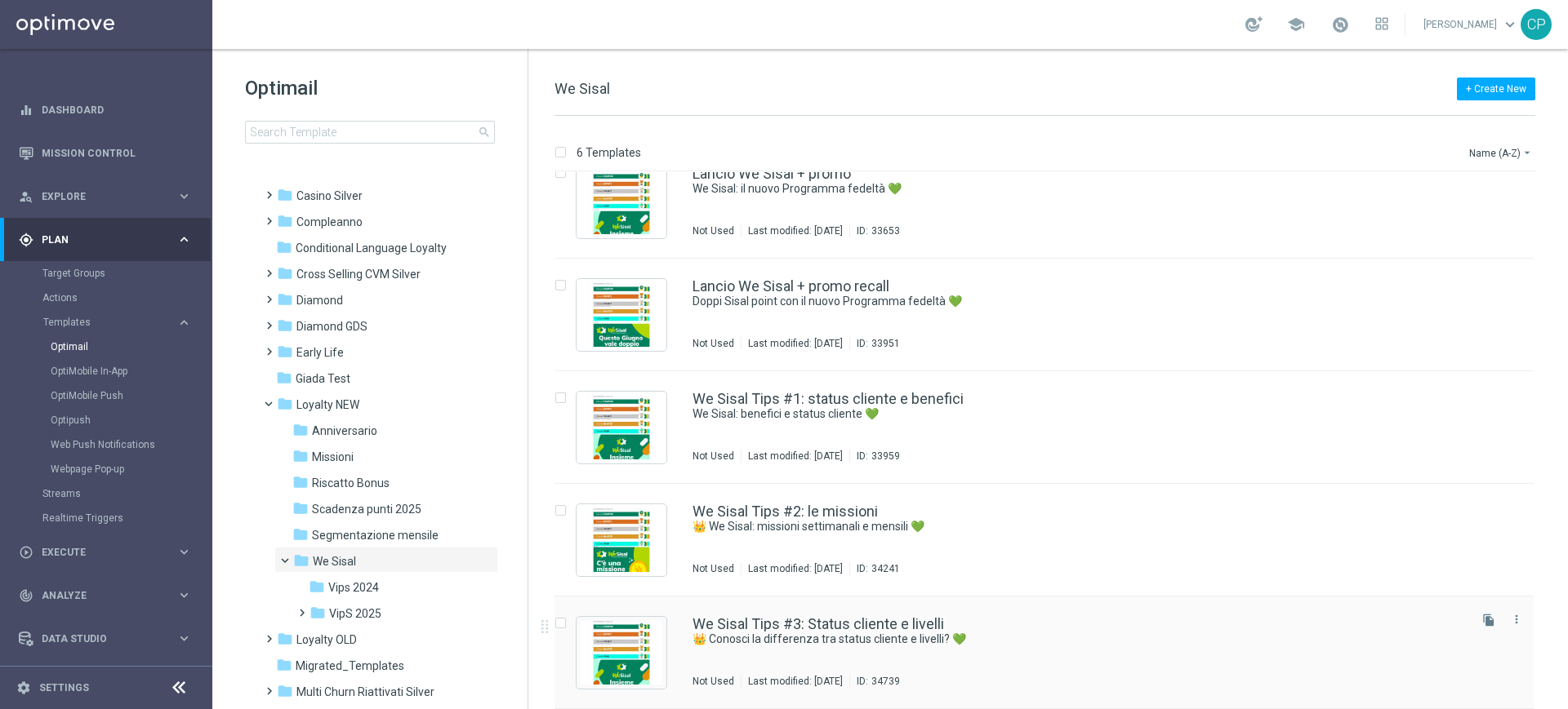
click at [703, 609] on div "We Sisal Tips #3: Status cliente e livelli 👑 Conosci la differenza tra status c…" at bounding box center [1044, 653] width 979 height 112
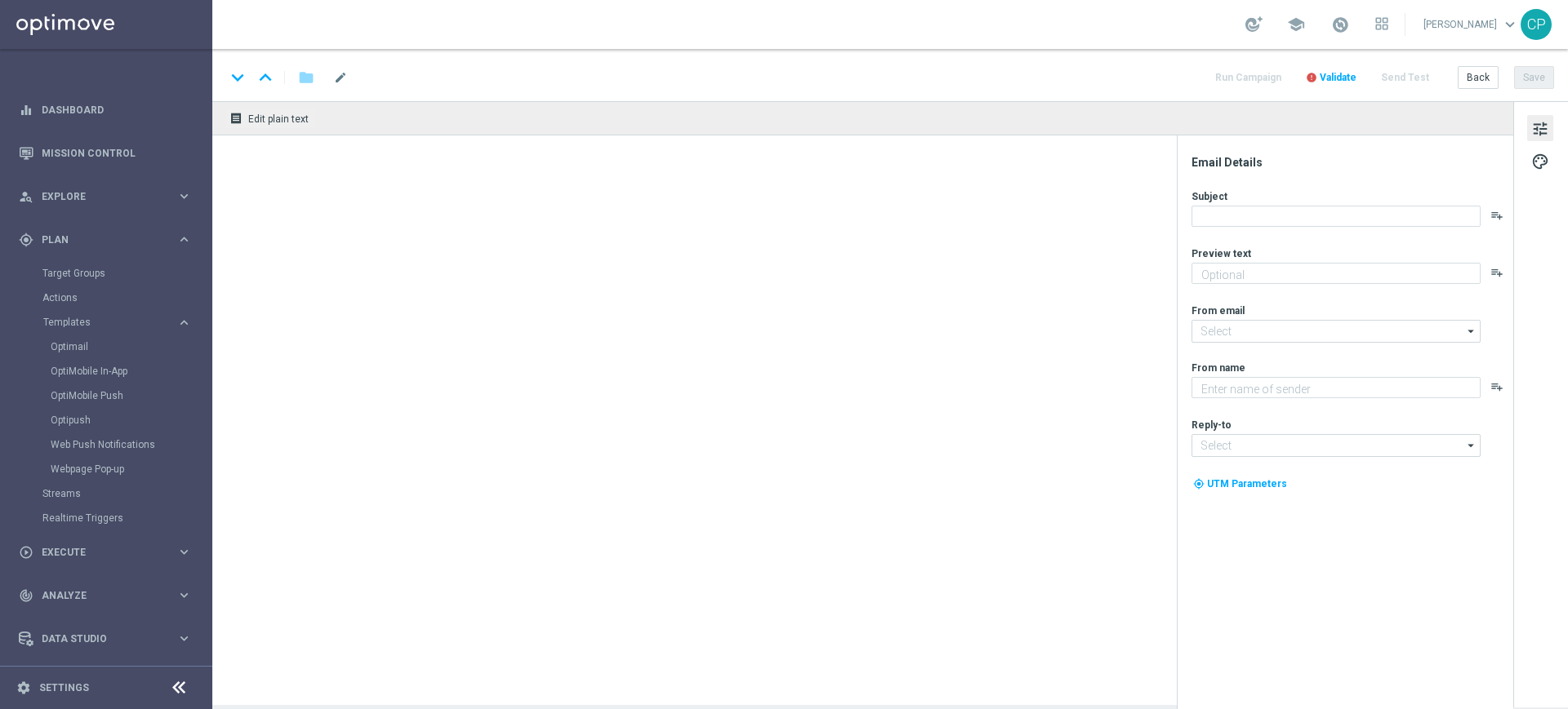
type textarea "Scopri come ottenere il massimo da We Sisal"
type input "[EMAIL_ADDRESS][DOMAIN_NAME]"
type textarea "Sisal"
type input "[EMAIL_ADDRESS][DOMAIN_NAME]"
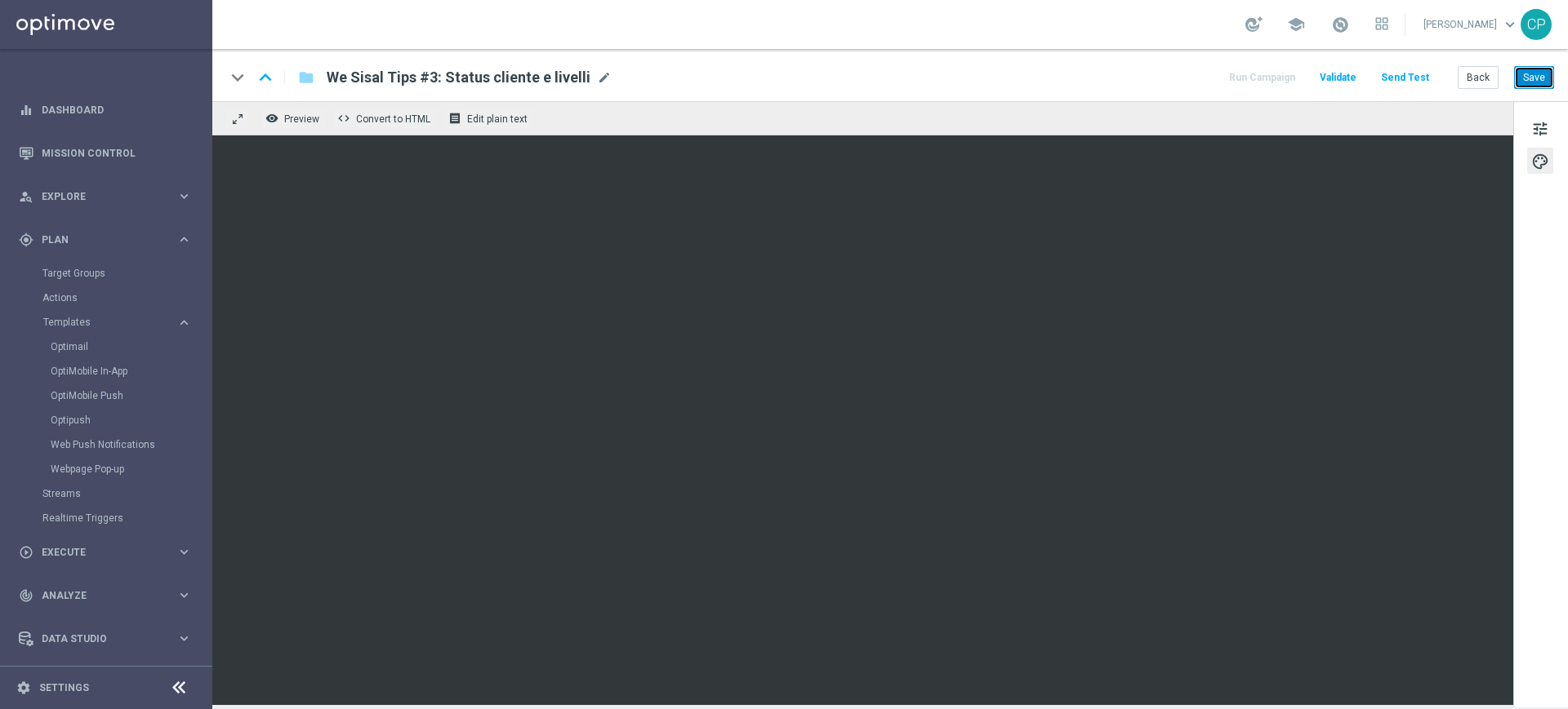
click at [1539, 76] on button "Save" at bounding box center [1535, 77] width 40 height 23
